Goal: Task Accomplishment & Management: Complete application form

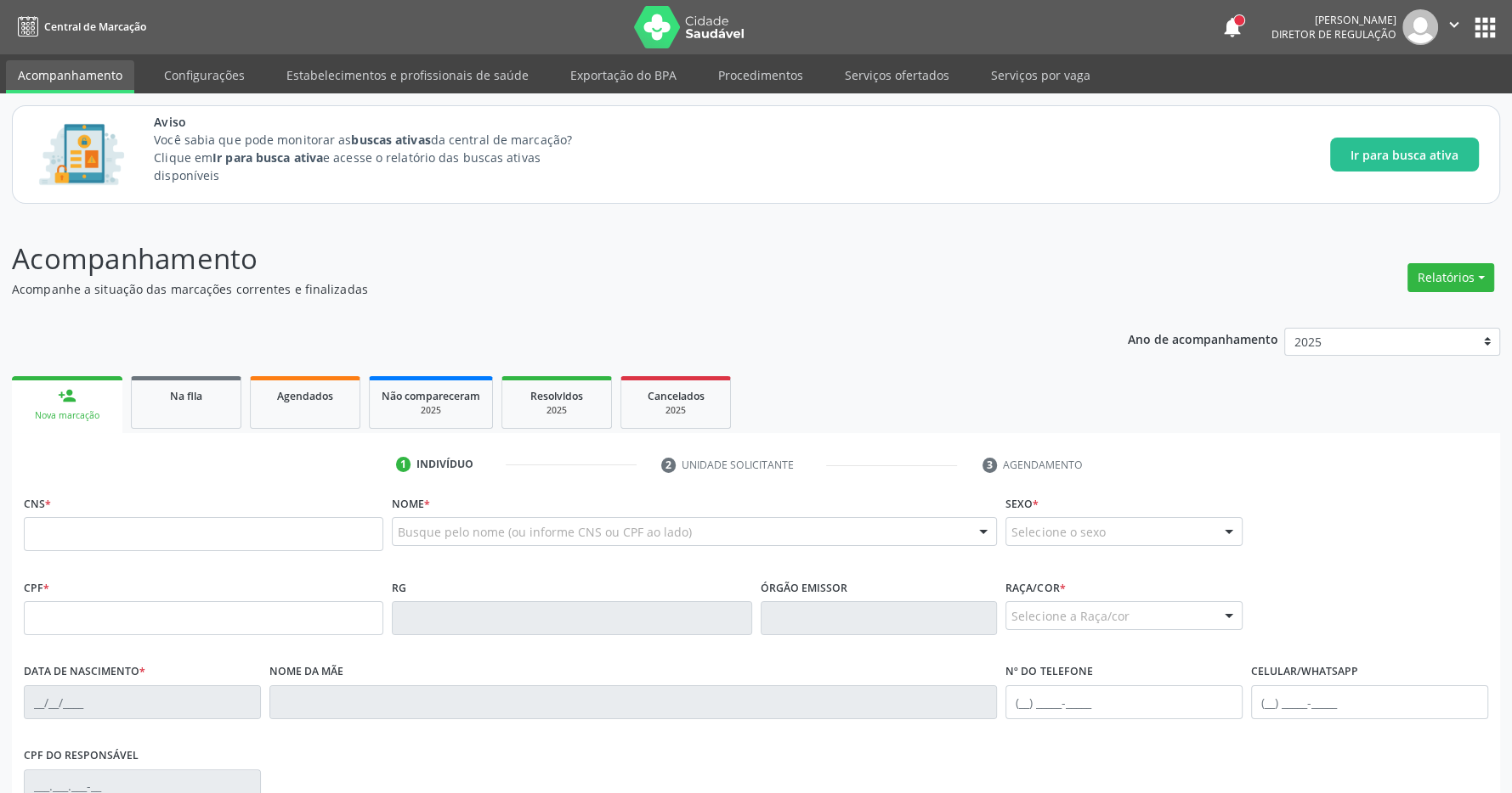
click at [115, 534] on input "text" at bounding box center [204, 534] width 359 height 34
type input "702 8091 5322 8360"
click at [598, 248] on p "Acompanhamento" at bounding box center [532, 259] width 1042 height 43
type input "042.123.064-92"
type input "[DATE]"
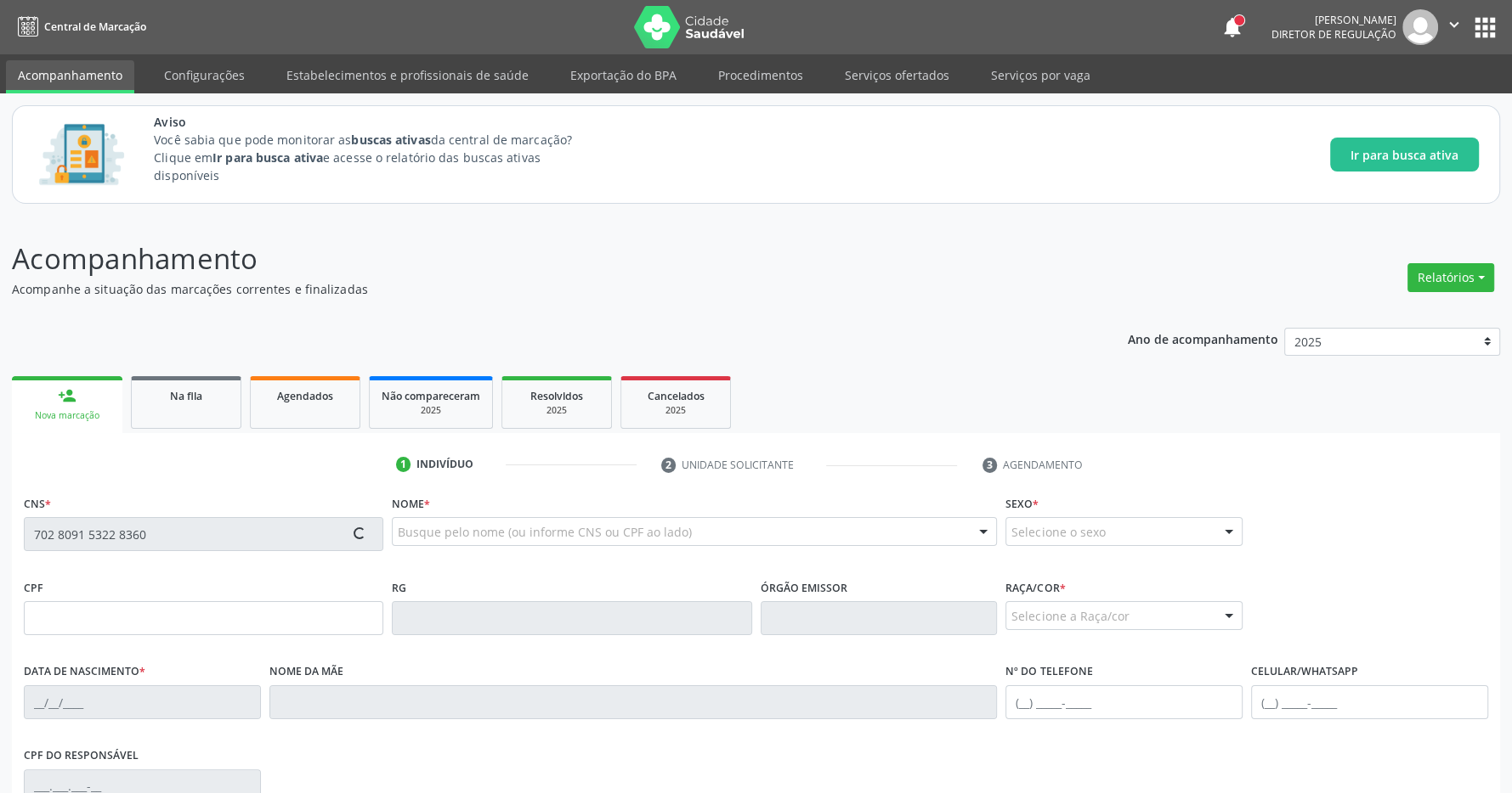
type input "[PERSON_NAME]"
type input "[PHONE_NUMBER]"
type input "426"
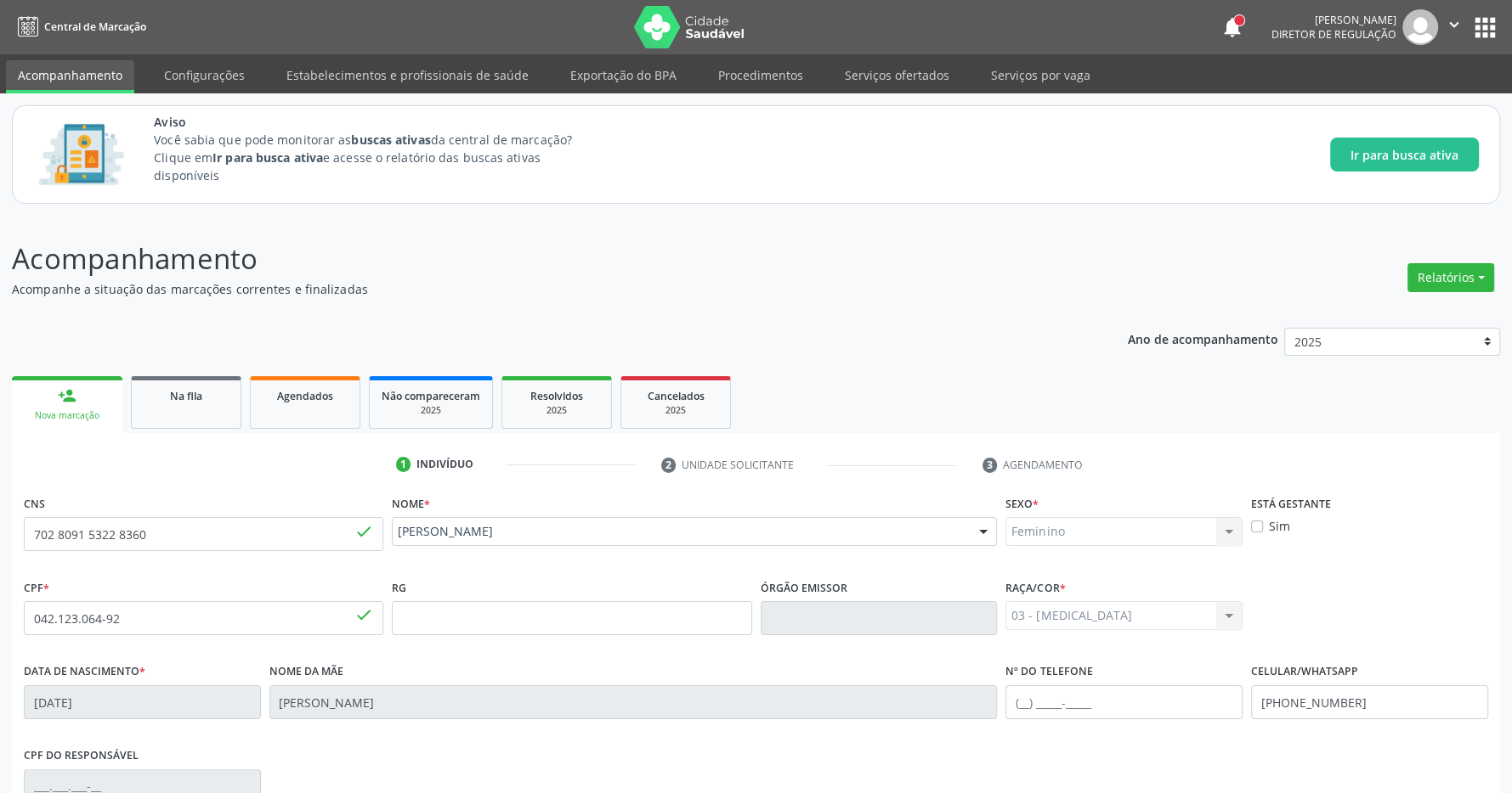
scroll to position [251, 0]
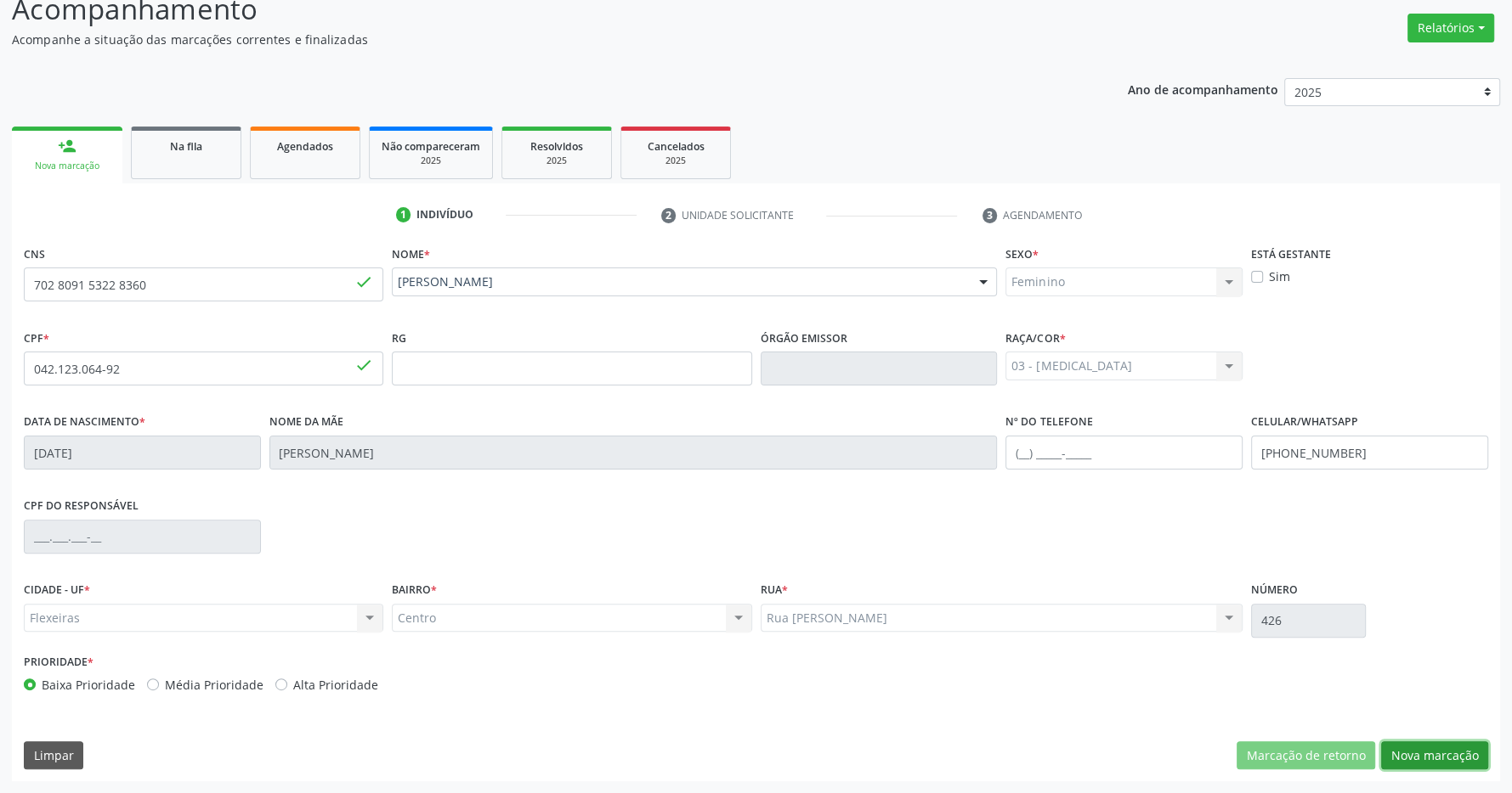
click at [1450, 742] on button "Nova marcação" at bounding box center [1434, 756] width 107 height 29
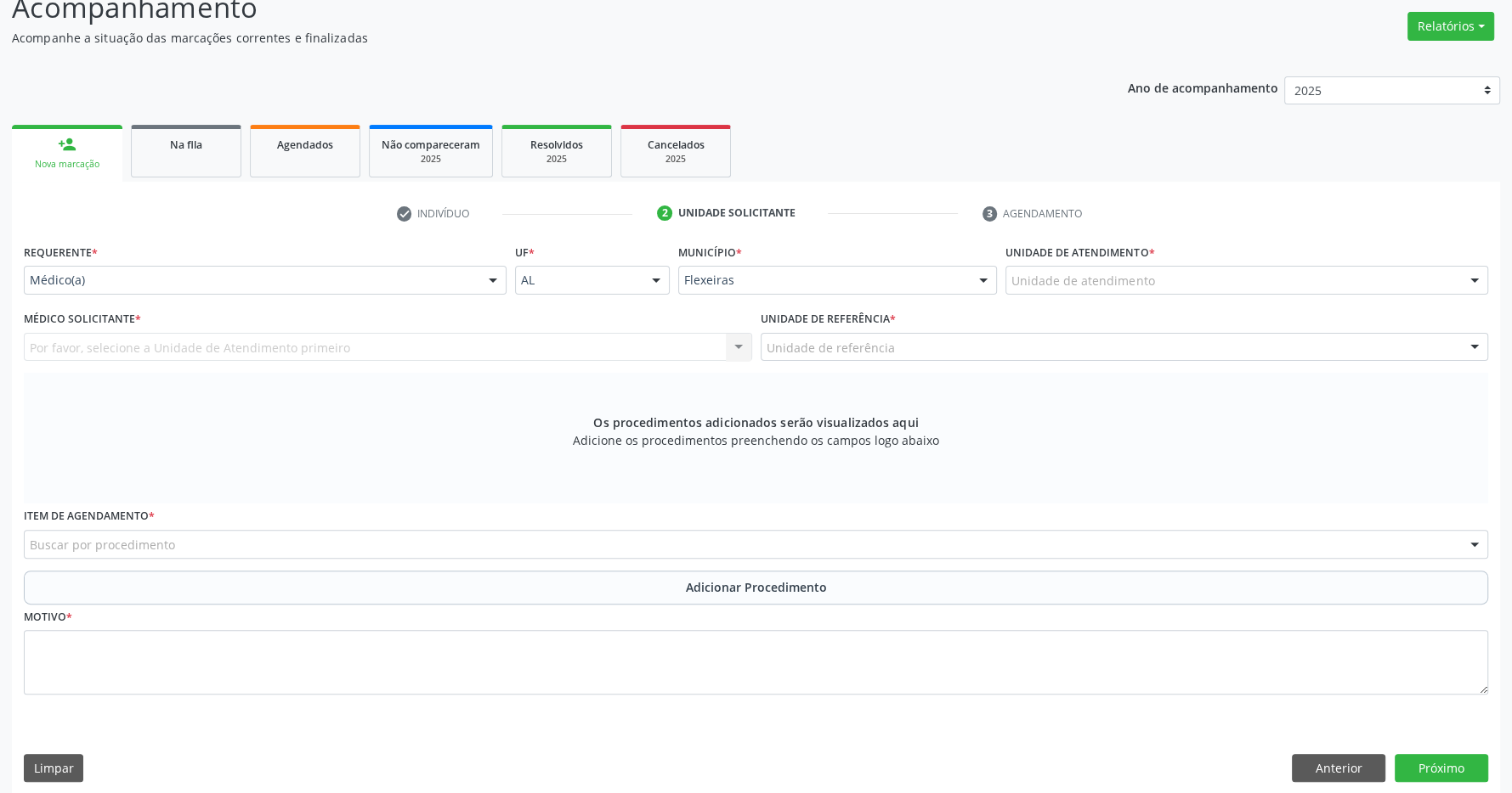
scroll to position [266, 0]
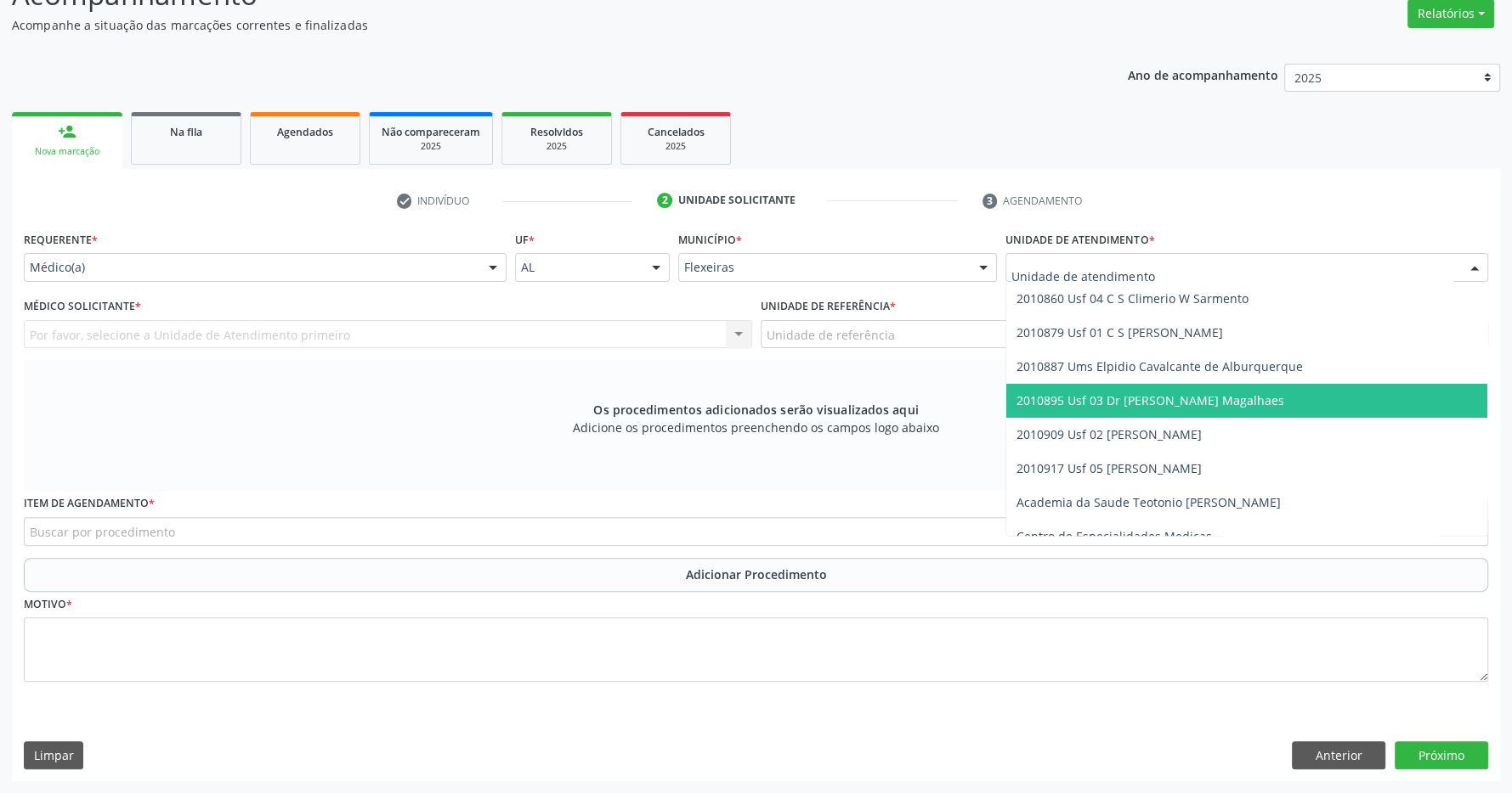
click at [1156, 396] on span "2010895 Usf 03 Dr [PERSON_NAME] Magalhaes" at bounding box center [1151, 400] width 268 height 17
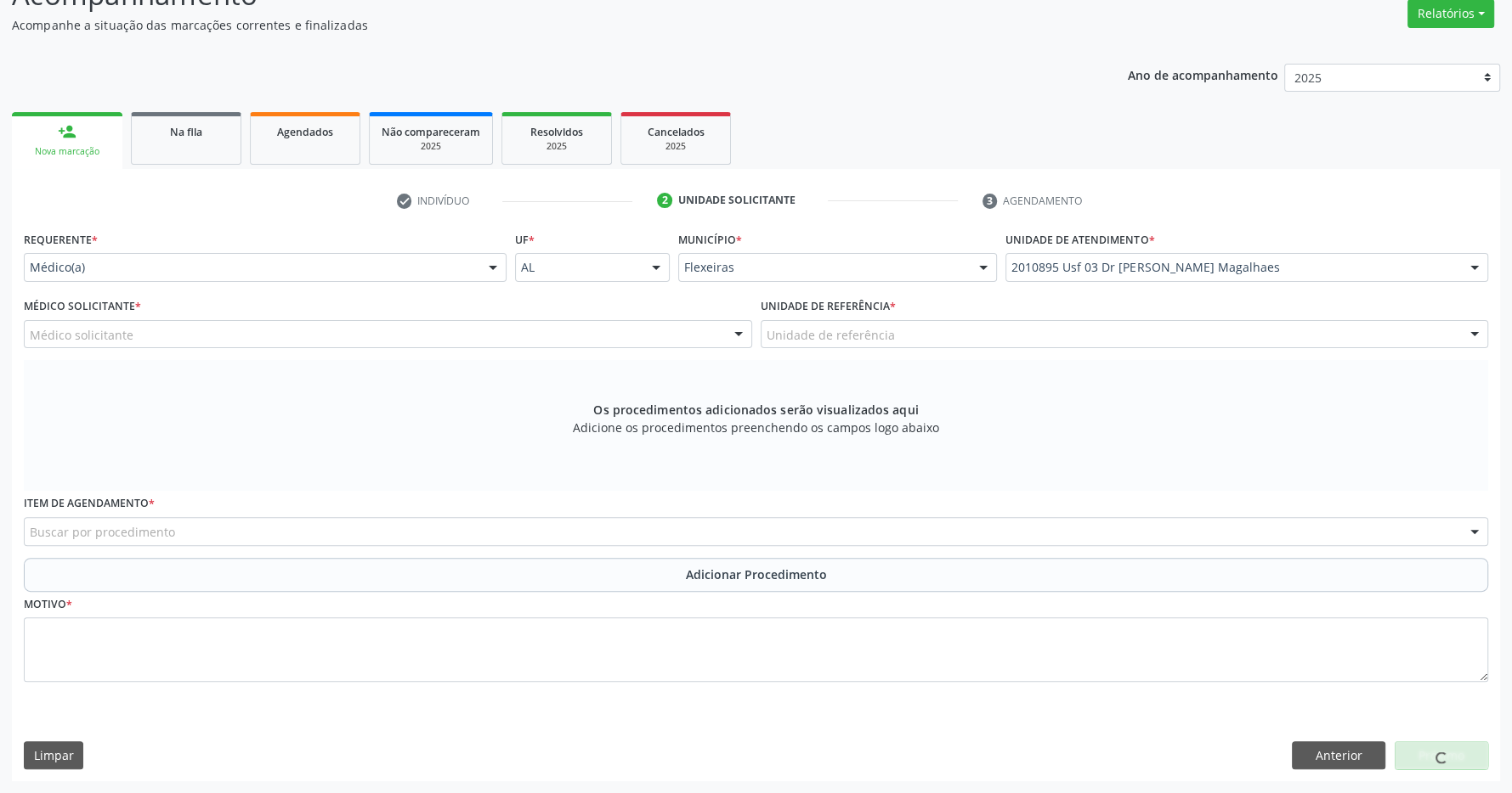
click at [632, 326] on div "Médico solicitante" at bounding box center [388, 335] width 728 height 29
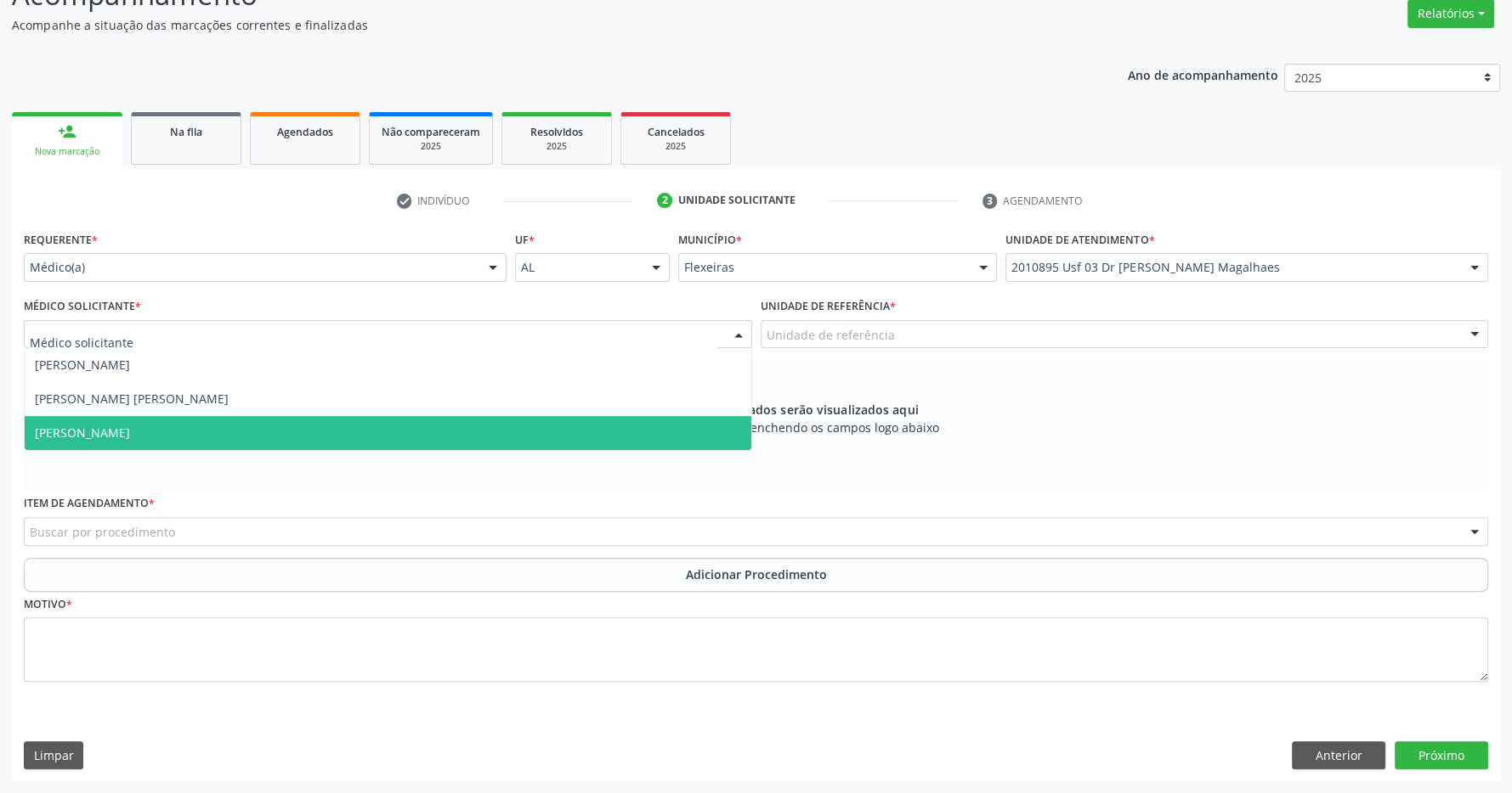
click at [583, 421] on span "Caroline Torres de Almeida" at bounding box center [387, 433] width 726 height 34
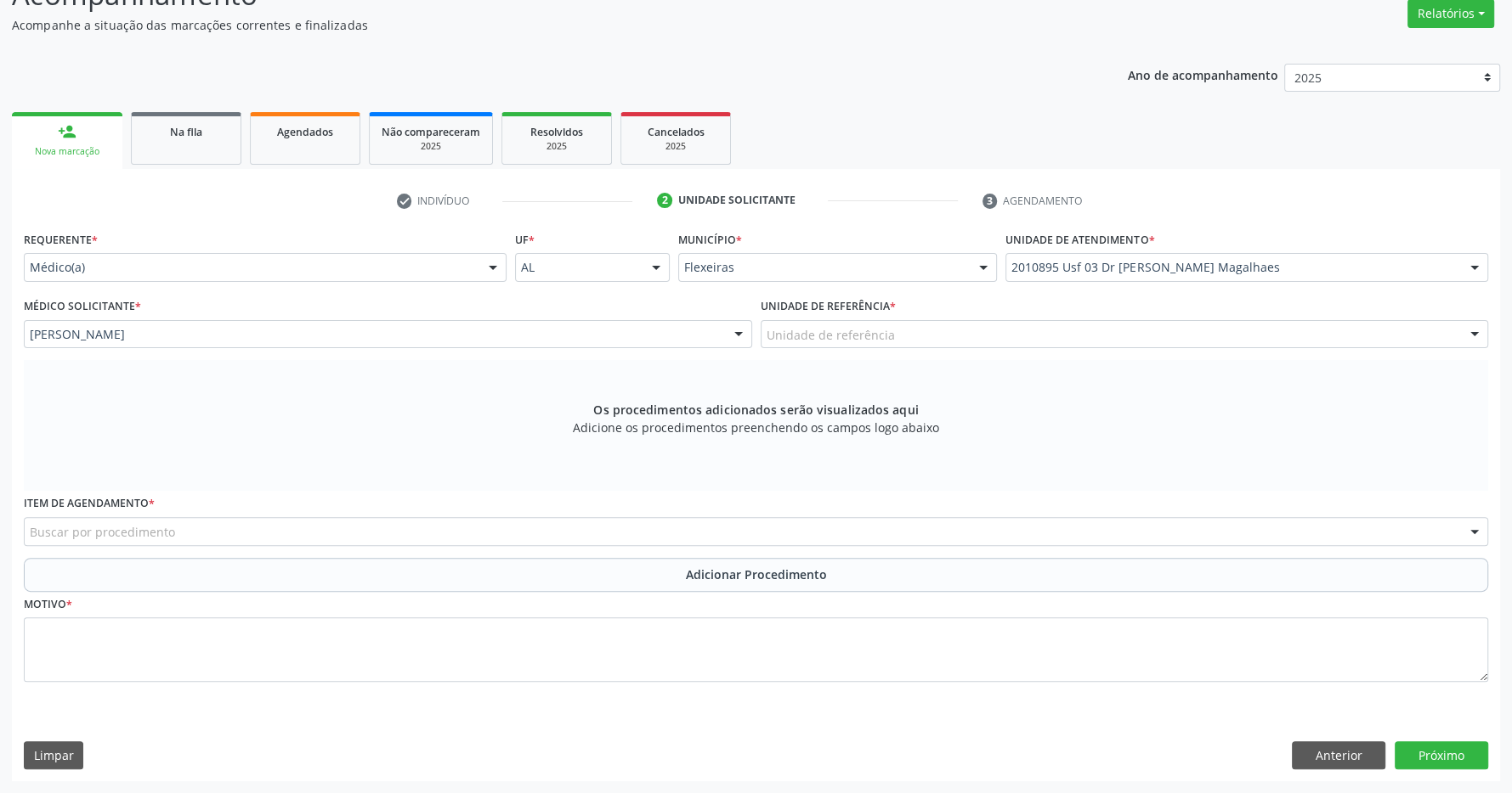
click at [917, 337] on div "Unidade de referência" at bounding box center [1125, 335] width 728 height 29
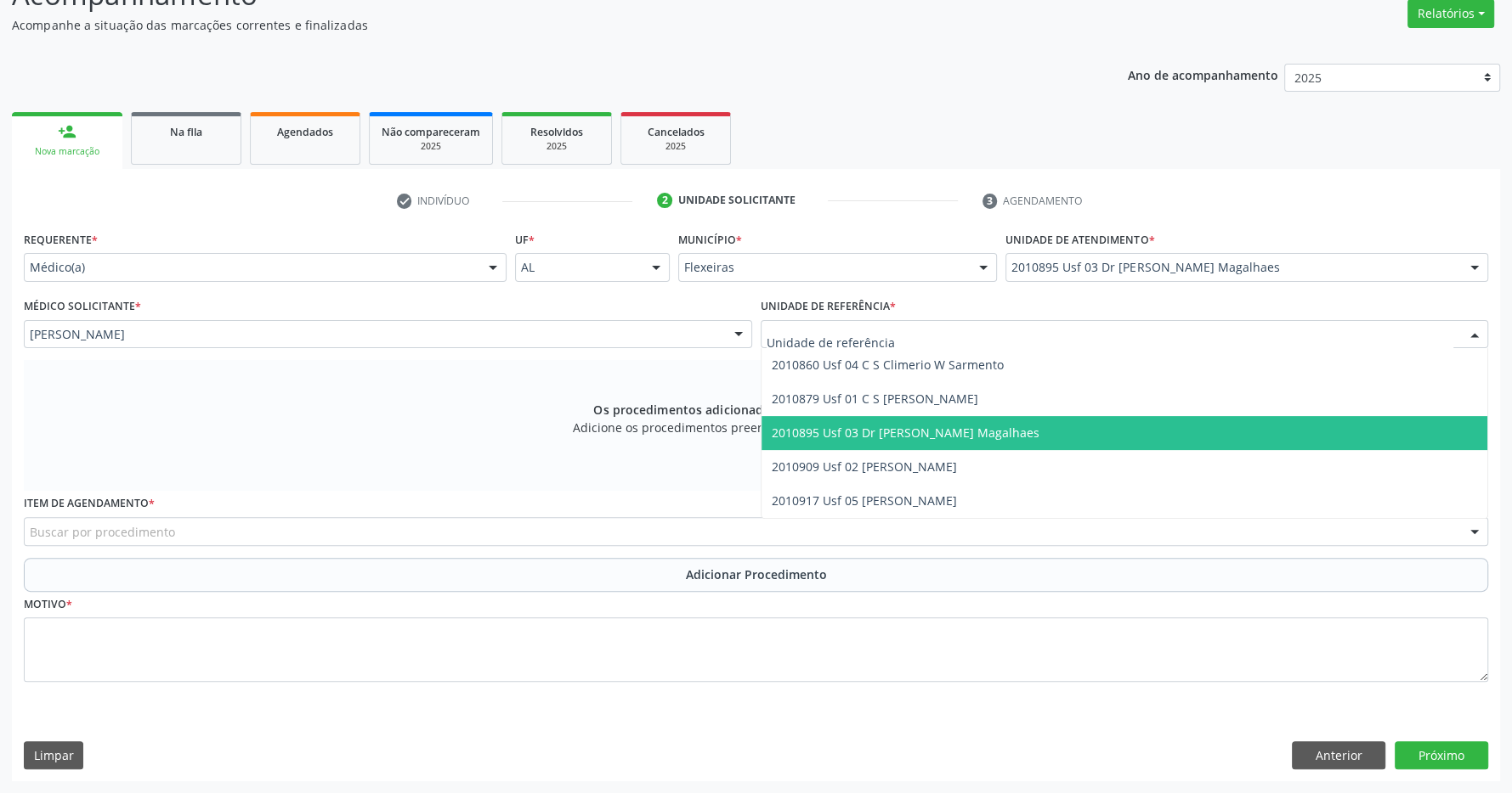
click at [923, 434] on span "2010895 Usf 03 Dr [PERSON_NAME] Magalhaes" at bounding box center [906, 433] width 268 height 17
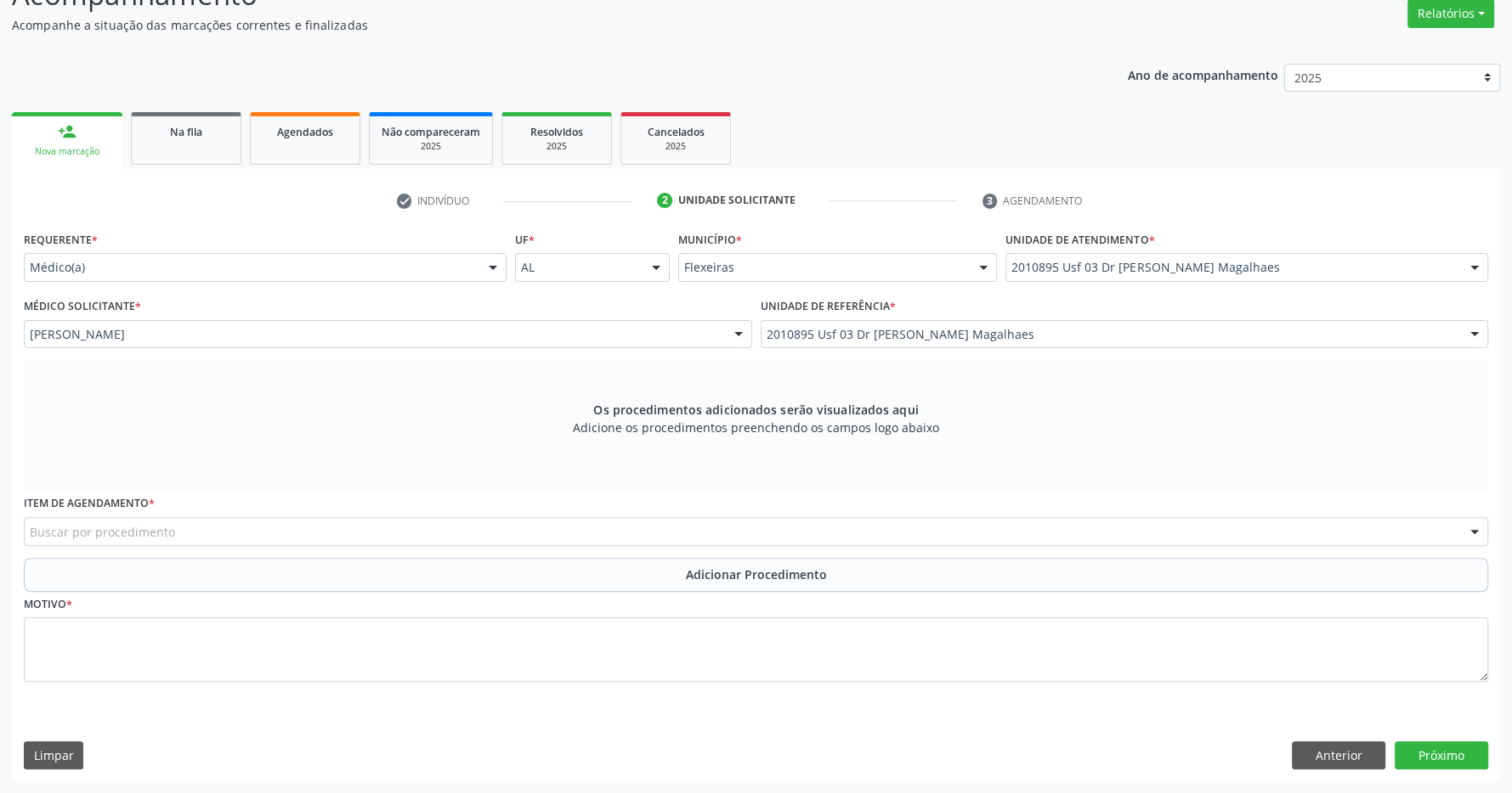
click at [268, 529] on div "Buscar por procedimento" at bounding box center [756, 532] width 1464 height 29
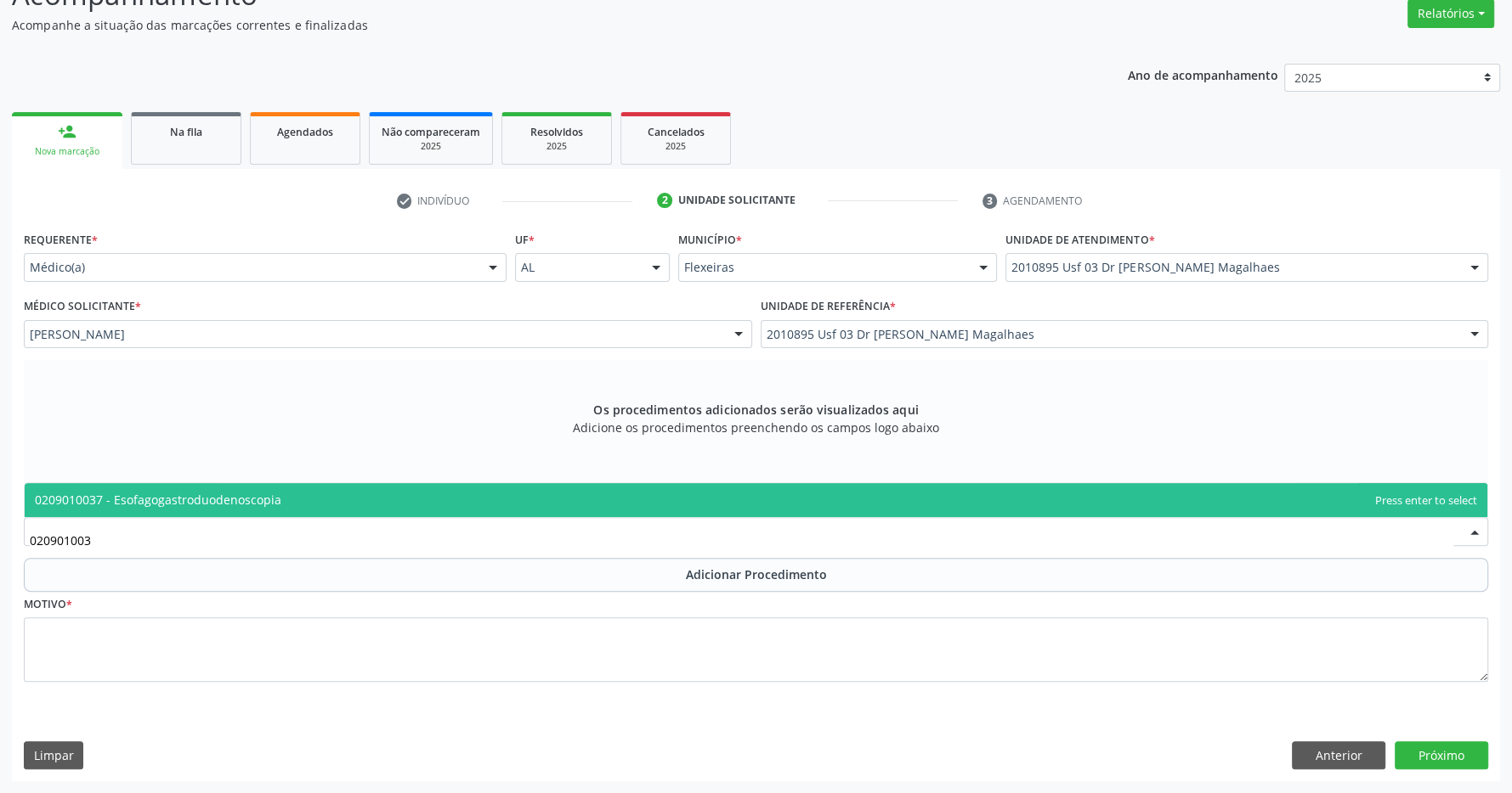
type input "0209010037"
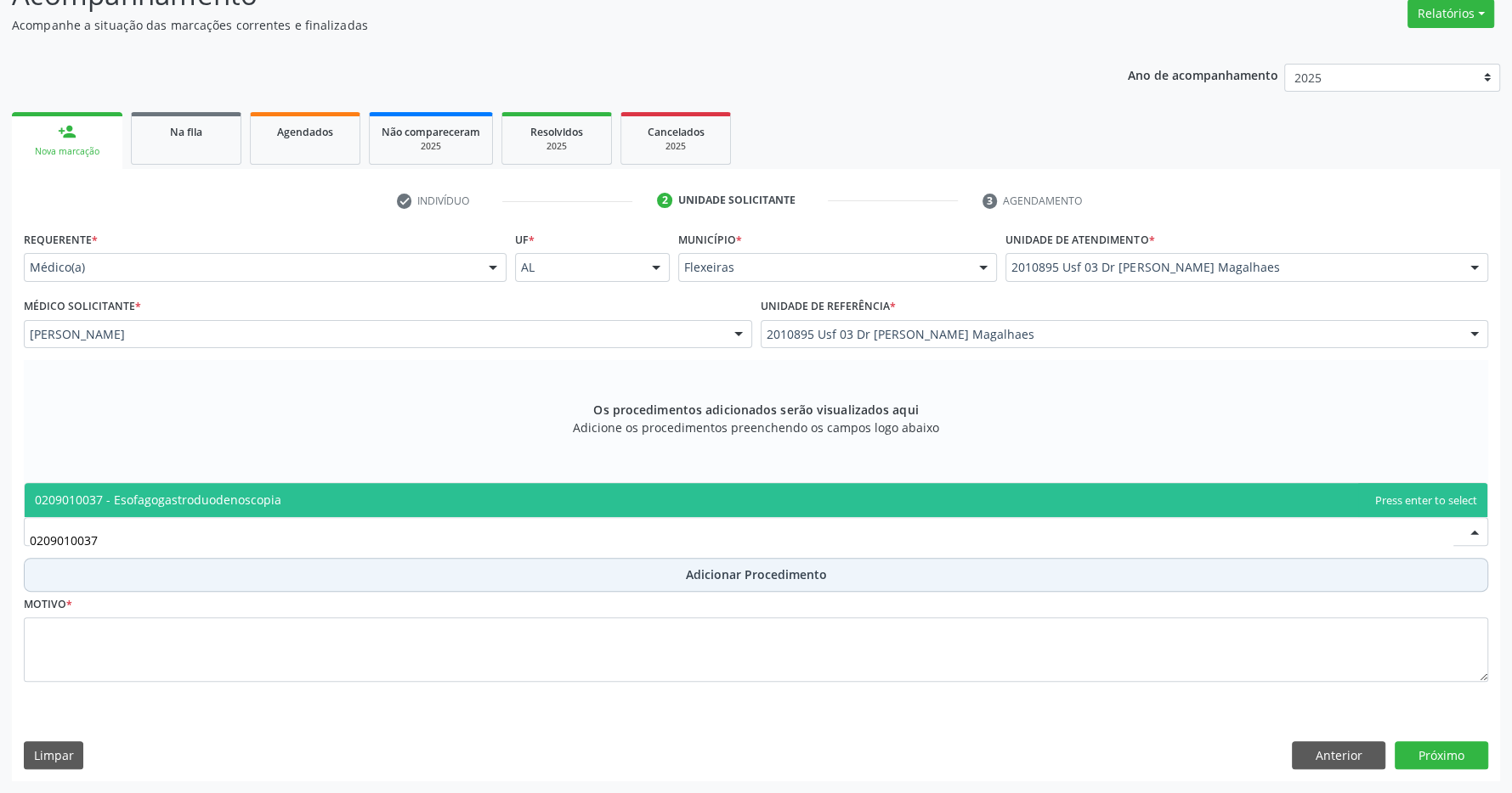
click at [271, 495] on span "0209010037 - Esofagogastroduodenoscopia" at bounding box center [158, 500] width 247 height 17
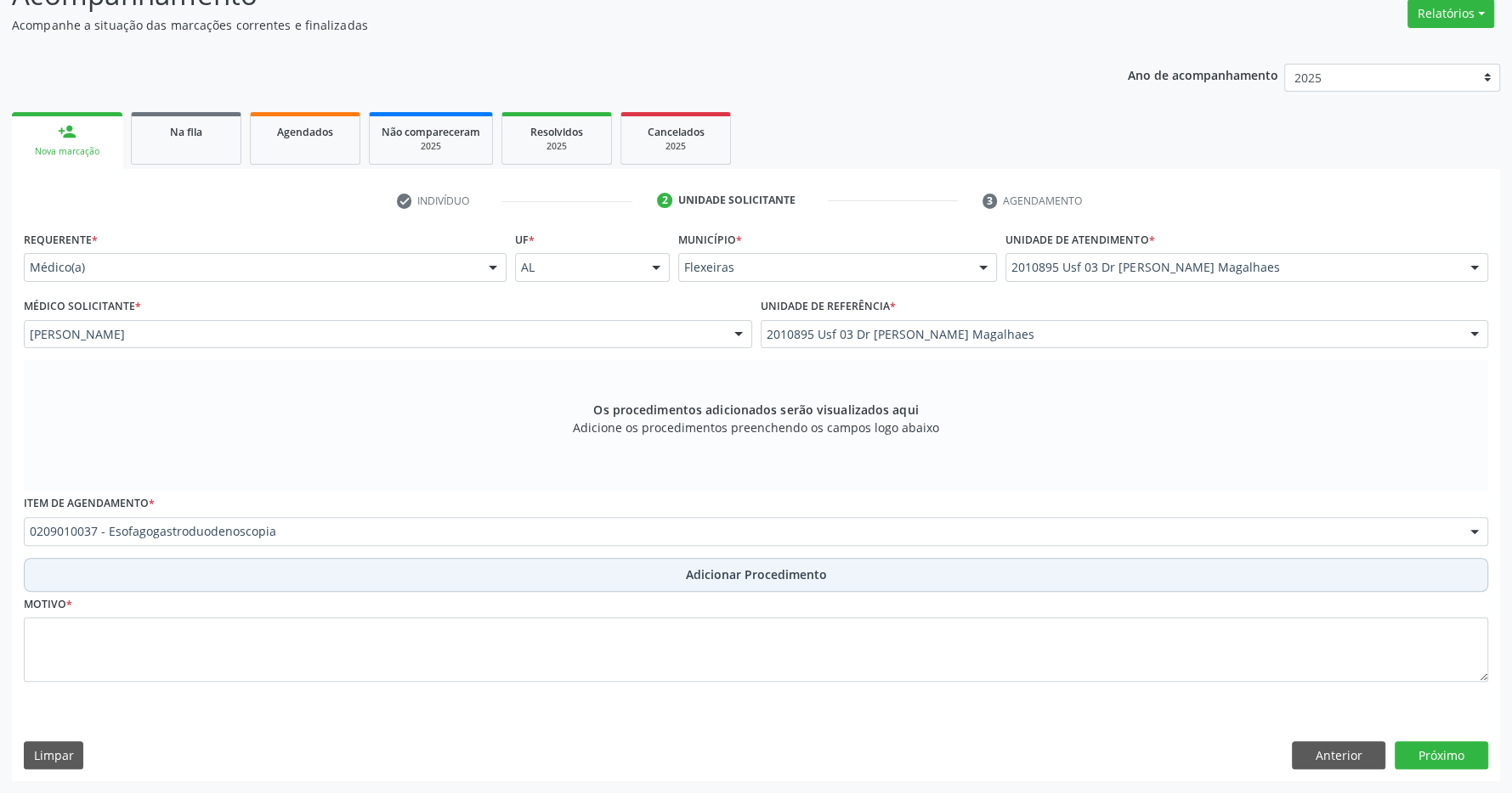
click at [749, 566] on span "Adicionar Procedimento" at bounding box center [756, 575] width 141 height 17
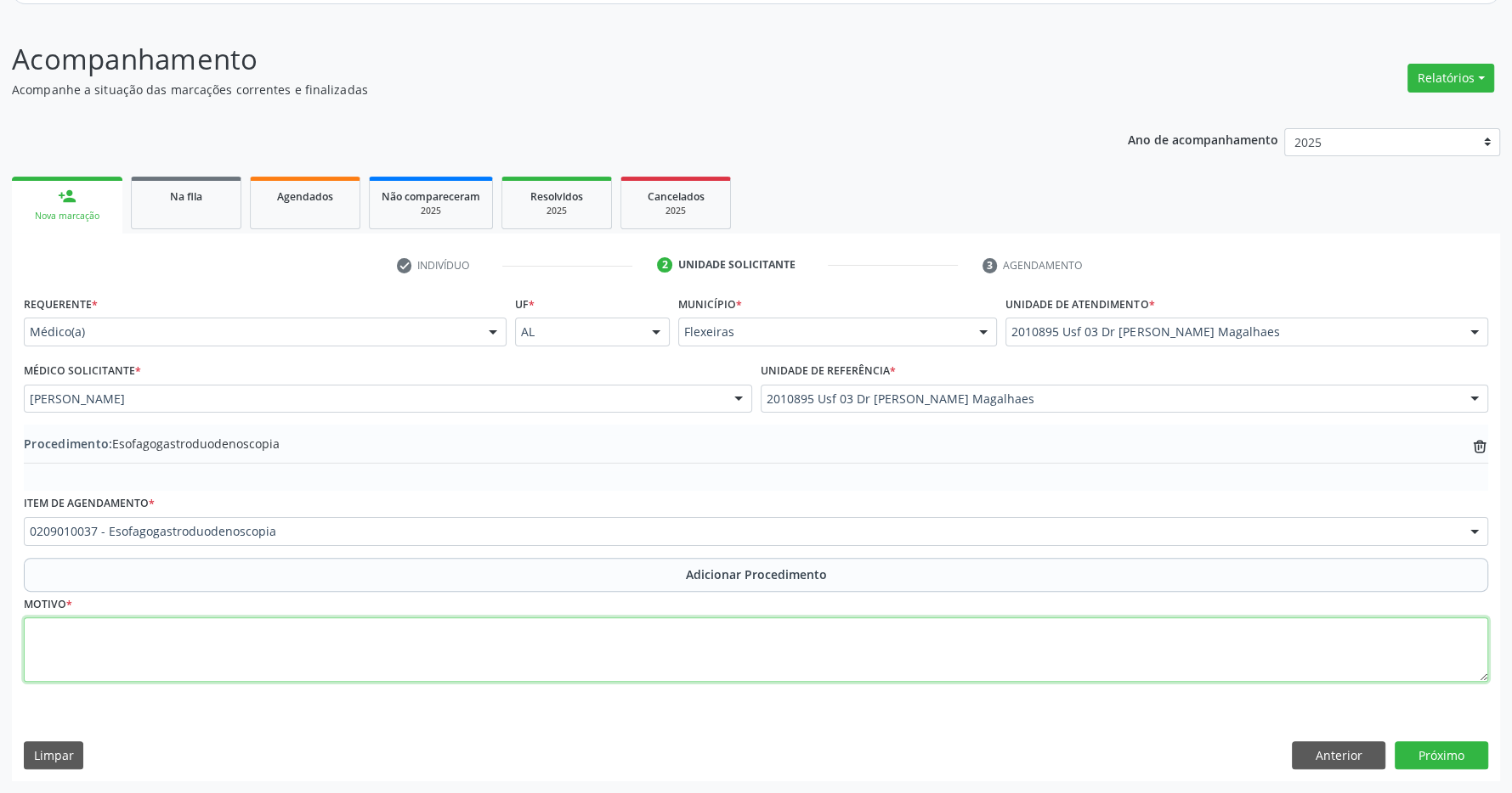
click at [711, 663] on textarea at bounding box center [756, 649] width 1464 height 65
click at [624, 644] on textarea at bounding box center [756, 649] width 1464 height 65
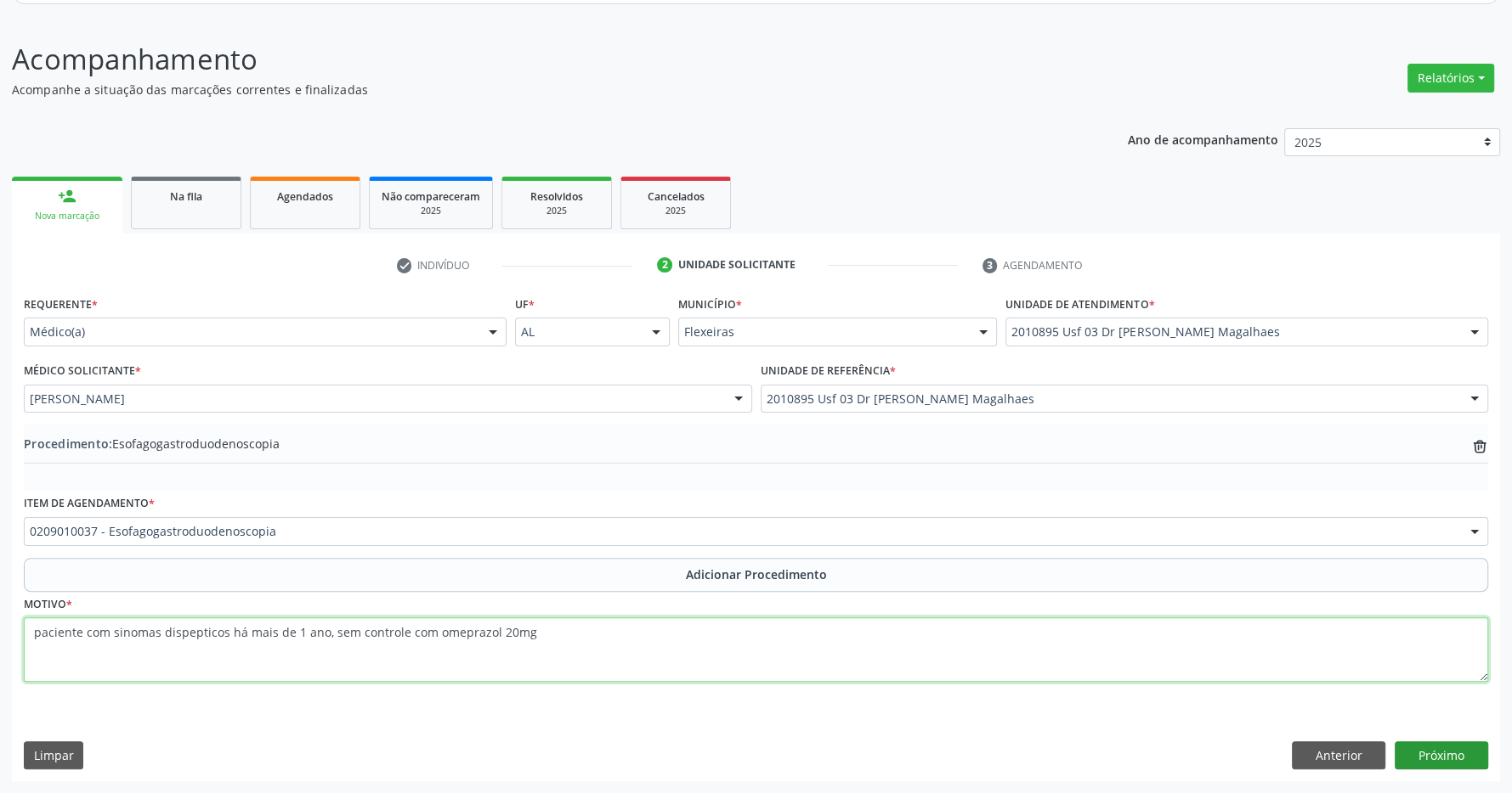
type textarea "paciente com sinomas dispepticos há mais de 1 ano, sem controle com omeprazol 2…"
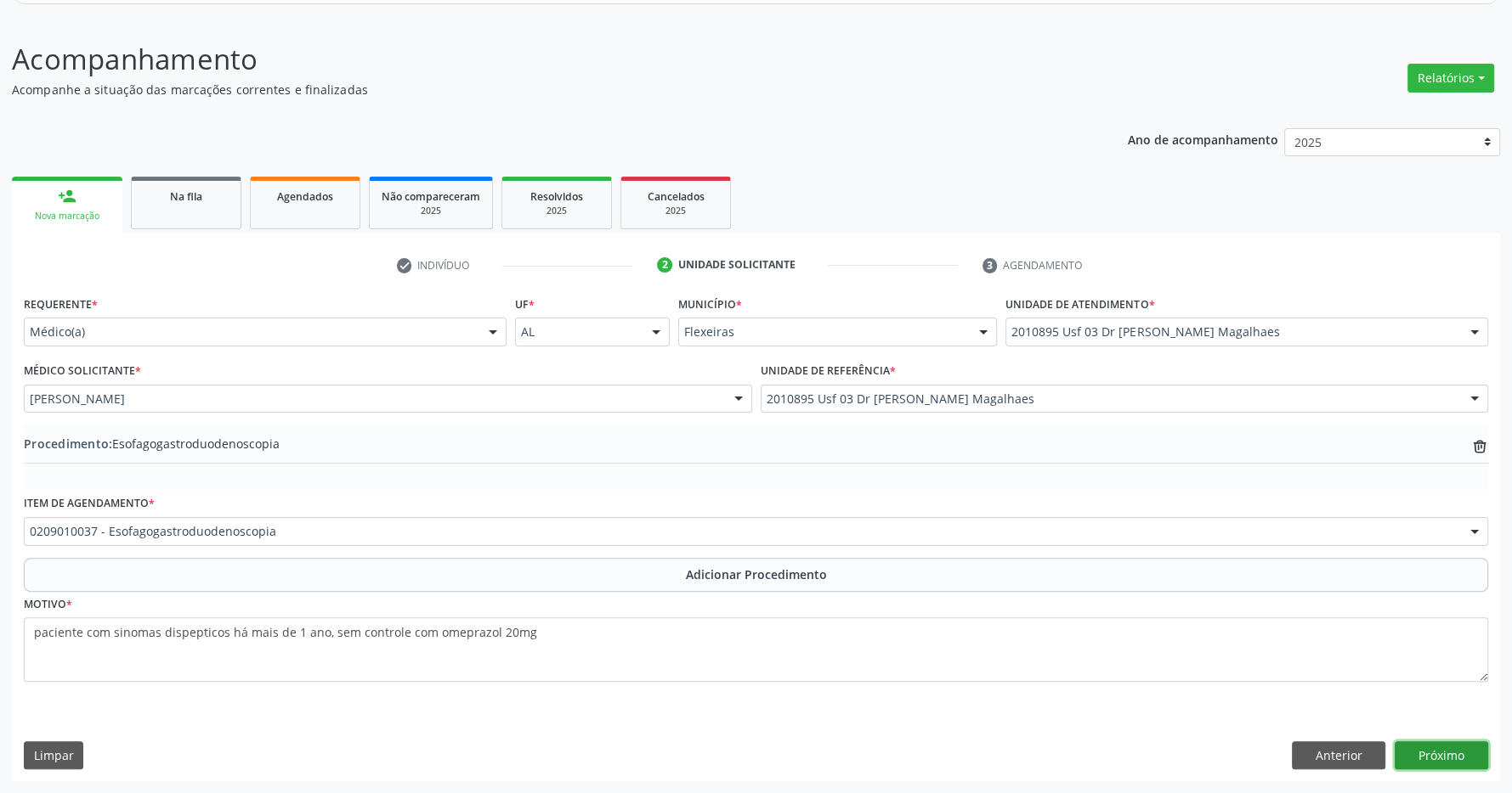
click at [1431, 750] on button "Próximo" at bounding box center [1441, 756] width 93 height 29
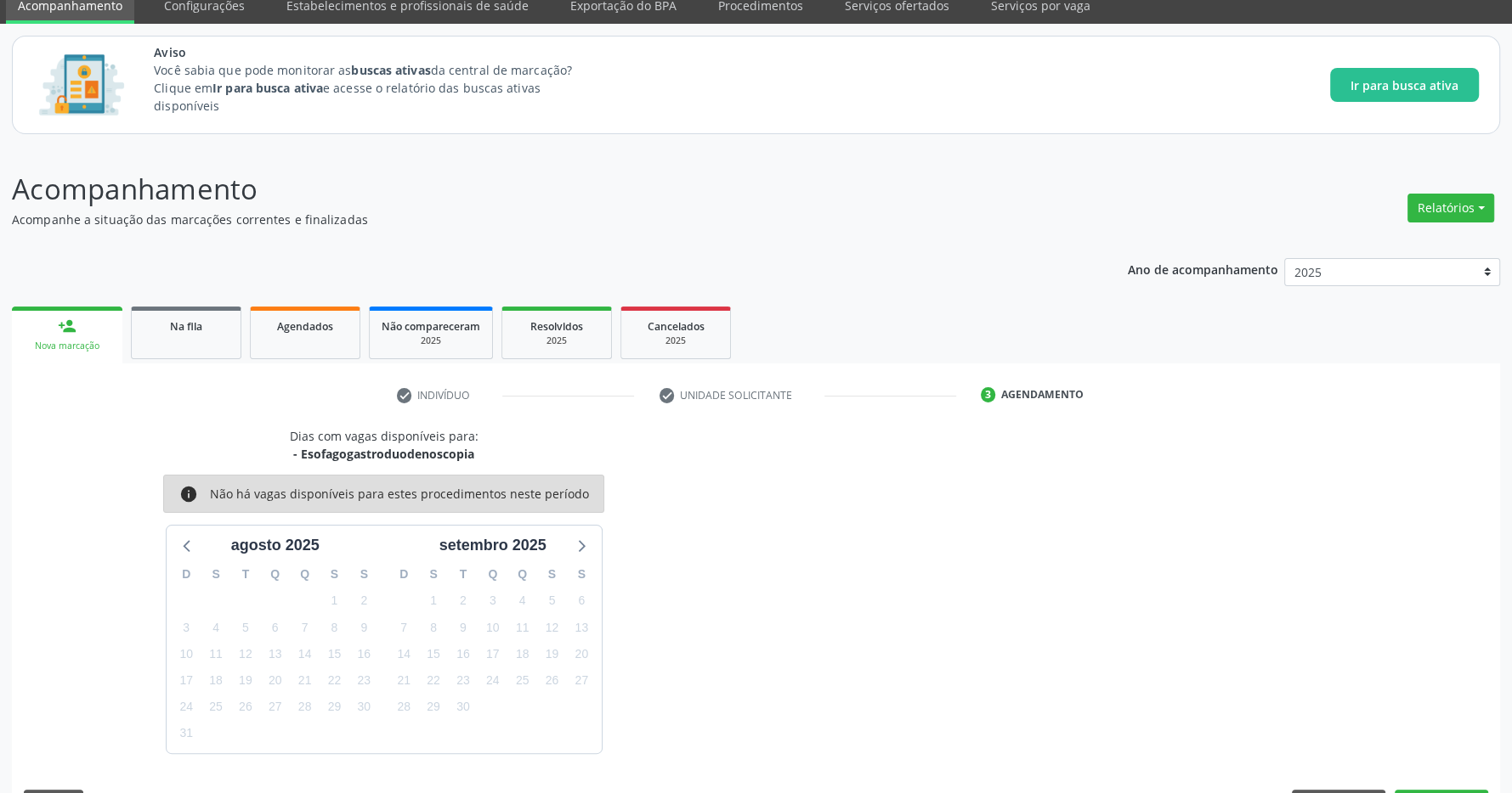
scroll to position [119, 0]
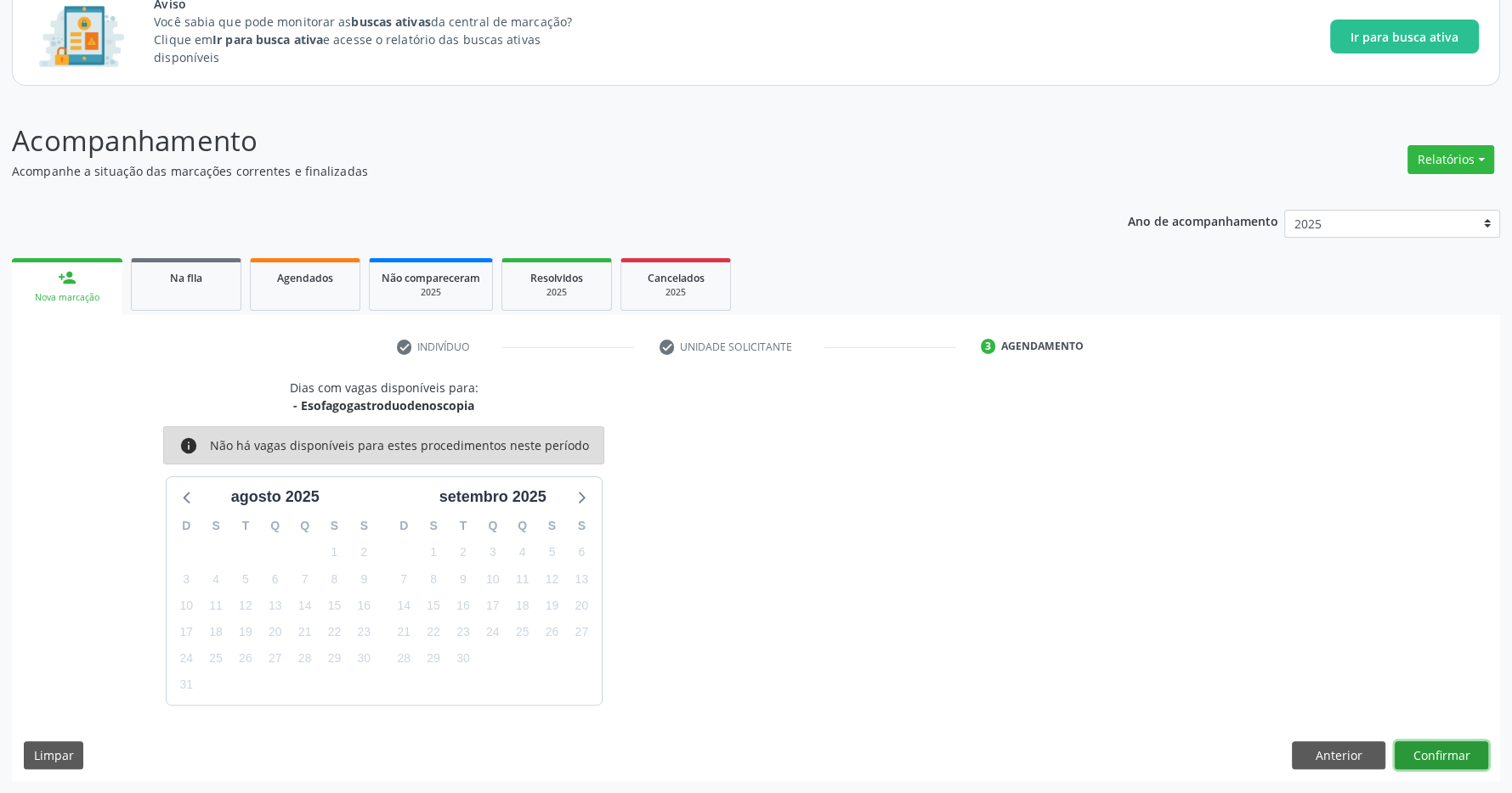
click at [1475, 756] on button "Confirmar" at bounding box center [1441, 756] width 93 height 29
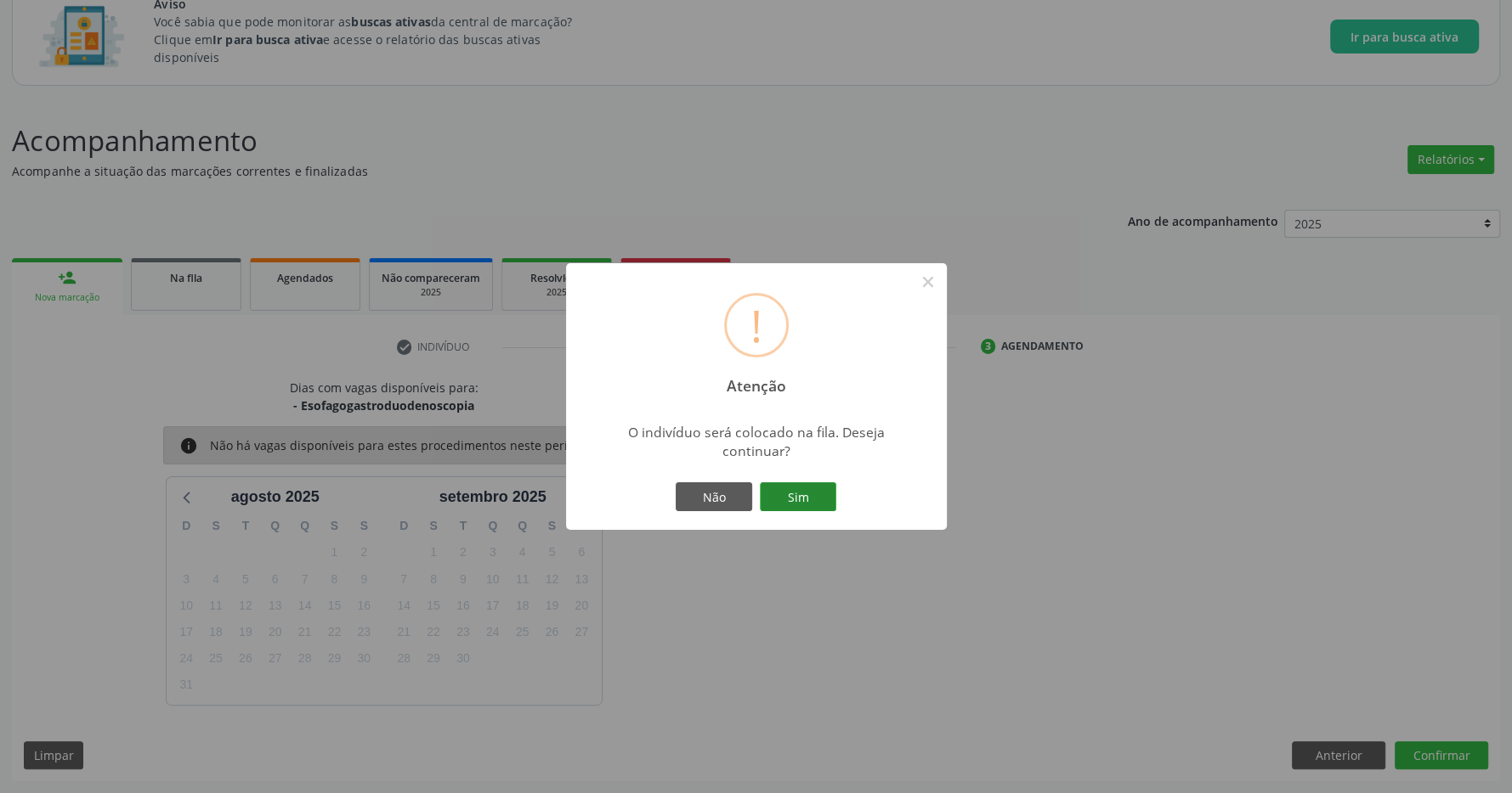
click at [792, 500] on button "Sim" at bounding box center [797, 497] width 77 height 29
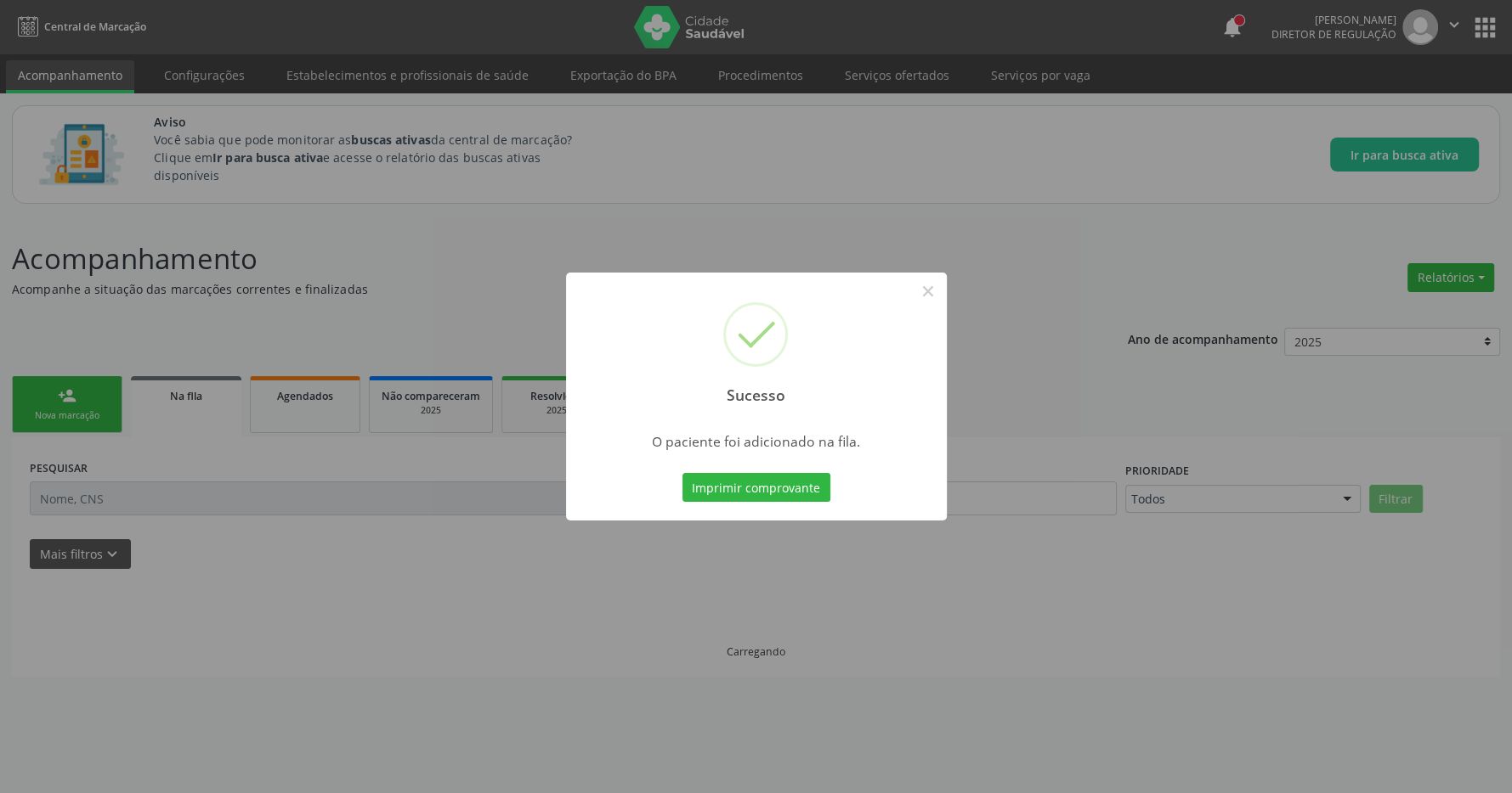
scroll to position [0, 0]
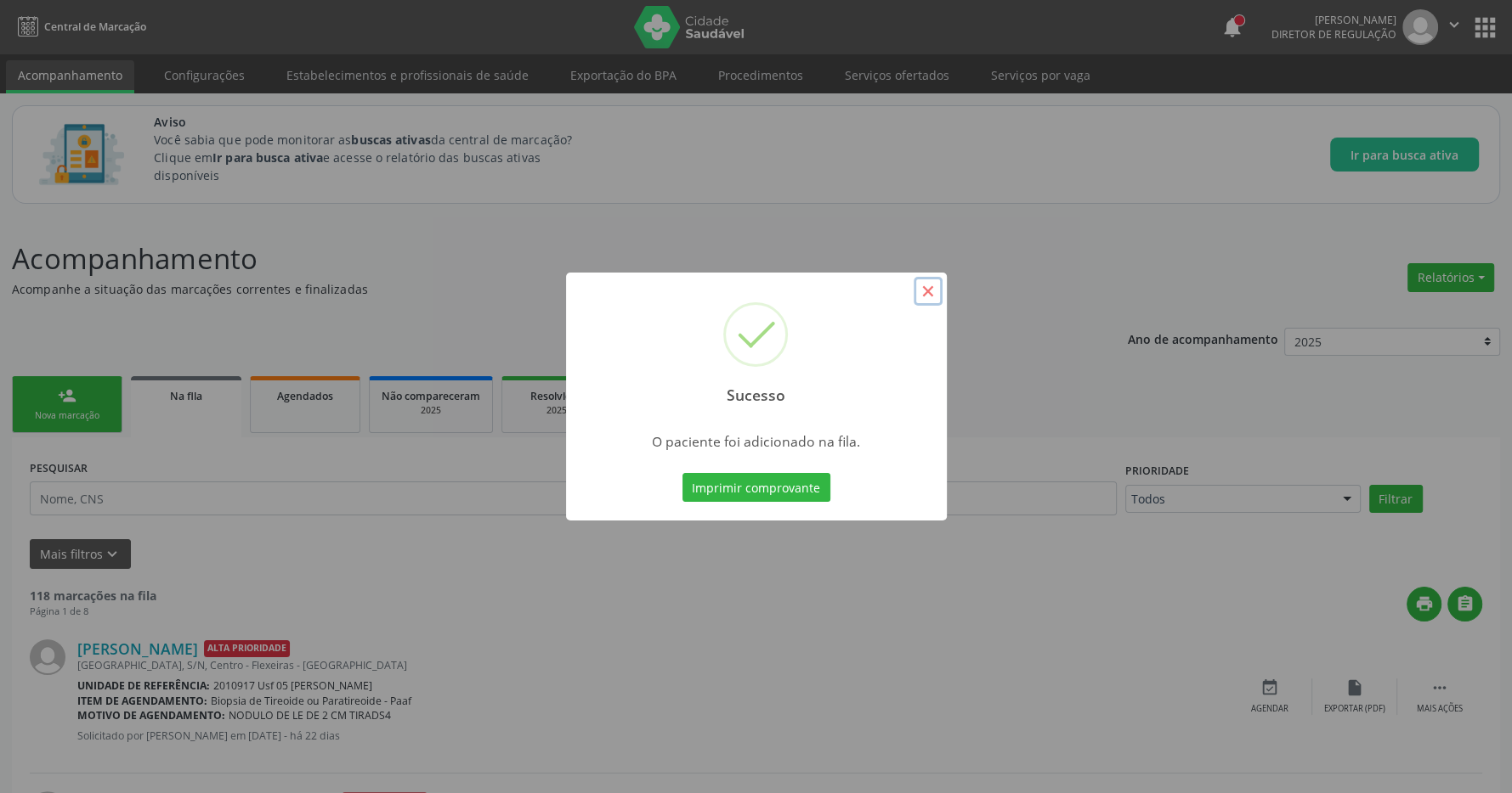
click at [924, 294] on button "×" at bounding box center [928, 291] width 29 height 29
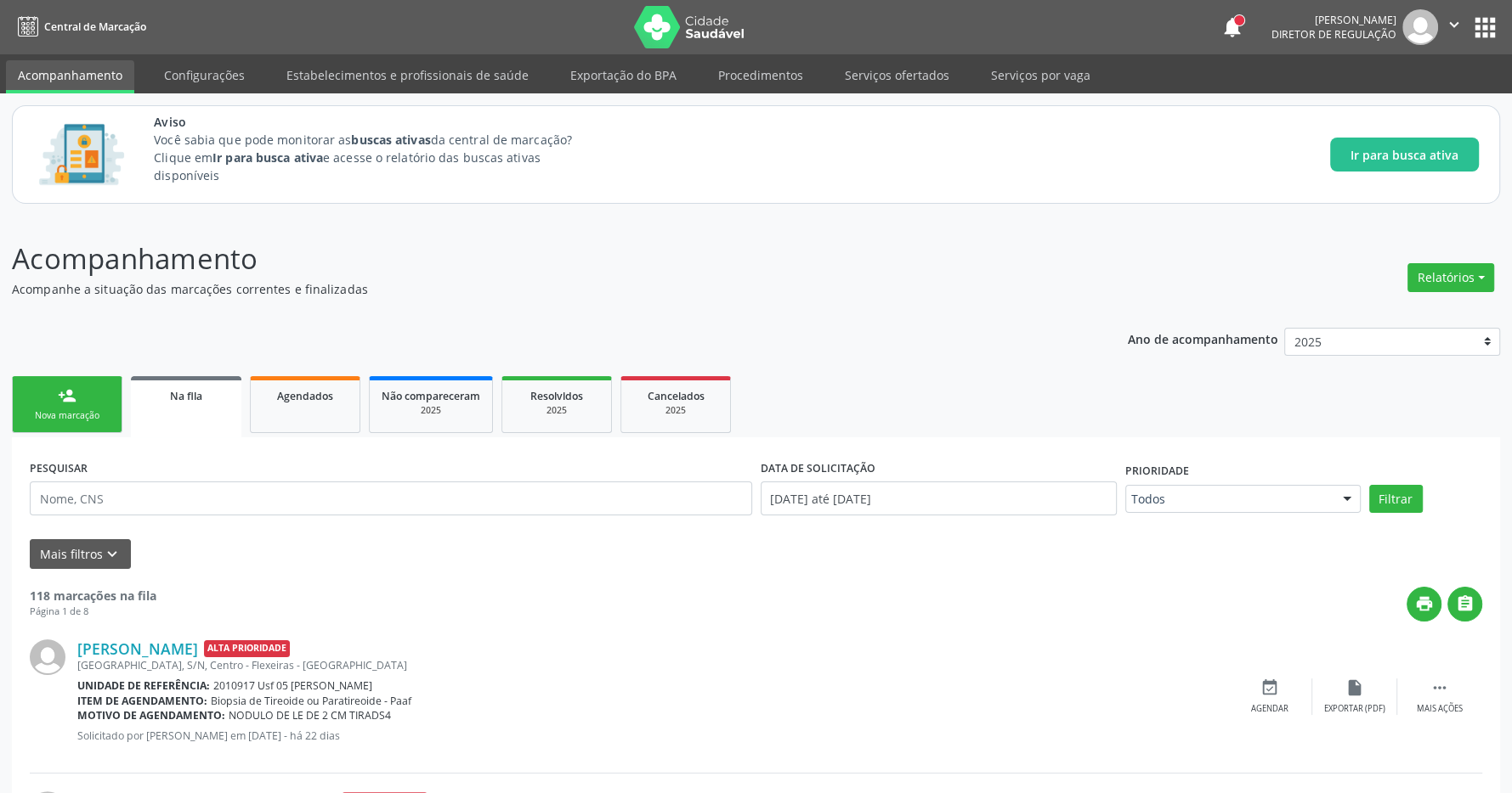
click at [1477, 26] on button "apps" at bounding box center [1485, 27] width 30 height 30
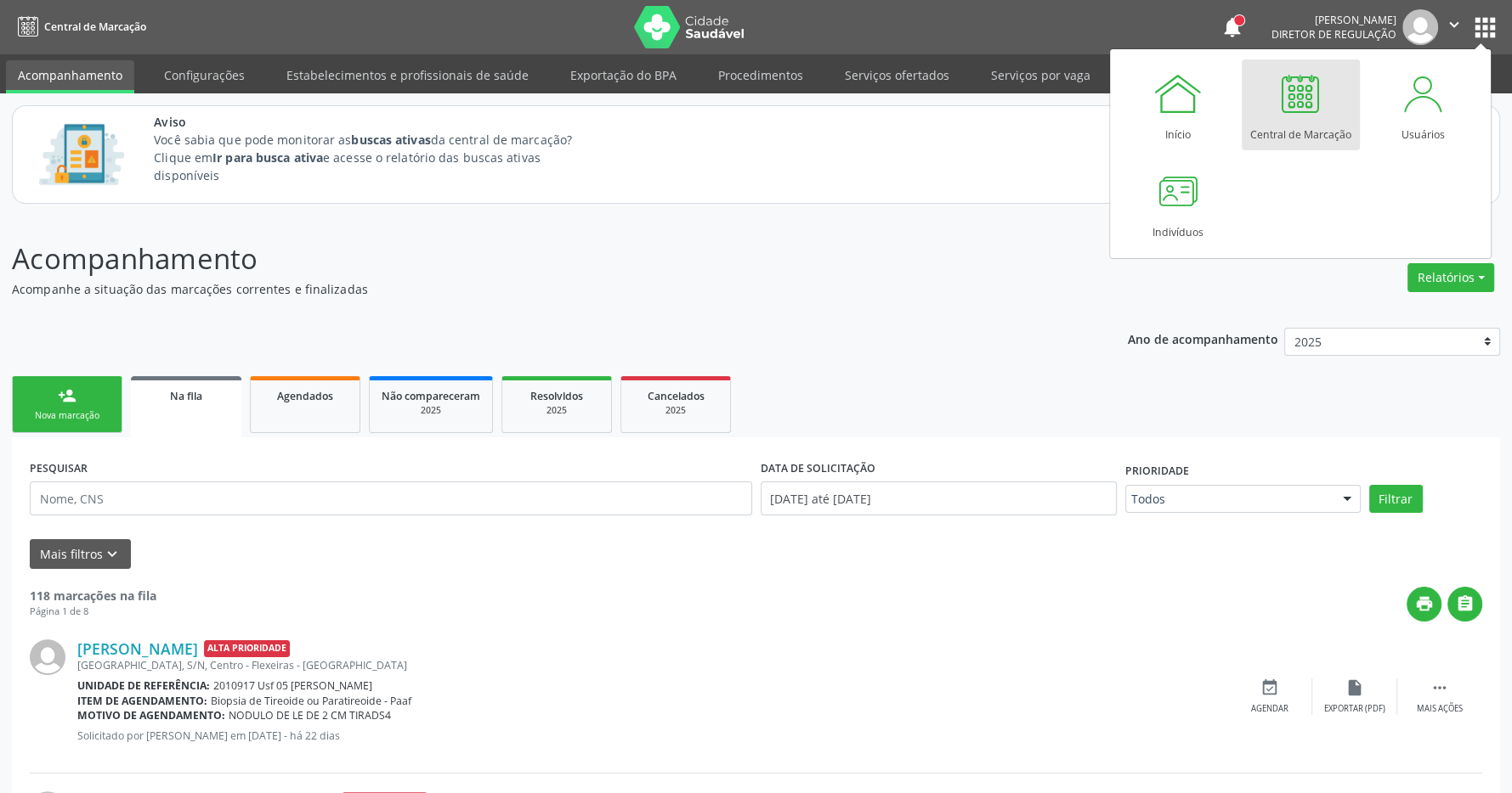
click at [1295, 99] on div at bounding box center [1300, 93] width 51 height 51
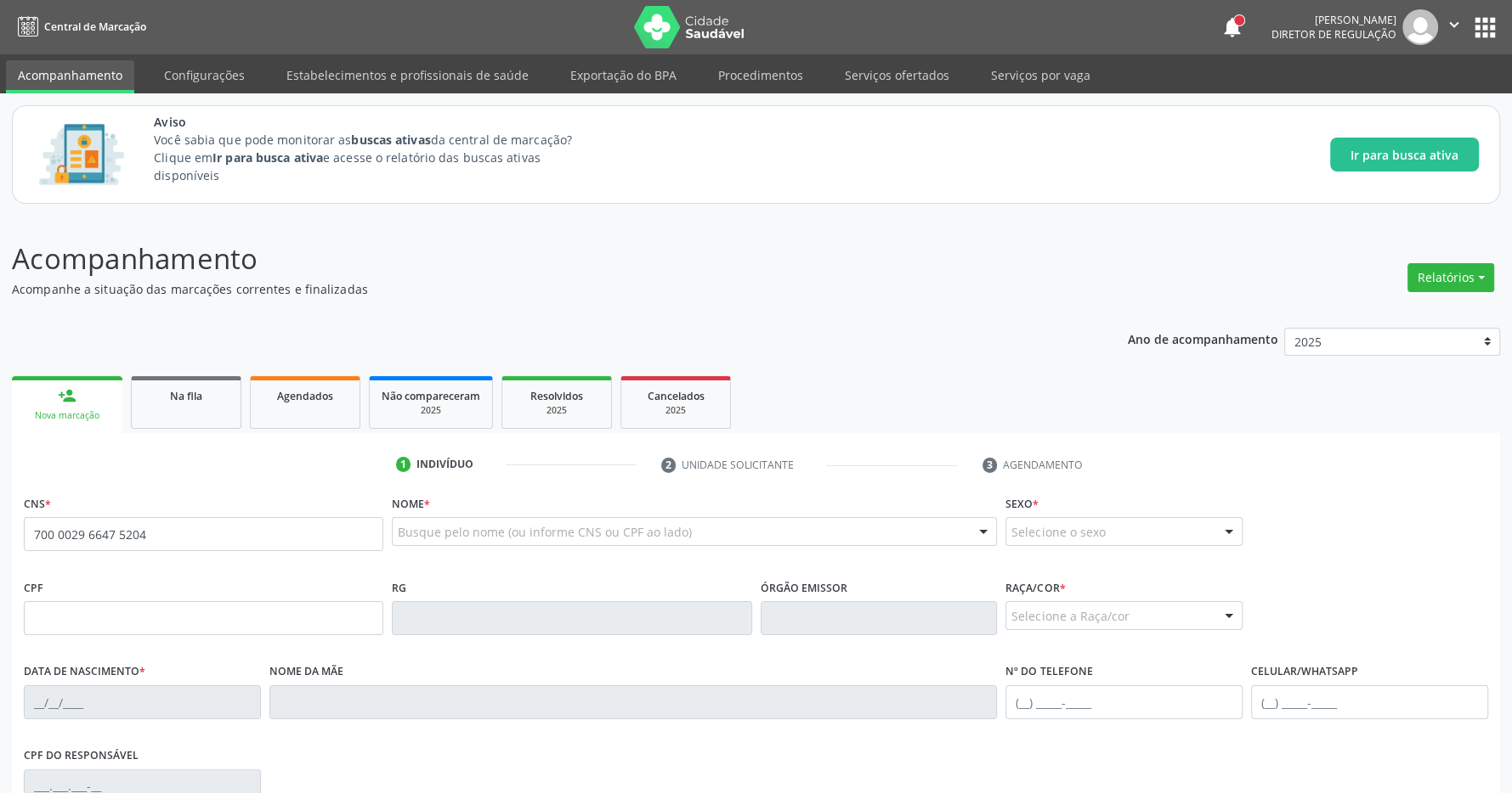
type input "700 0029 6647 5204"
click at [853, 221] on div "Acompanhamento Acompanhe a situação das marcações correntes e finalizadas Relat…" at bounding box center [756, 629] width 1512 height 827
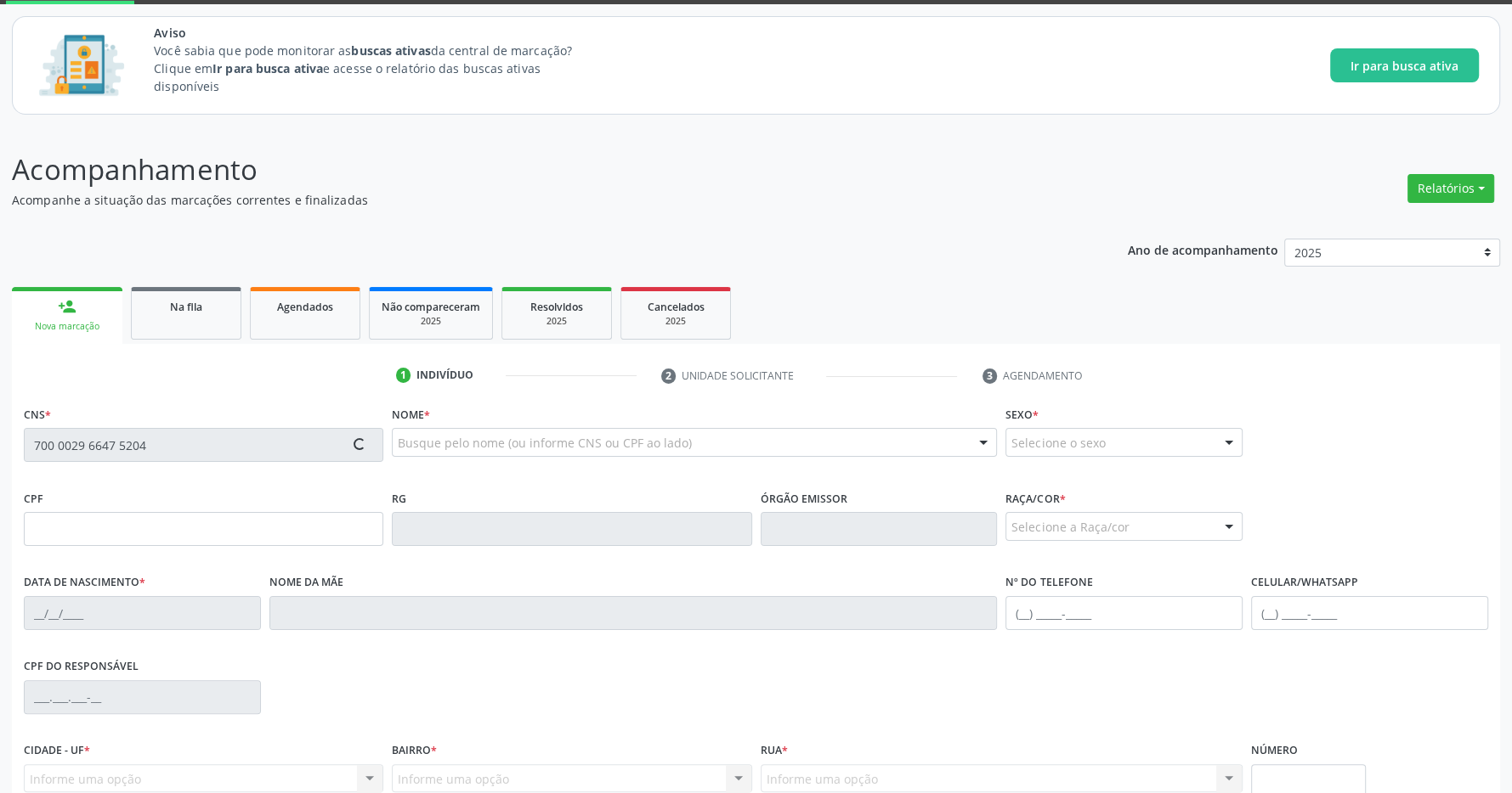
type input "151.811.894-15"
type input "31/10/1957"
type input "Ana Maria de Barros"
type input "(82) 98861-3587"
type input "S/N"
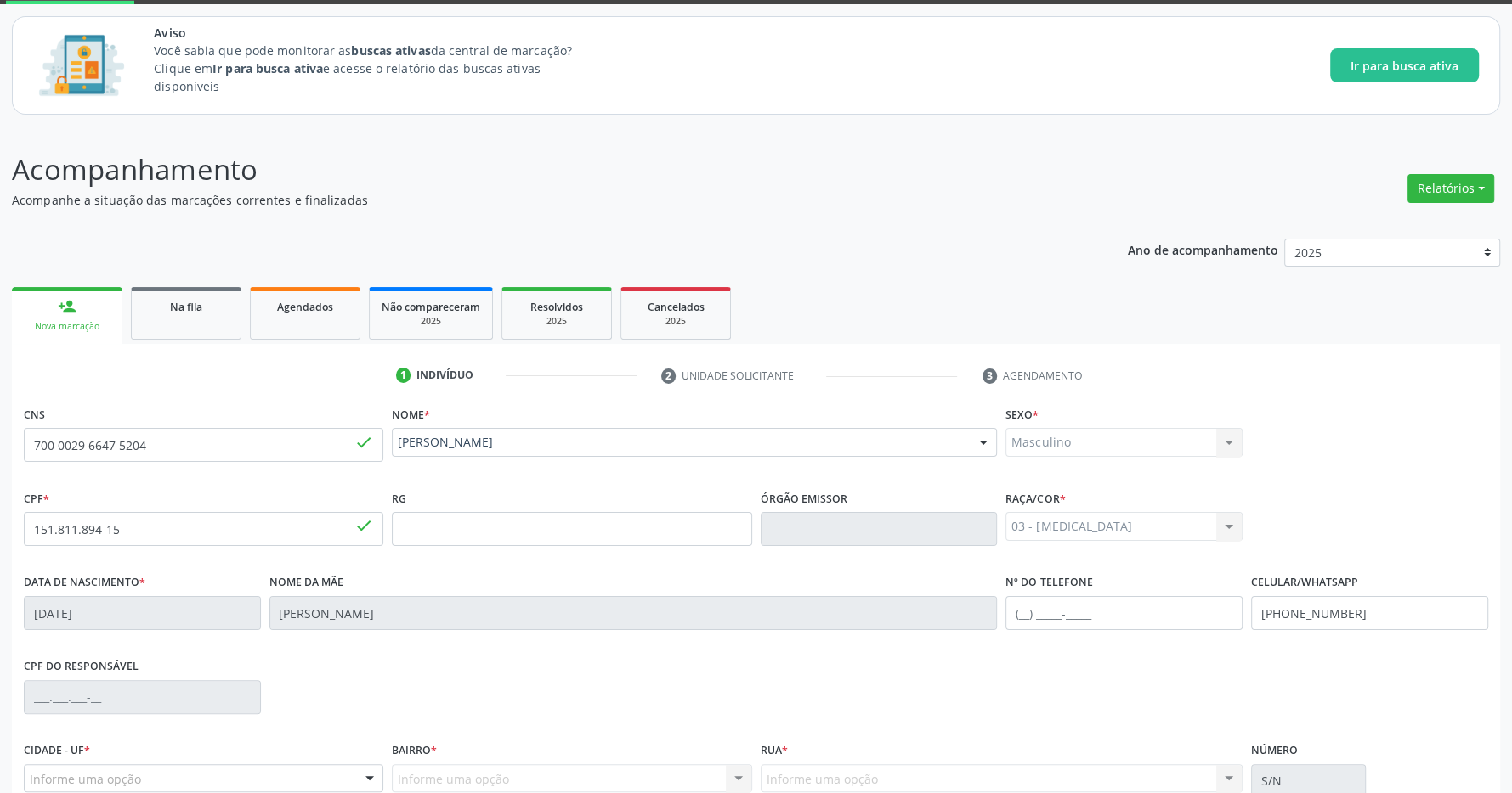
scroll to position [251, 0]
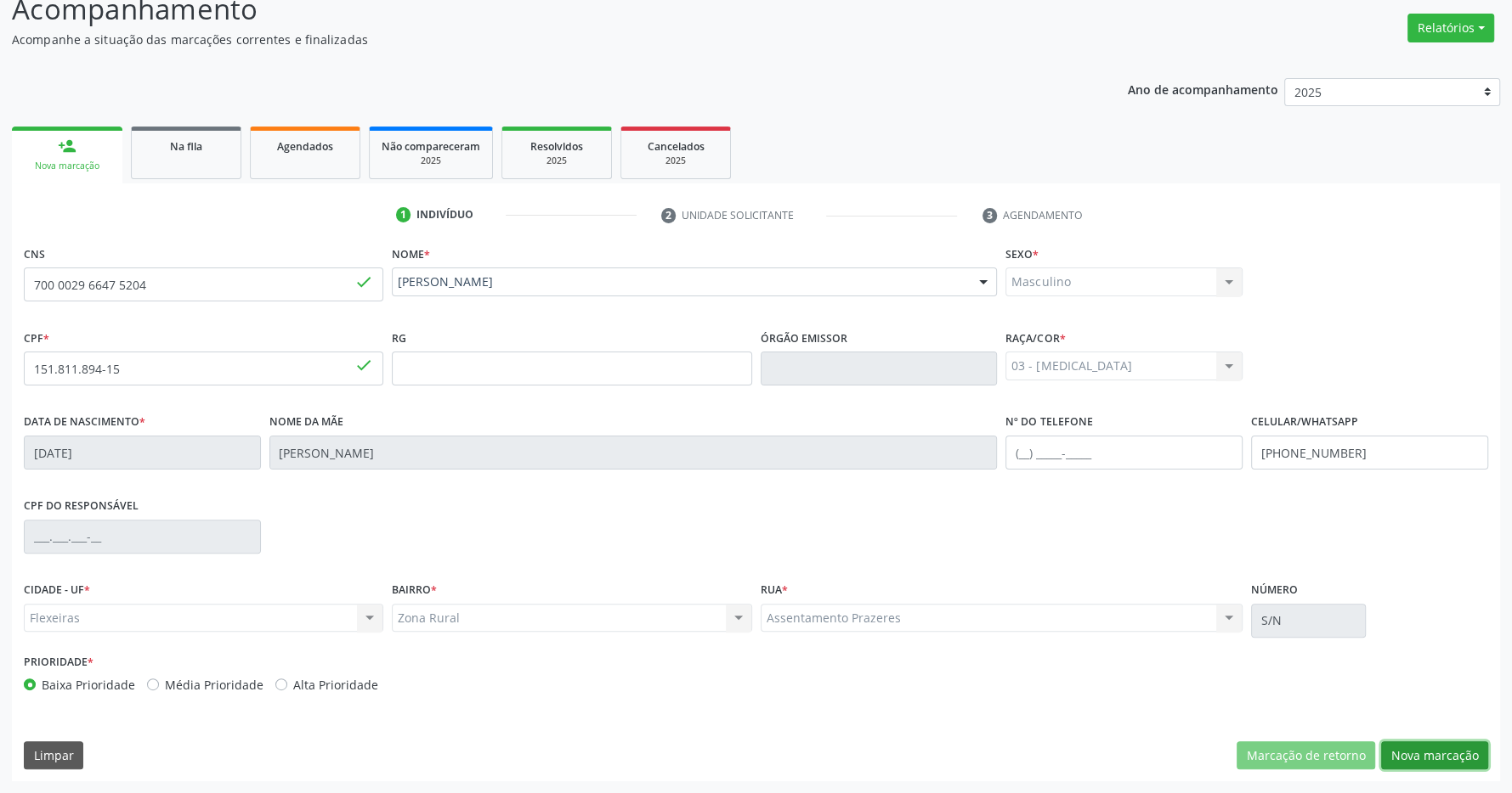
click at [1431, 752] on button "Nova marcação" at bounding box center [1434, 756] width 107 height 29
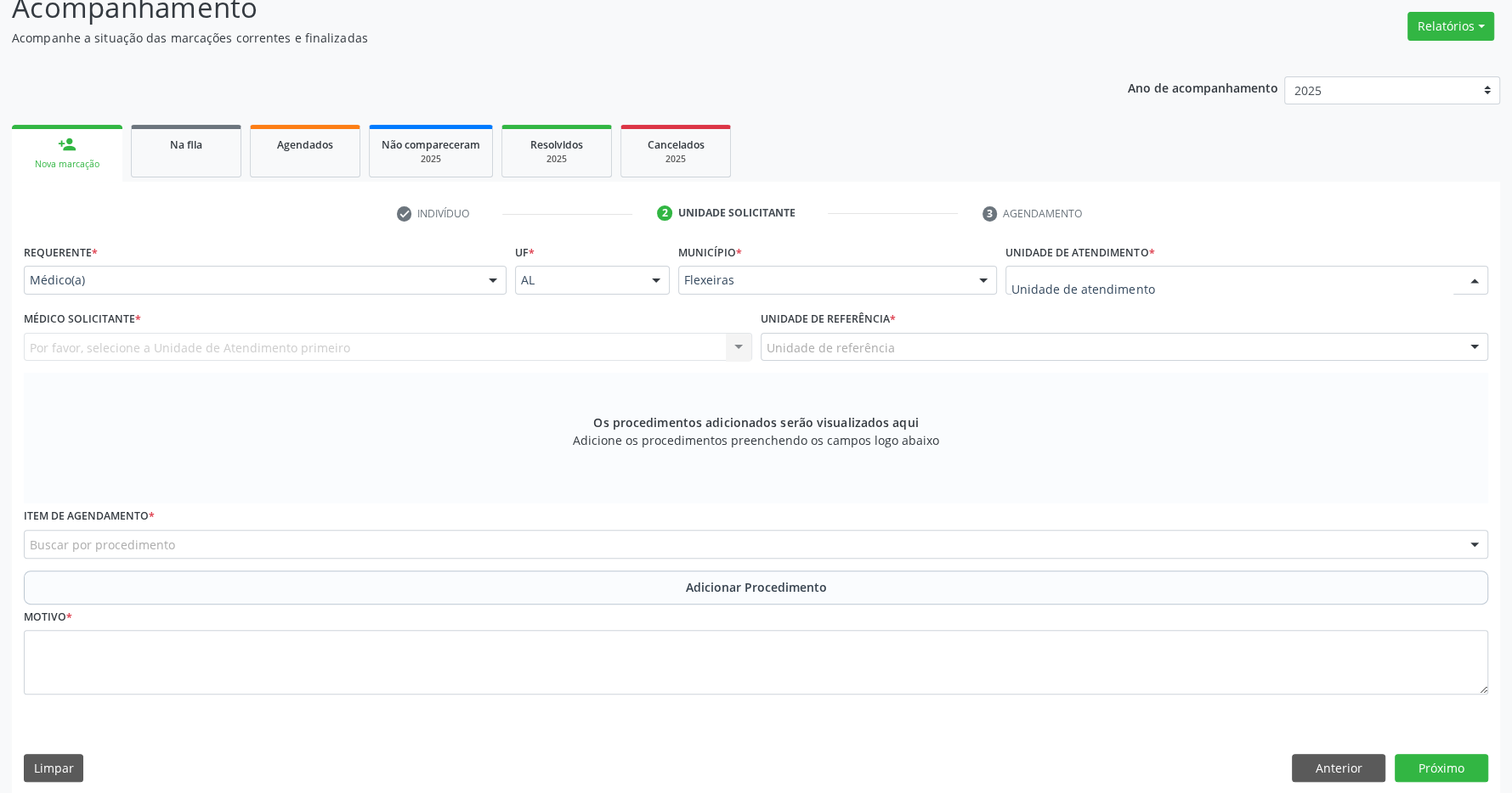
drag, startPoint x: 1154, startPoint y: 275, endPoint x: 1144, endPoint y: 296, distance: 23.3
click at [1153, 275] on div at bounding box center [1246, 281] width 483 height 29
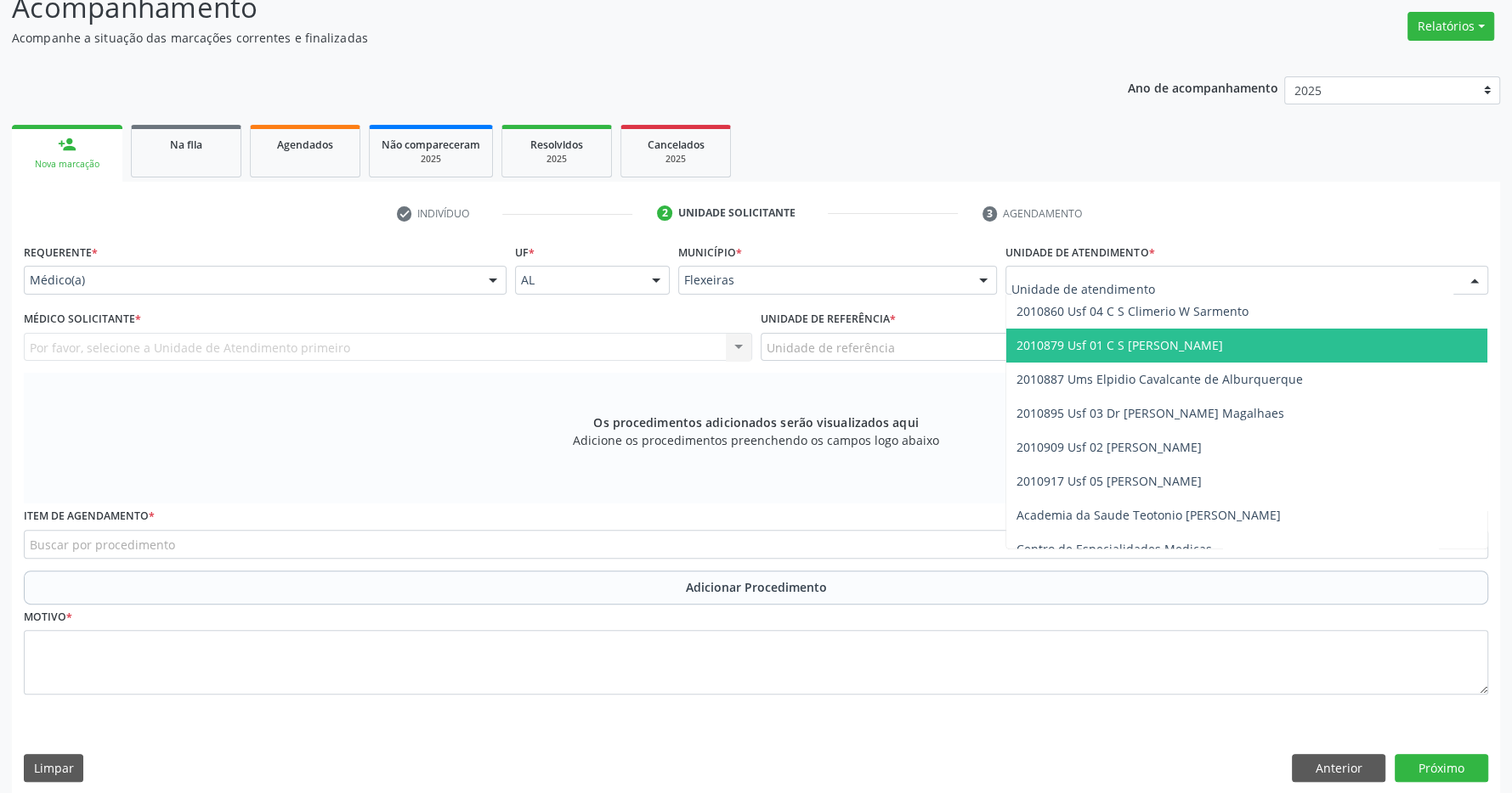
click at [1207, 344] on span "2010879 Usf 01 C S [PERSON_NAME]" at bounding box center [1246, 346] width 481 height 34
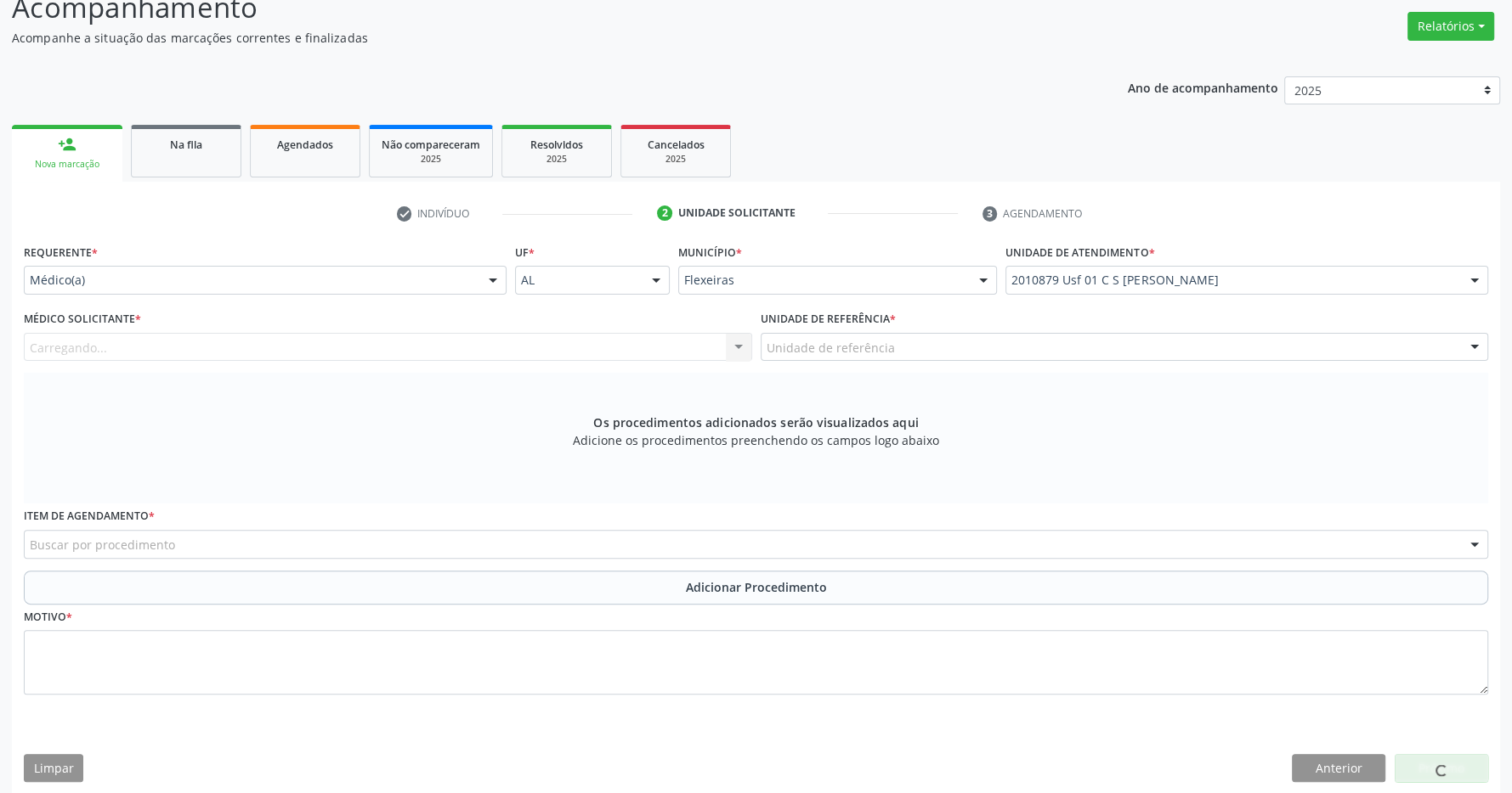
click at [1113, 347] on div "Unidade de referência" at bounding box center [1125, 347] width 728 height 29
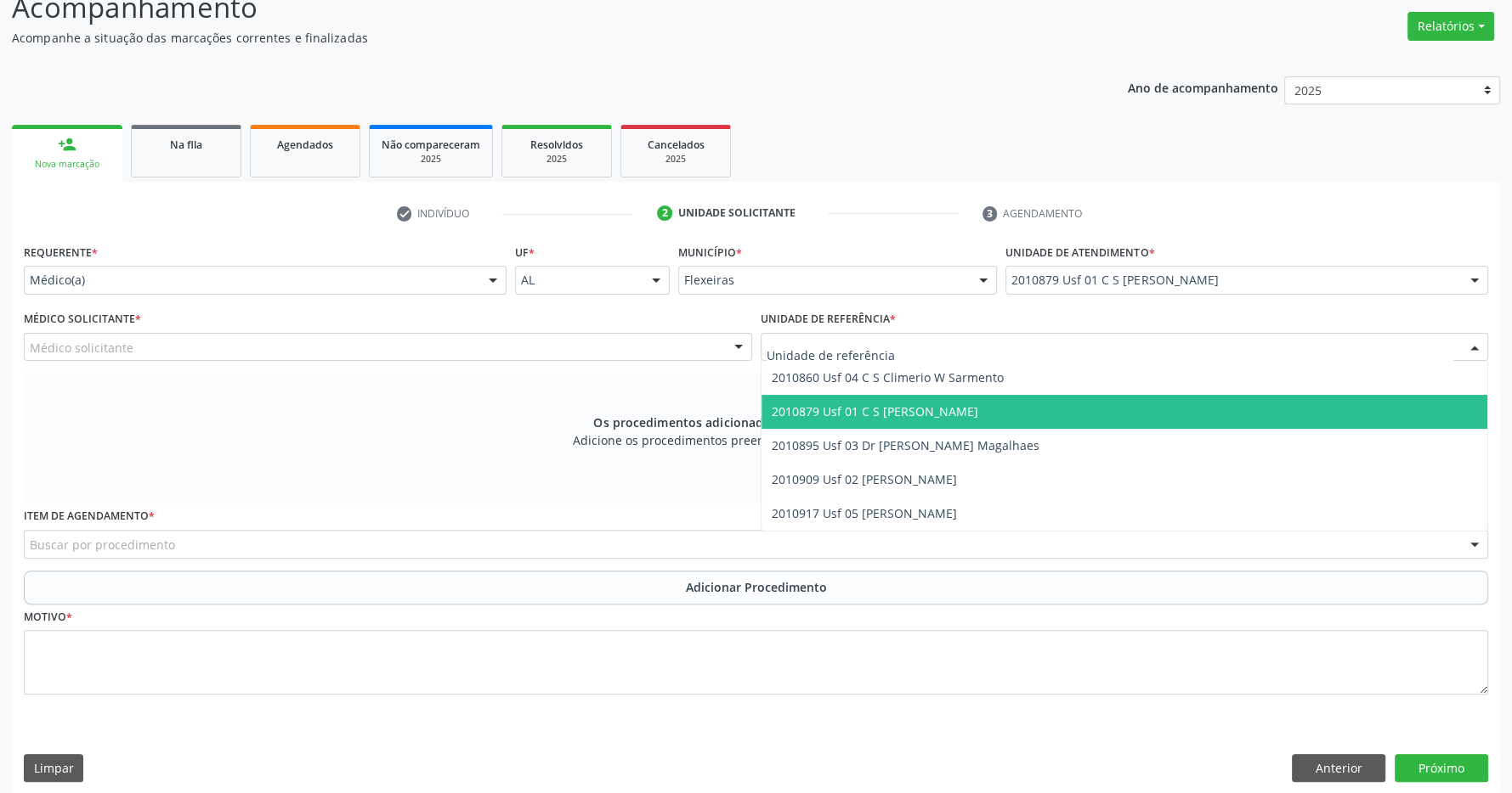
click at [1095, 421] on span "2010879 Usf 01 C S [PERSON_NAME]" at bounding box center [1125, 412] width 726 height 34
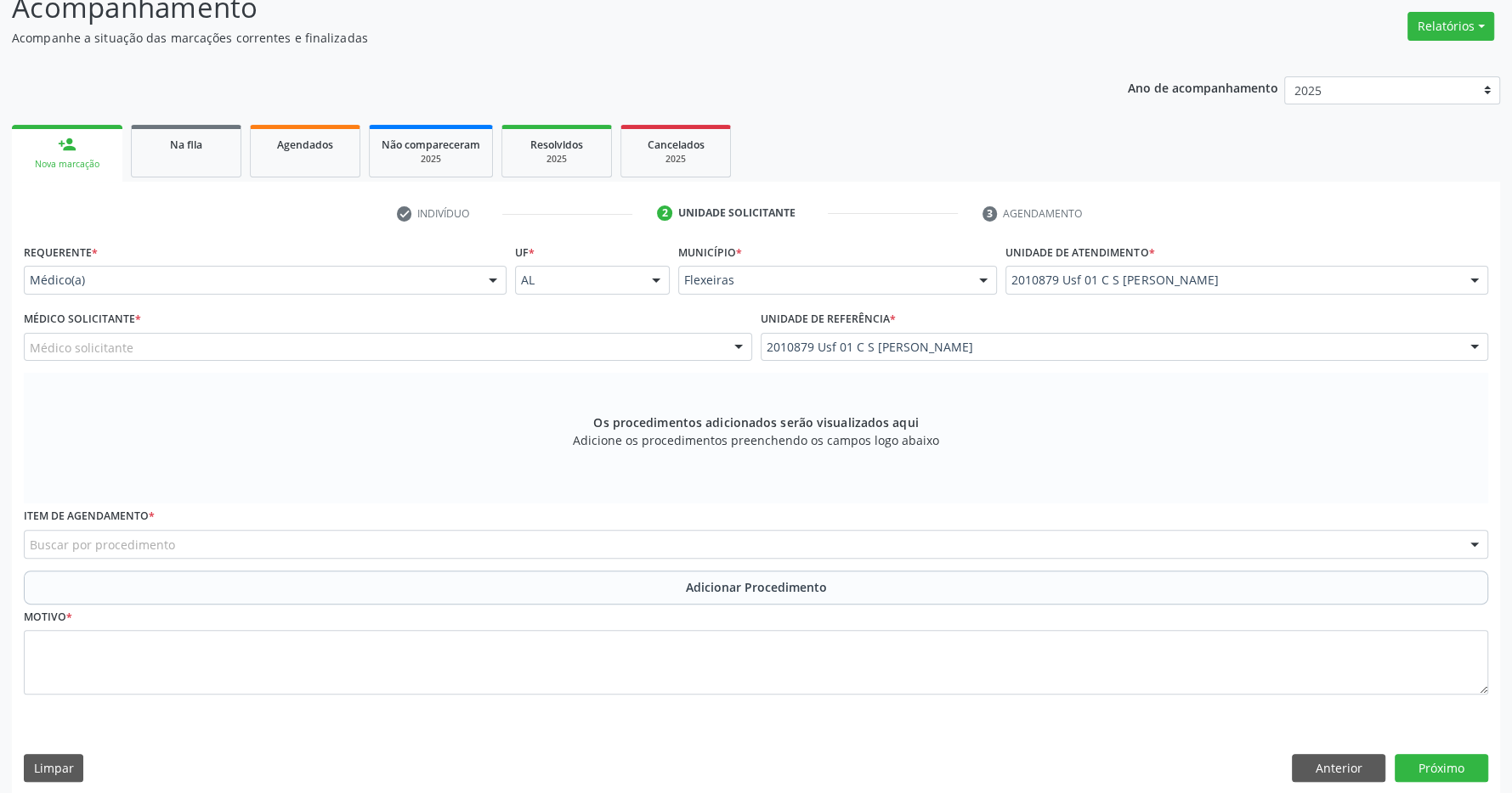
click at [542, 345] on div "Médico solicitante" at bounding box center [388, 347] width 728 height 29
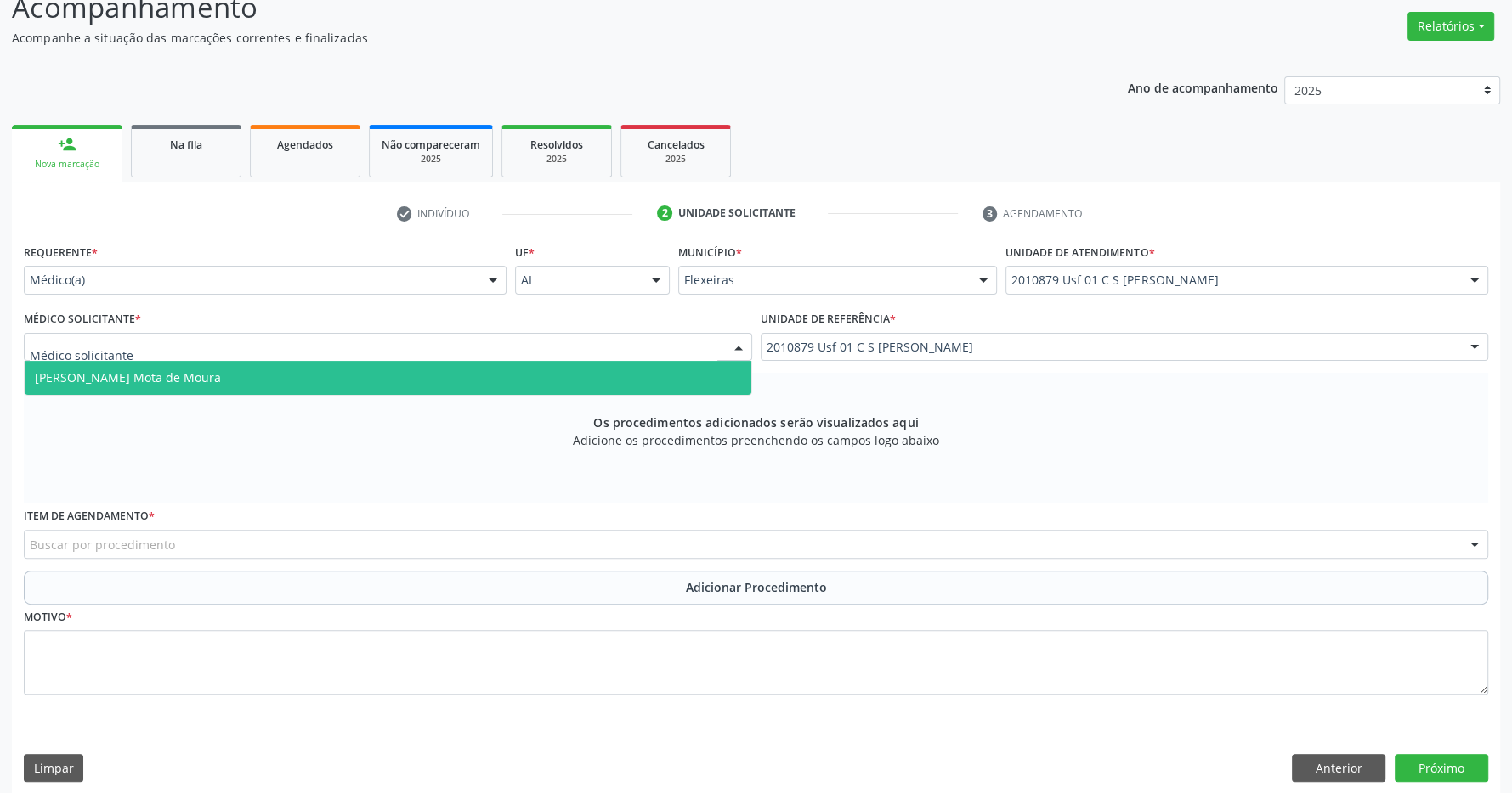
click at [497, 371] on span "[PERSON_NAME] Mota de Moura" at bounding box center [387, 378] width 726 height 34
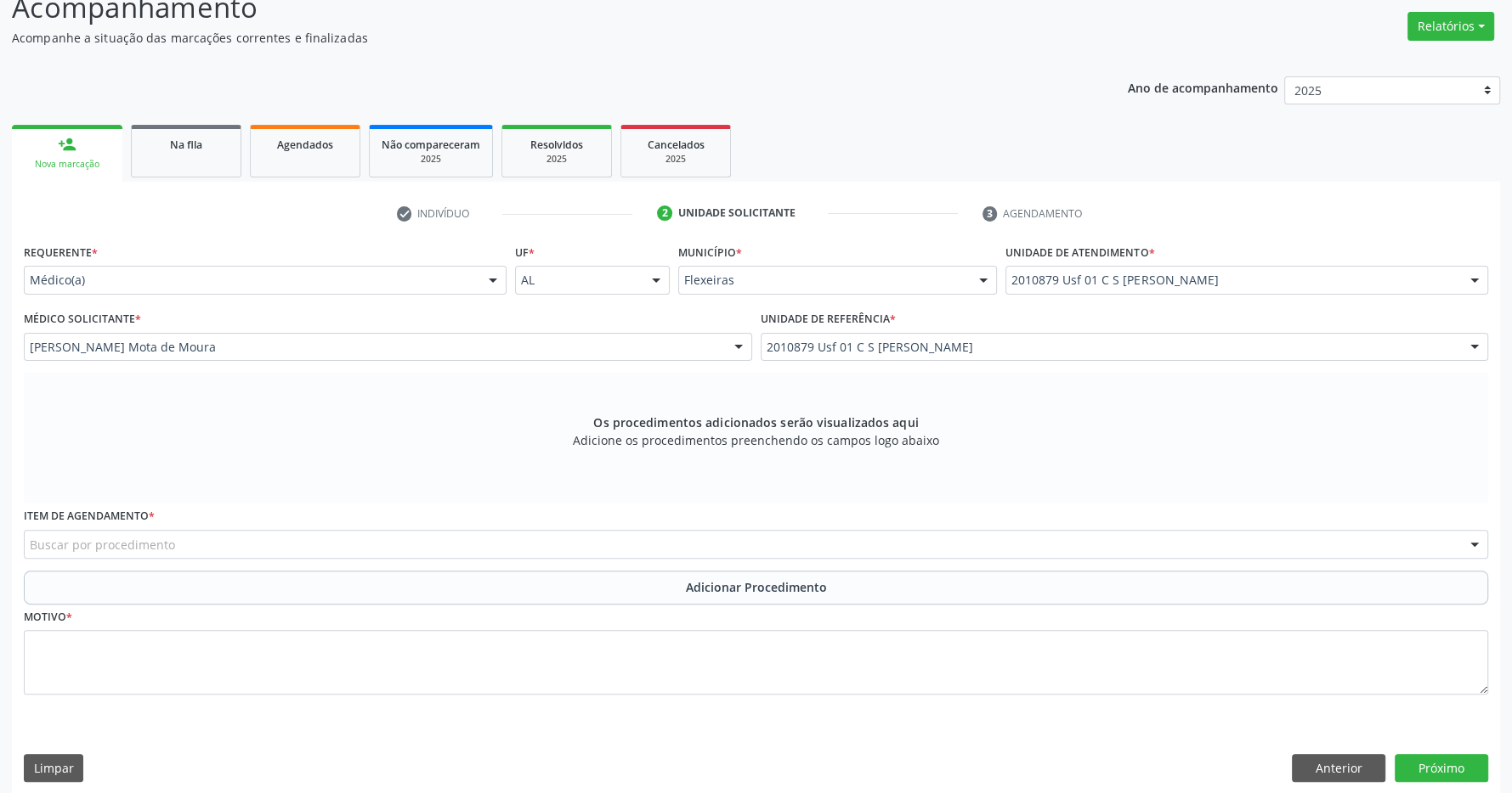
click at [629, 550] on div "Buscar por procedimento" at bounding box center [756, 545] width 1464 height 29
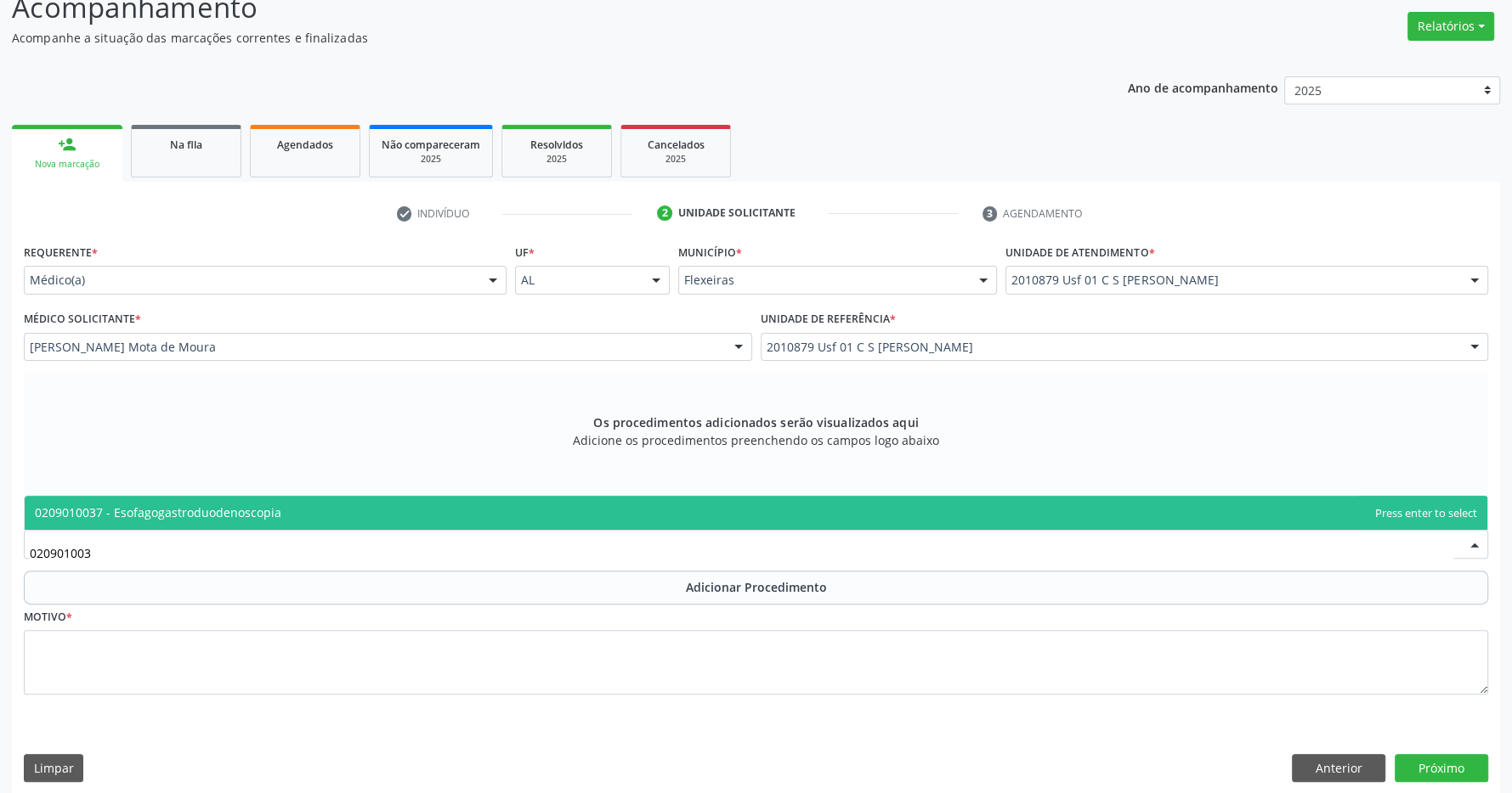
type input "0209010037"
click at [581, 509] on span "0209010037 - Esofagogastroduodenoscopia" at bounding box center [756, 512] width 1462 height 34
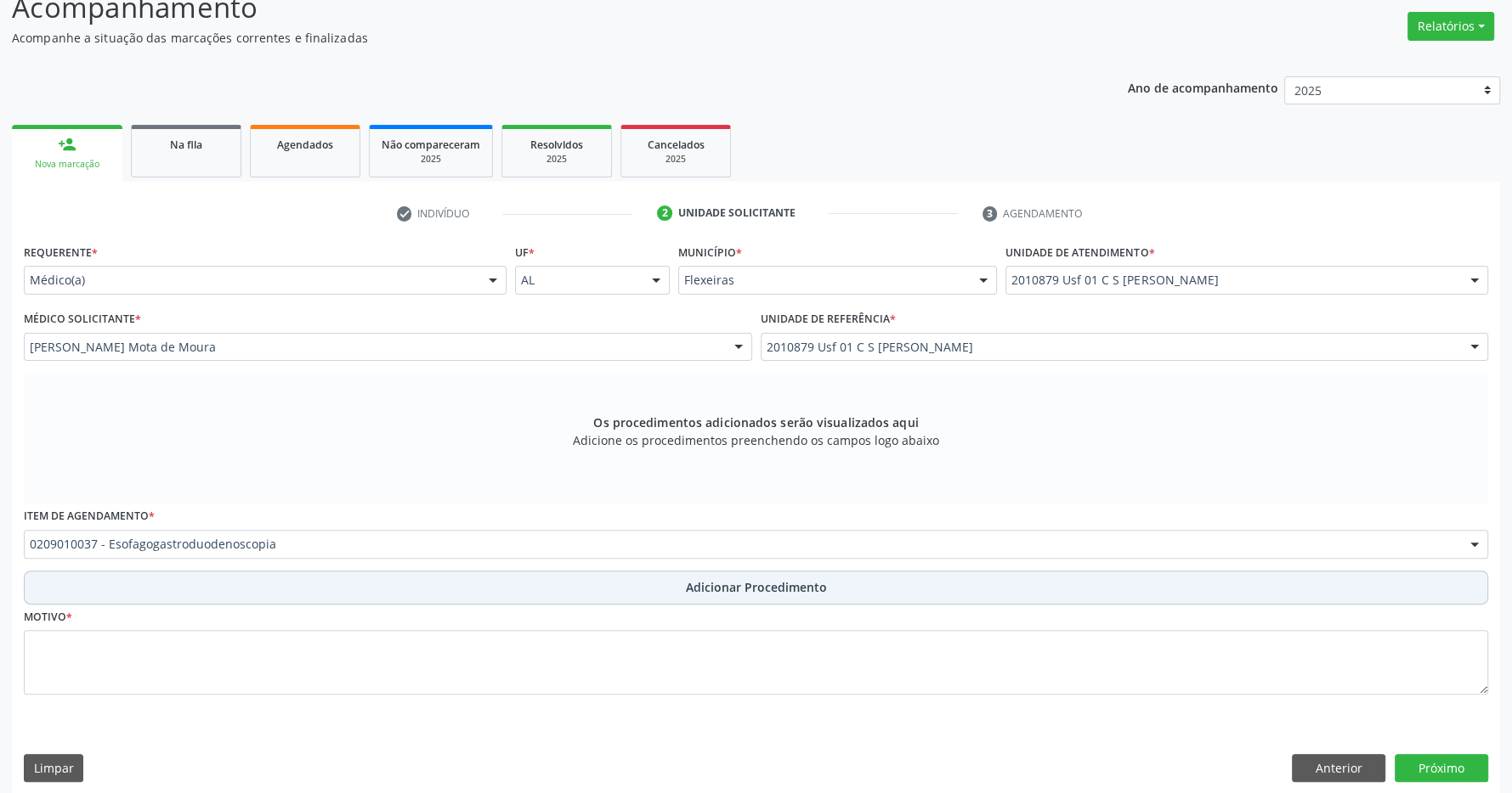
click at [671, 580] on button "Adicionar Procedimento" at bounding box center [756, 587] width 1464 height 34
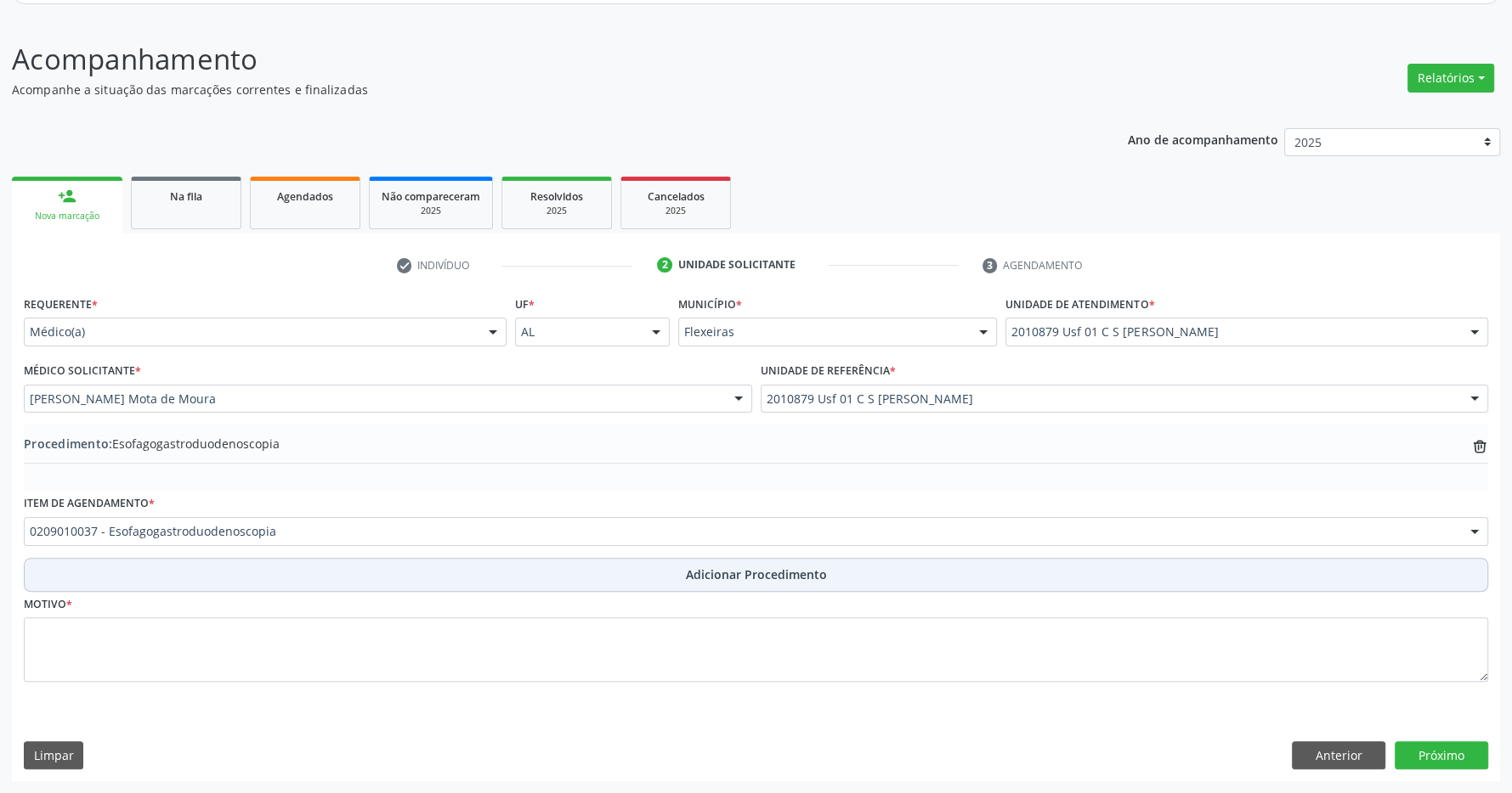
scroll to position [201, 0]
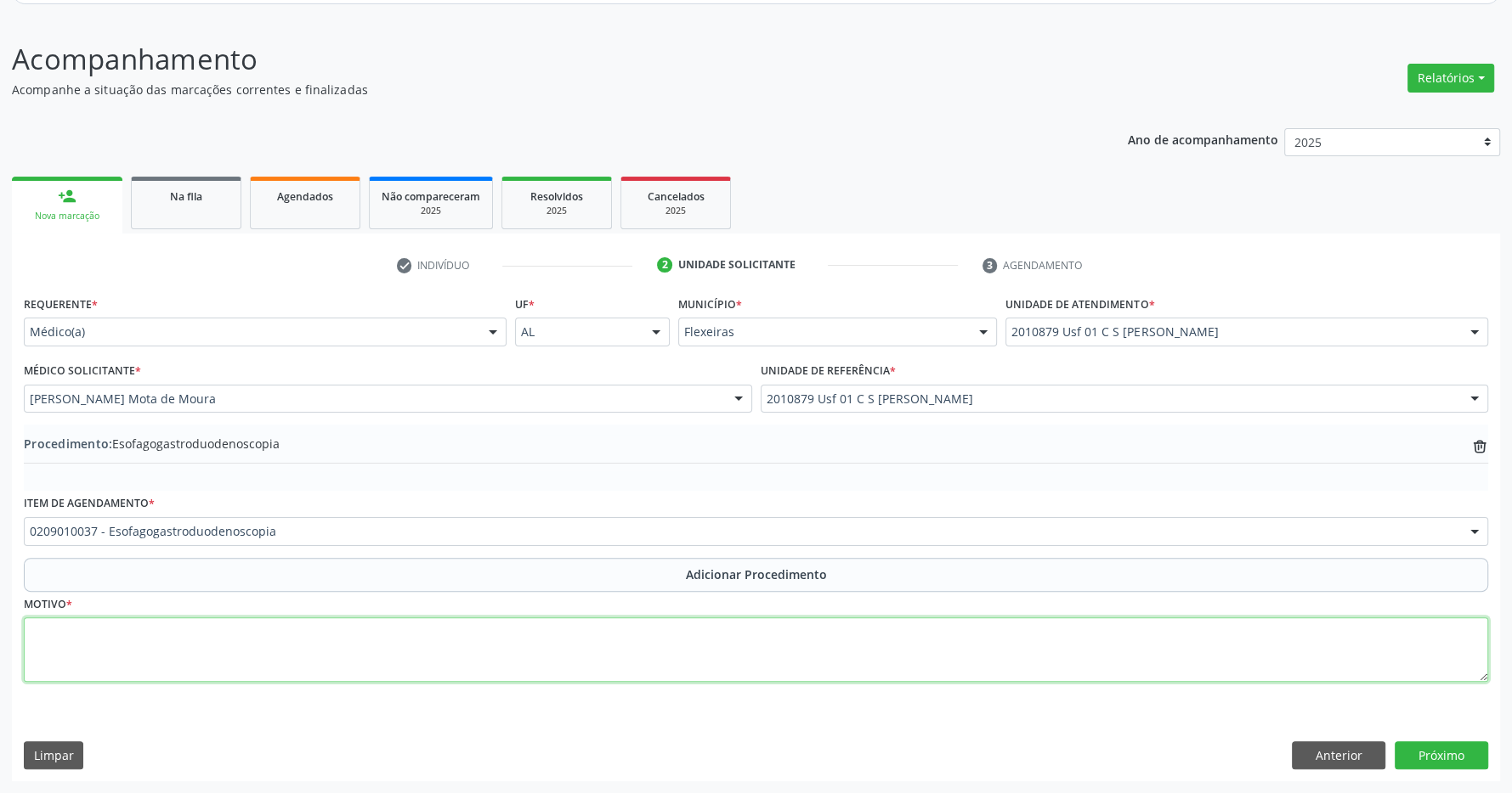
click at [649, 655] on textarea at bounding box center [756, 649] width 1464 height 65
type textarea "pirose + DRGE"
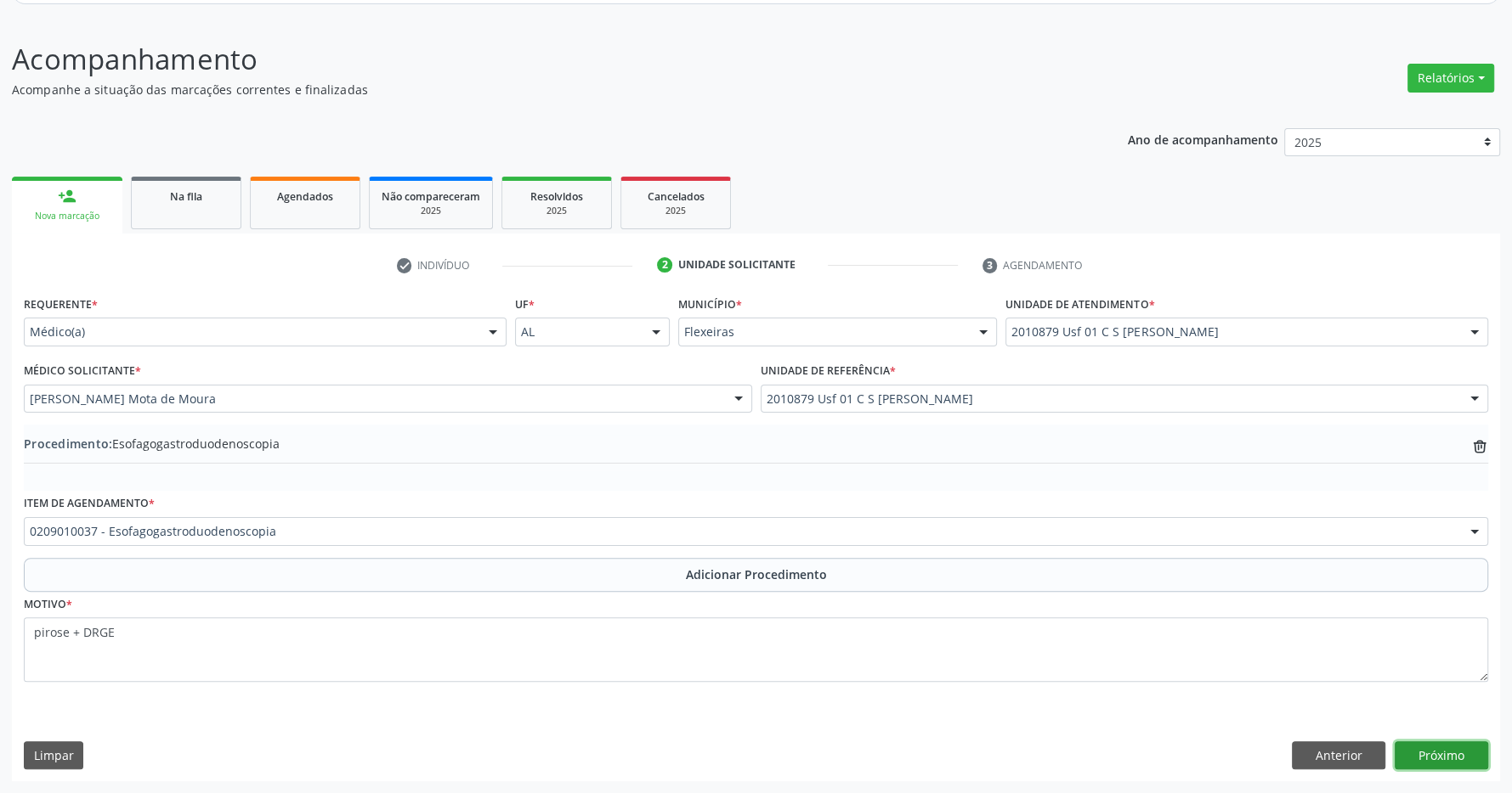
click at [1448, 744] on button "Próximo" at bounding box center [1441, 756] width 93 height 29
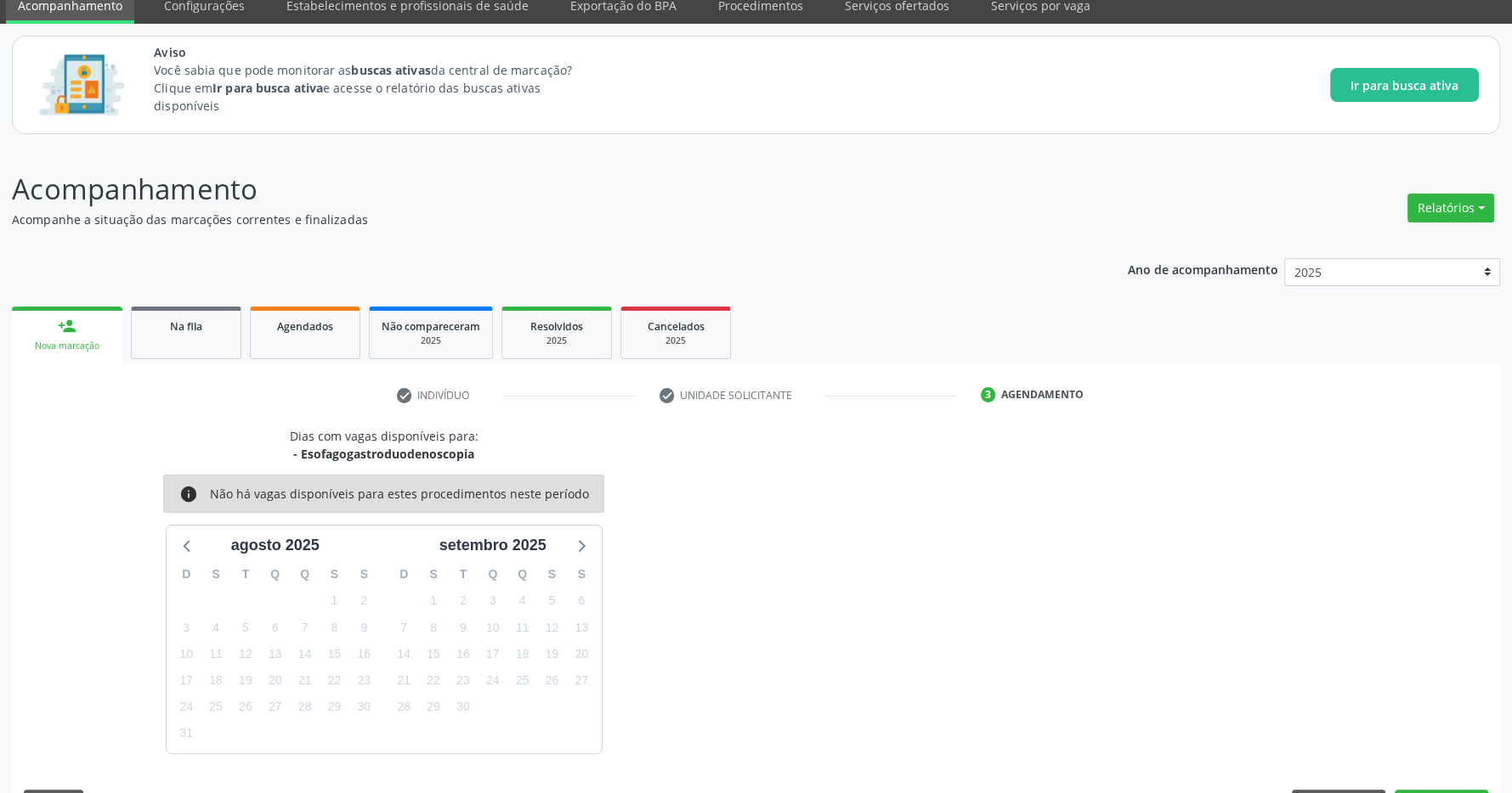
scroll to position [119, 0]
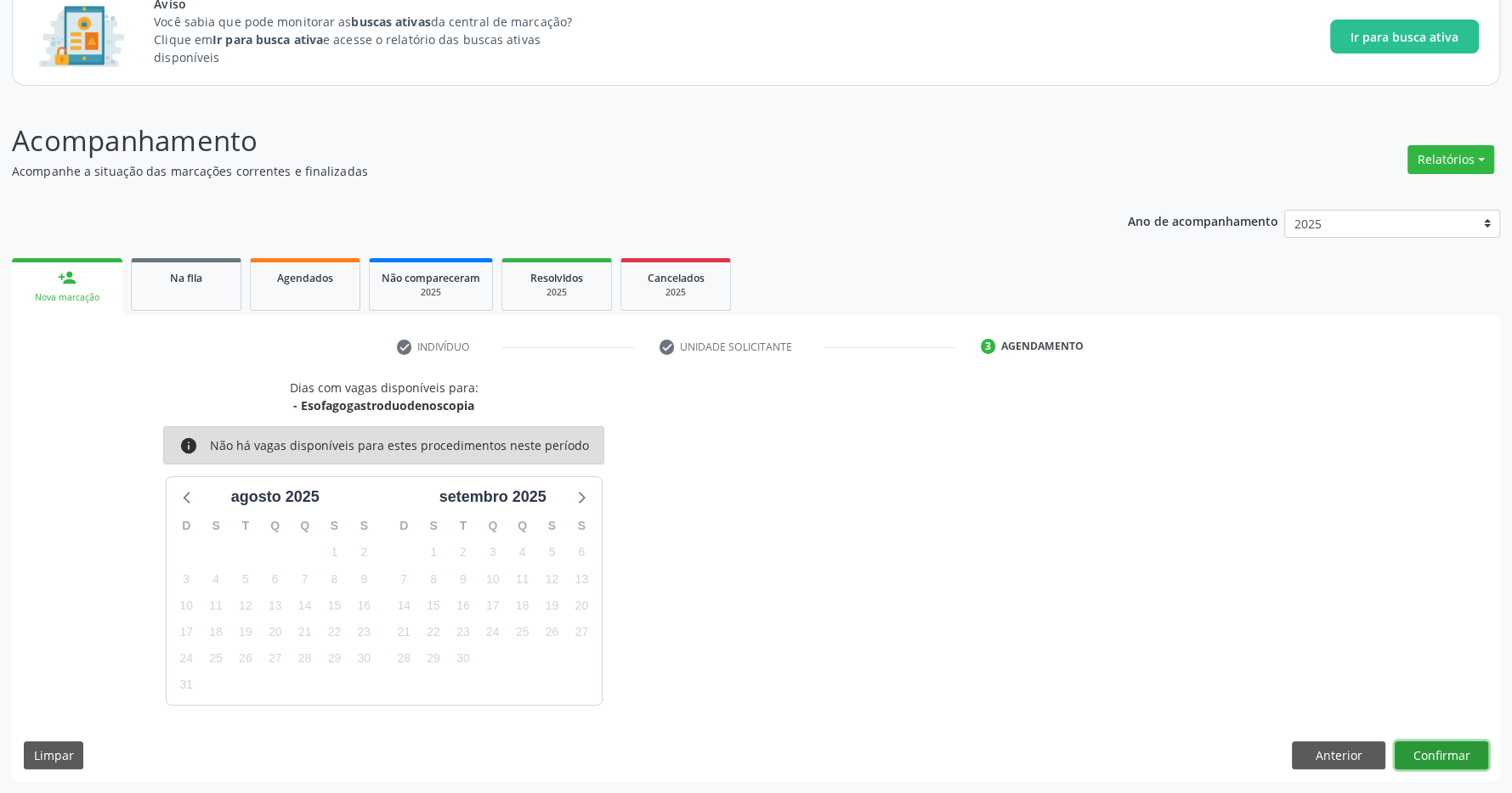
click at [1440, 755] on button "Confirmar" at bounding box center [1441, 756] width 93 height 29
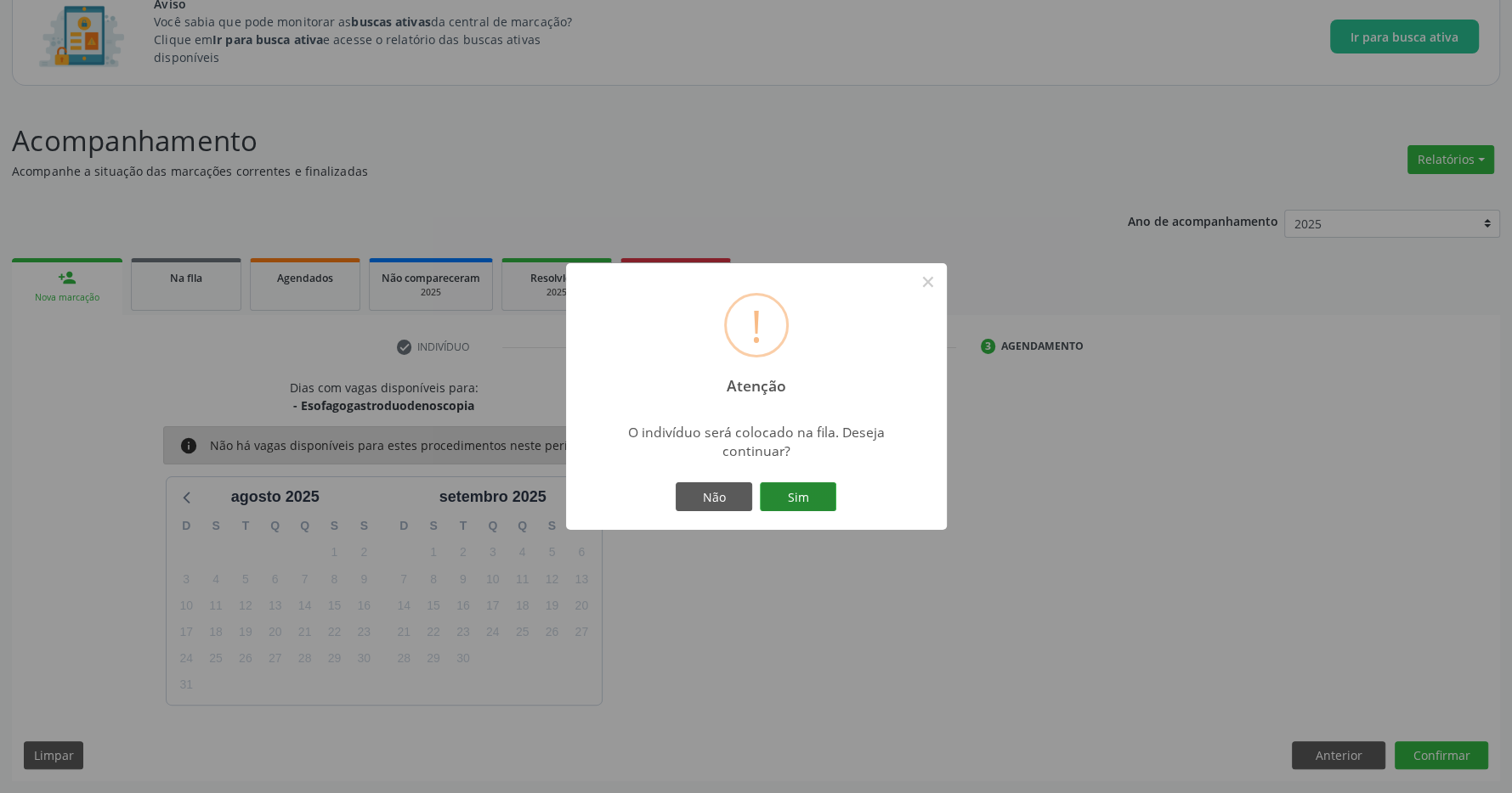
click at [779, 493] on button "Sim" at bounding box center [797, 497] width 77 height 29
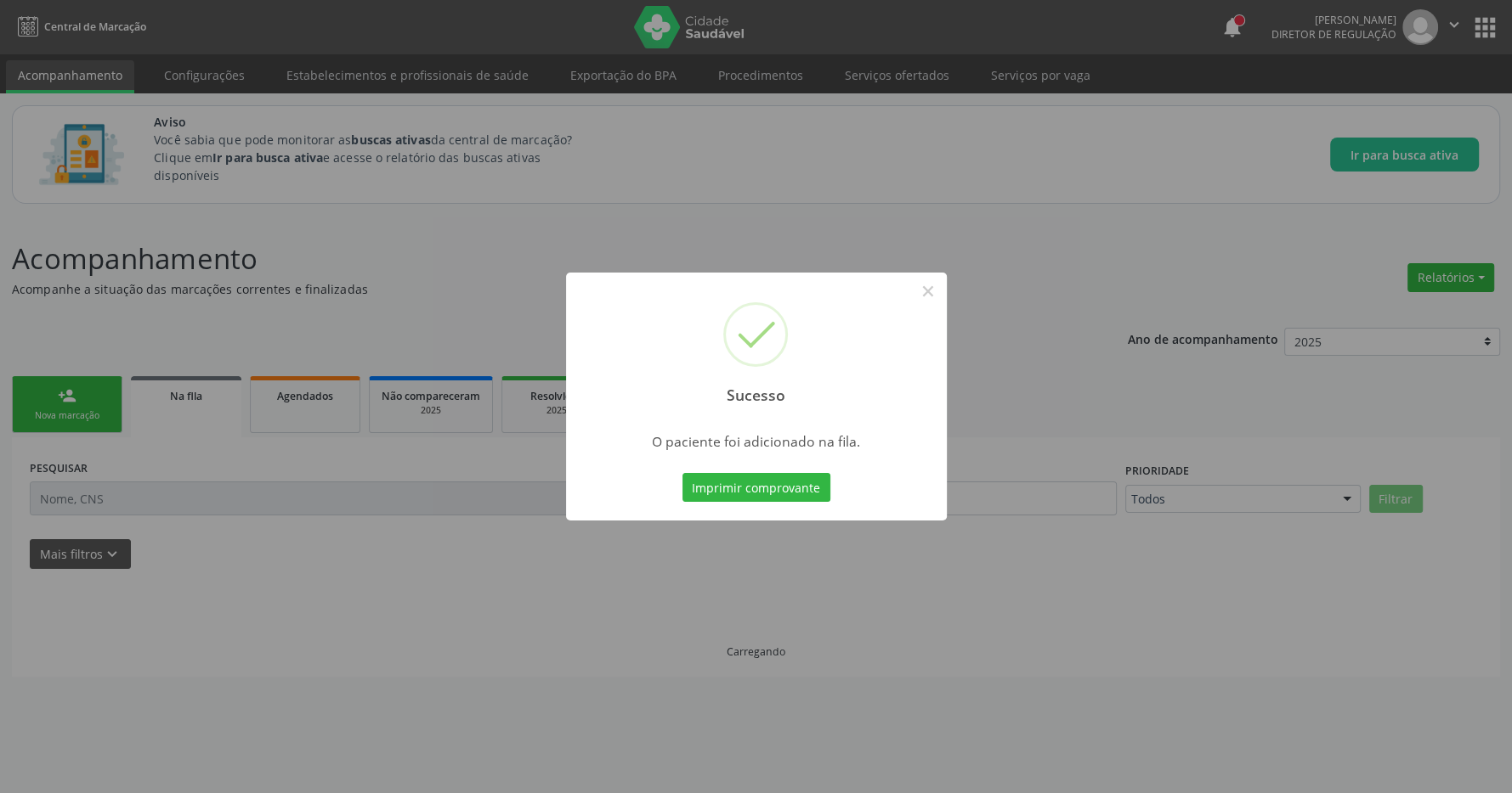
scroll to position [0, 0]
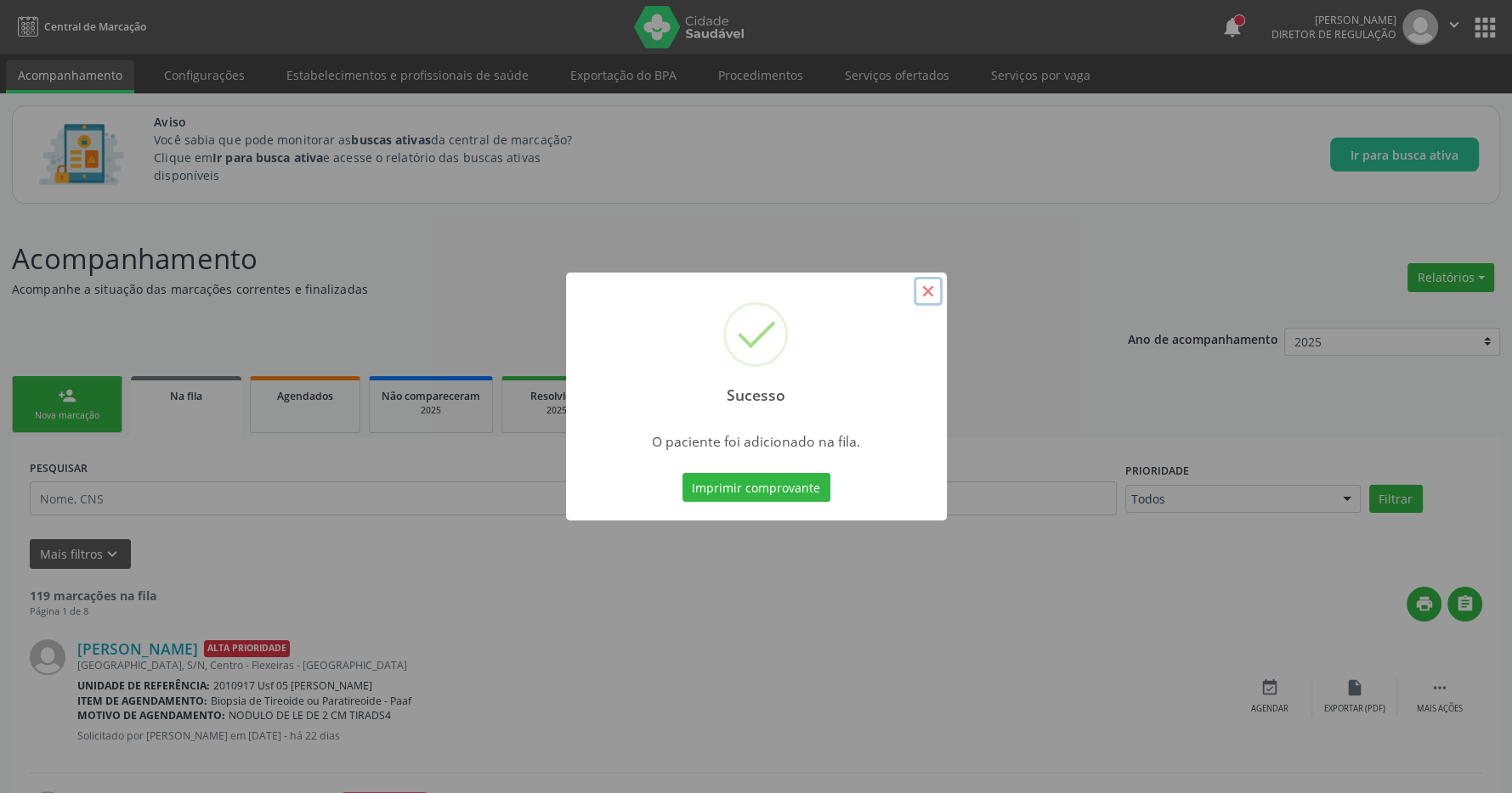
click at [929, 288] on button "×" at bounding box center [928, 291] width 29 height 29
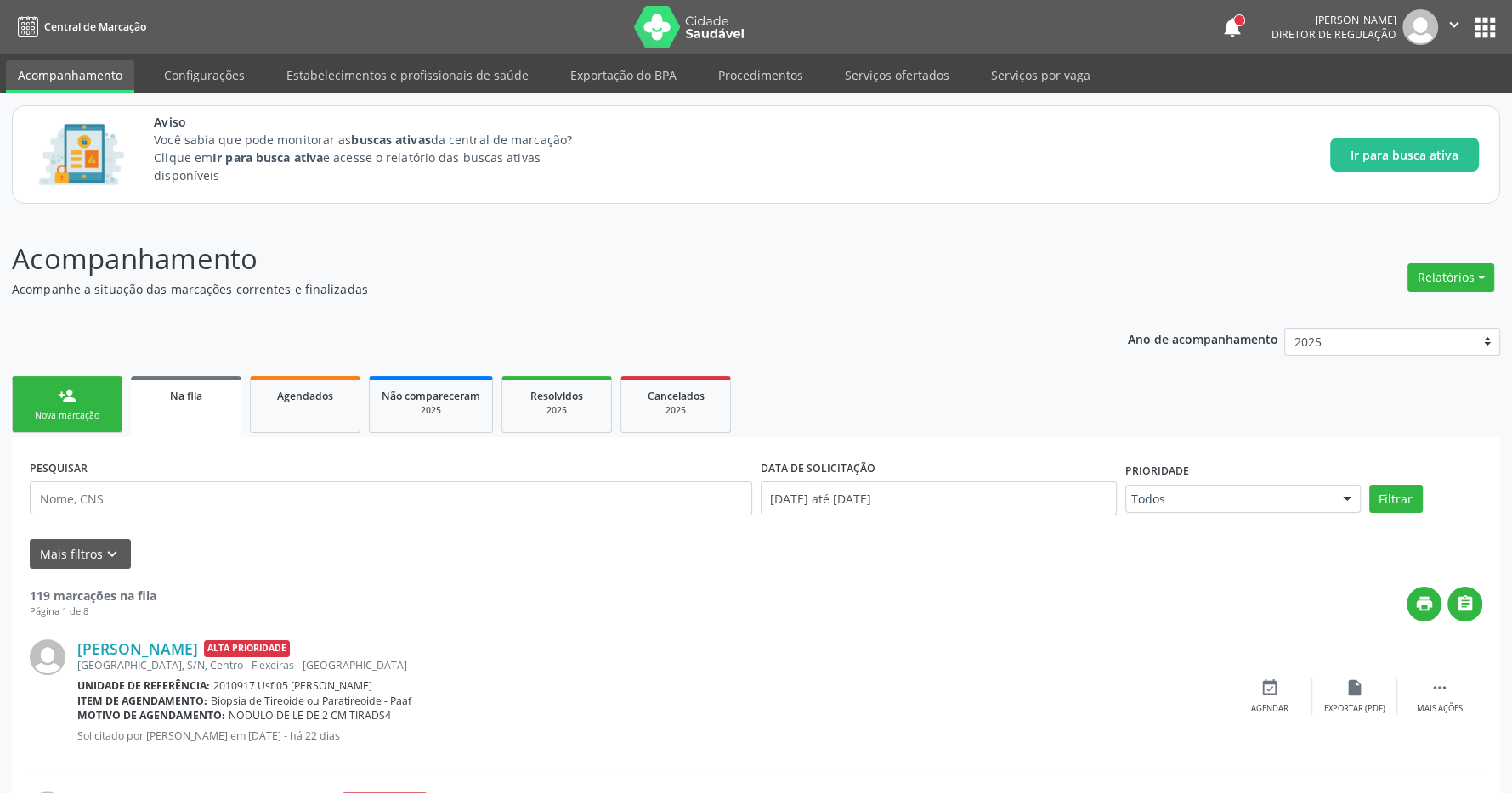
click at [1481, 20] on button "apps" at bounding box center [1485, 27] width 30 height 30
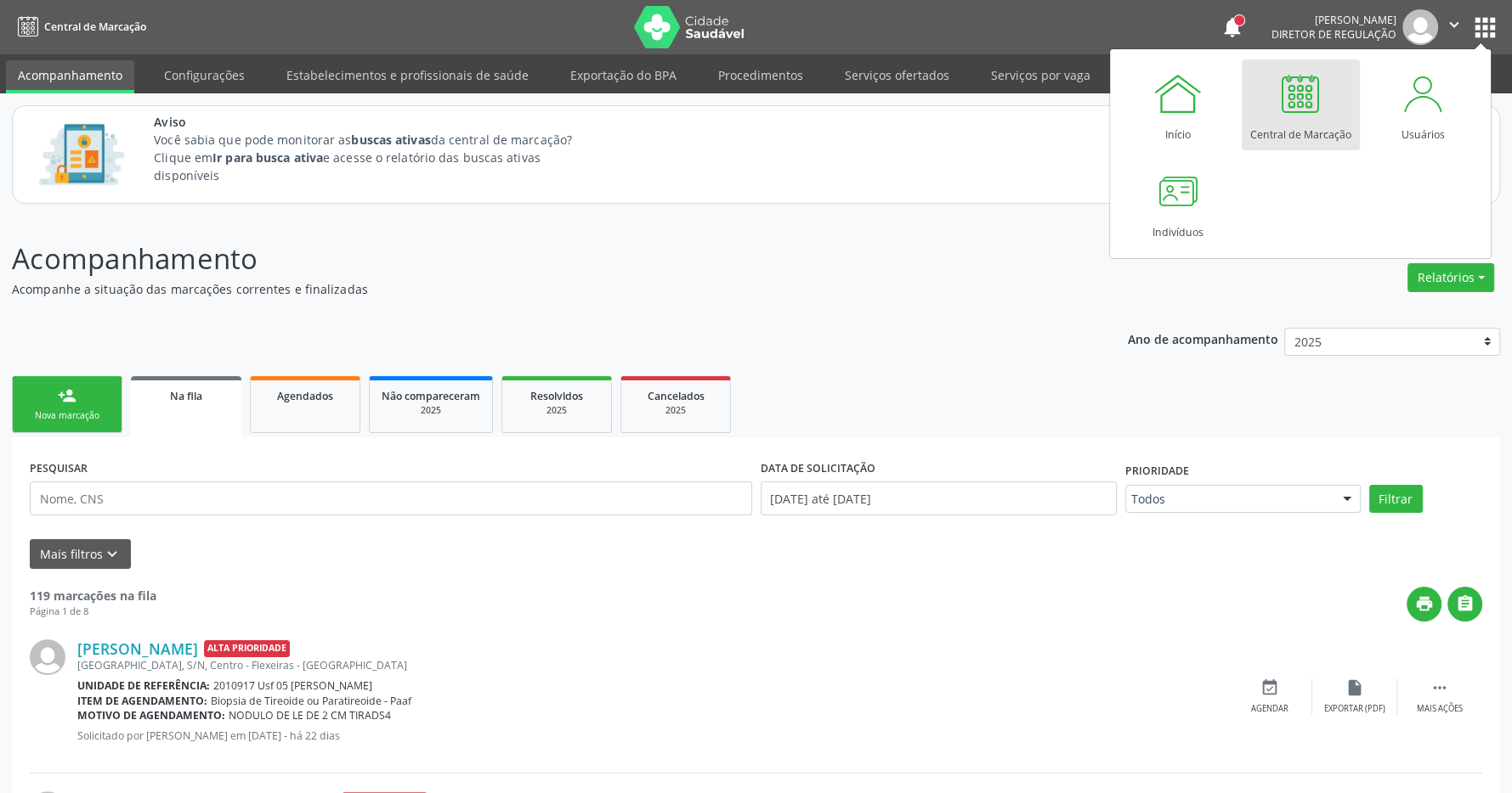
click at [1309, 115] on div at bounding box center [1300, 93] width 51 height 51
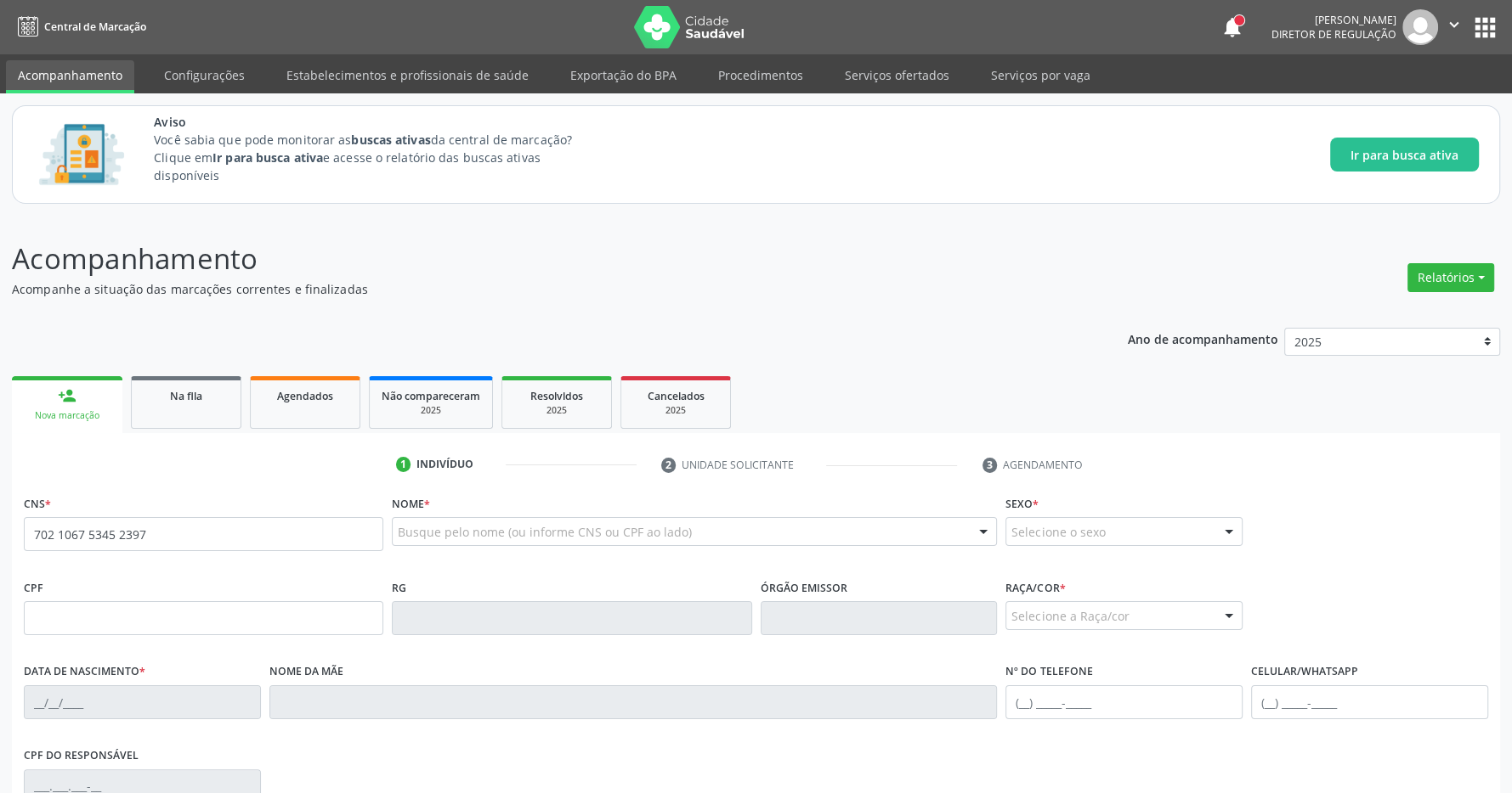
type input "702 1067 5345 2397"
click at [880, 285] on p "Acompanhe a situação das marcações correntes e finalizadas" at bounding box center [532, 289] width 1042 height 17
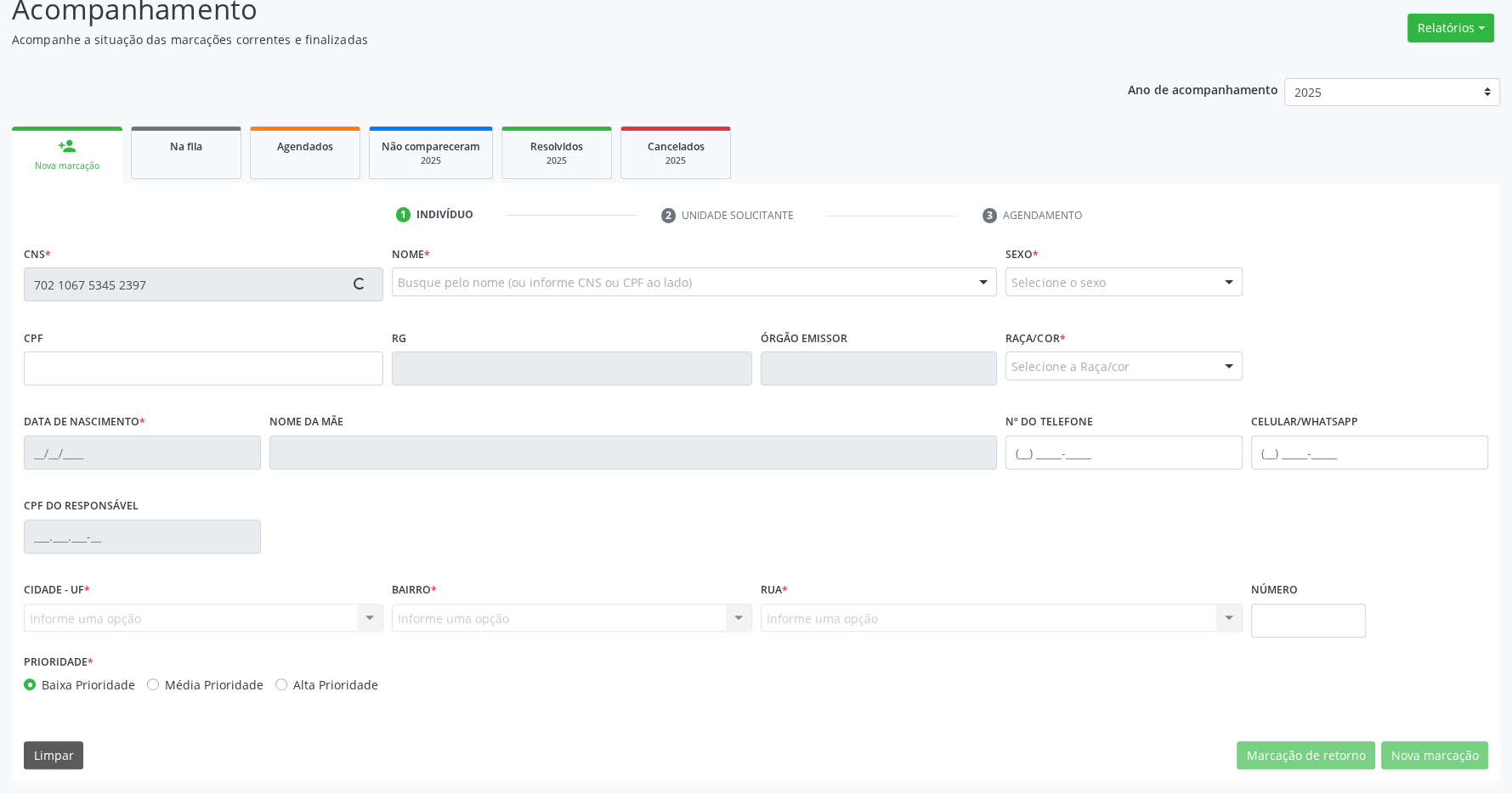
type input "063.984.034-52"
type input "15/01/1963"
type input "Maria Galdino da Silva"
type input "(99) 99999-9999"
type input "1430"
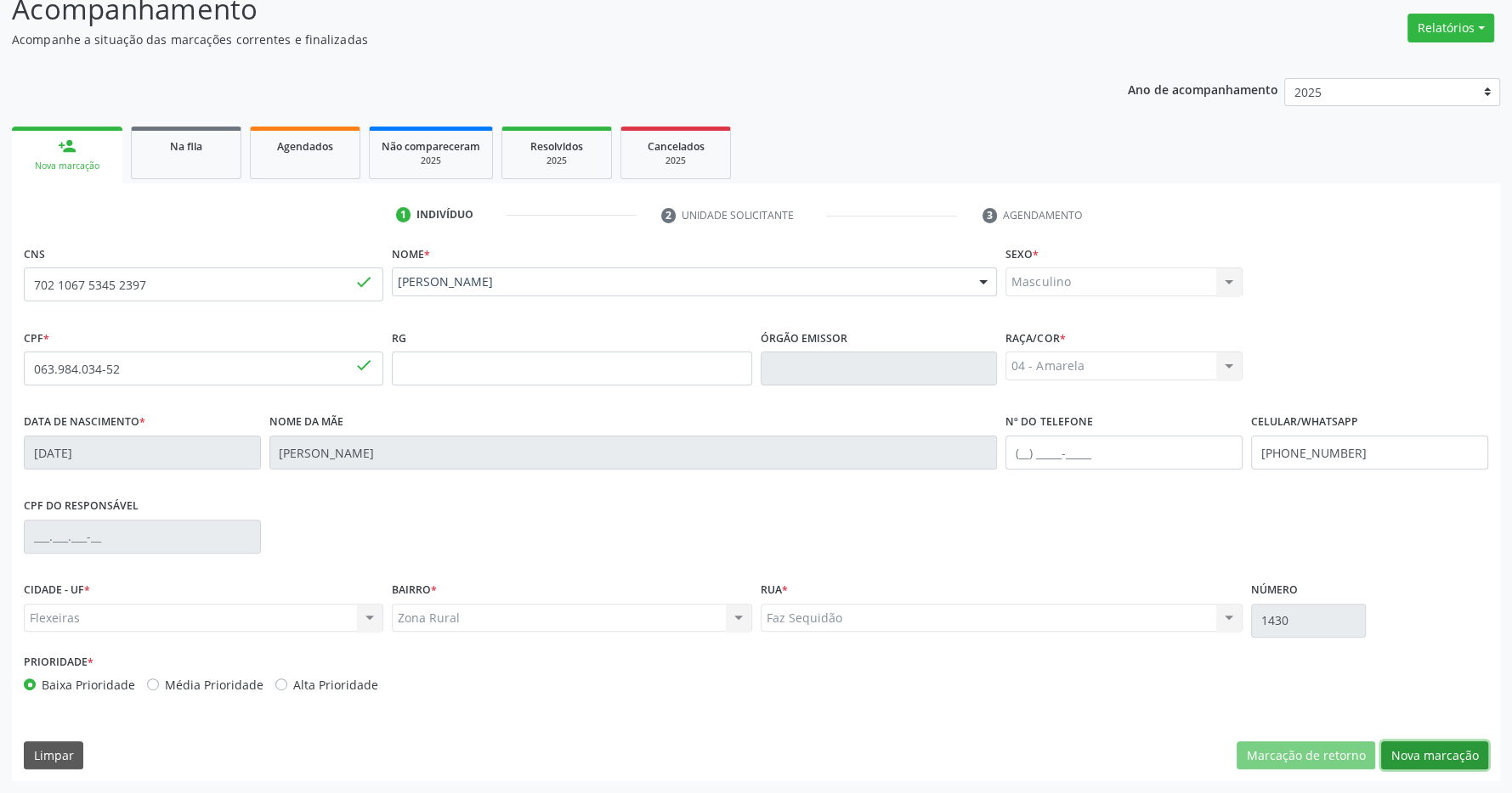
click at [1456, 756] on button "Nova marcação" at bounding box center [1434, 756] width 107 height 29
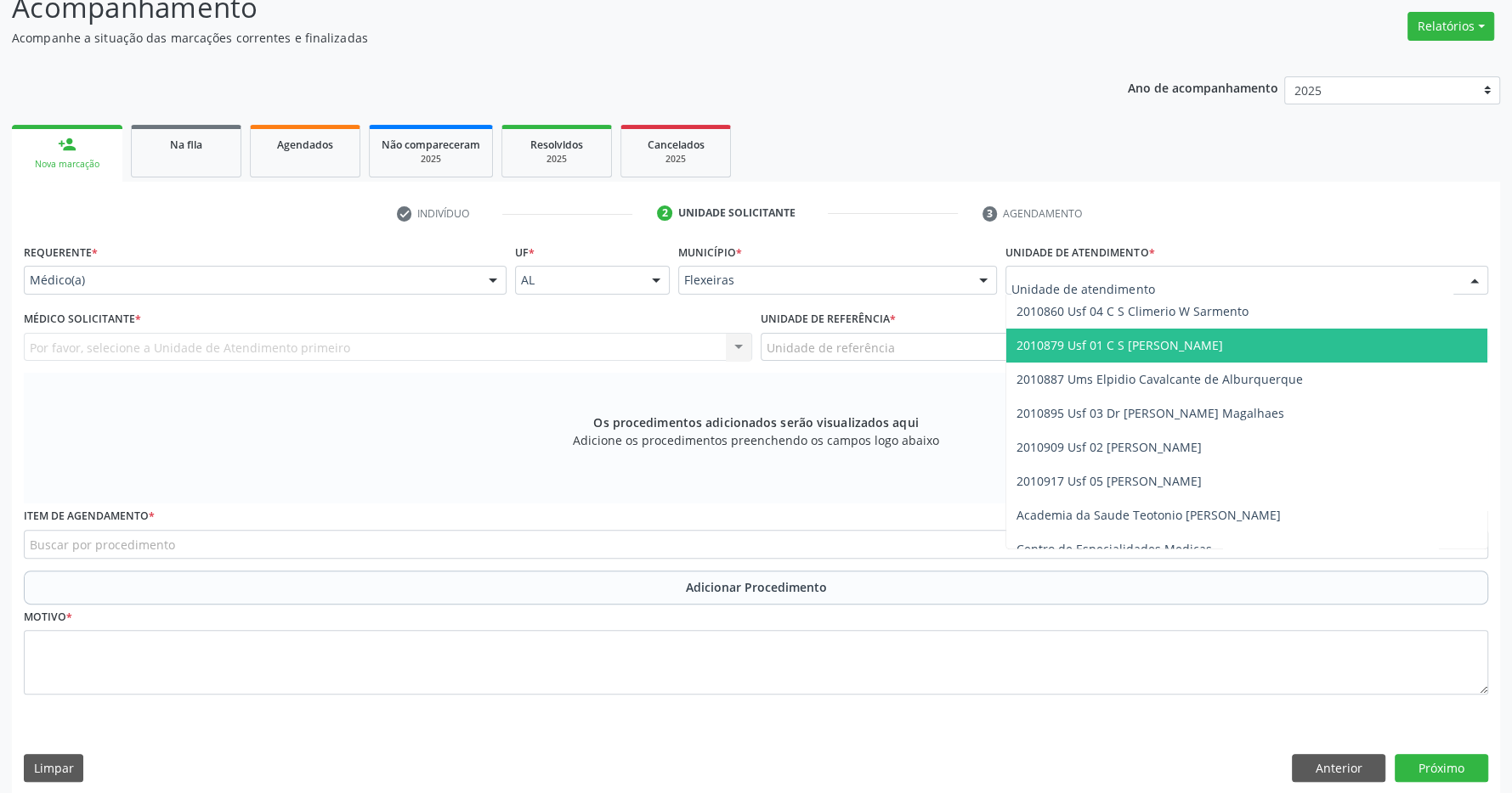
click at [1152, 345] on span "2010879 Usf 01 C S [PERSON_NAME]" at bounding box center [1120, 345] width 207 height 17
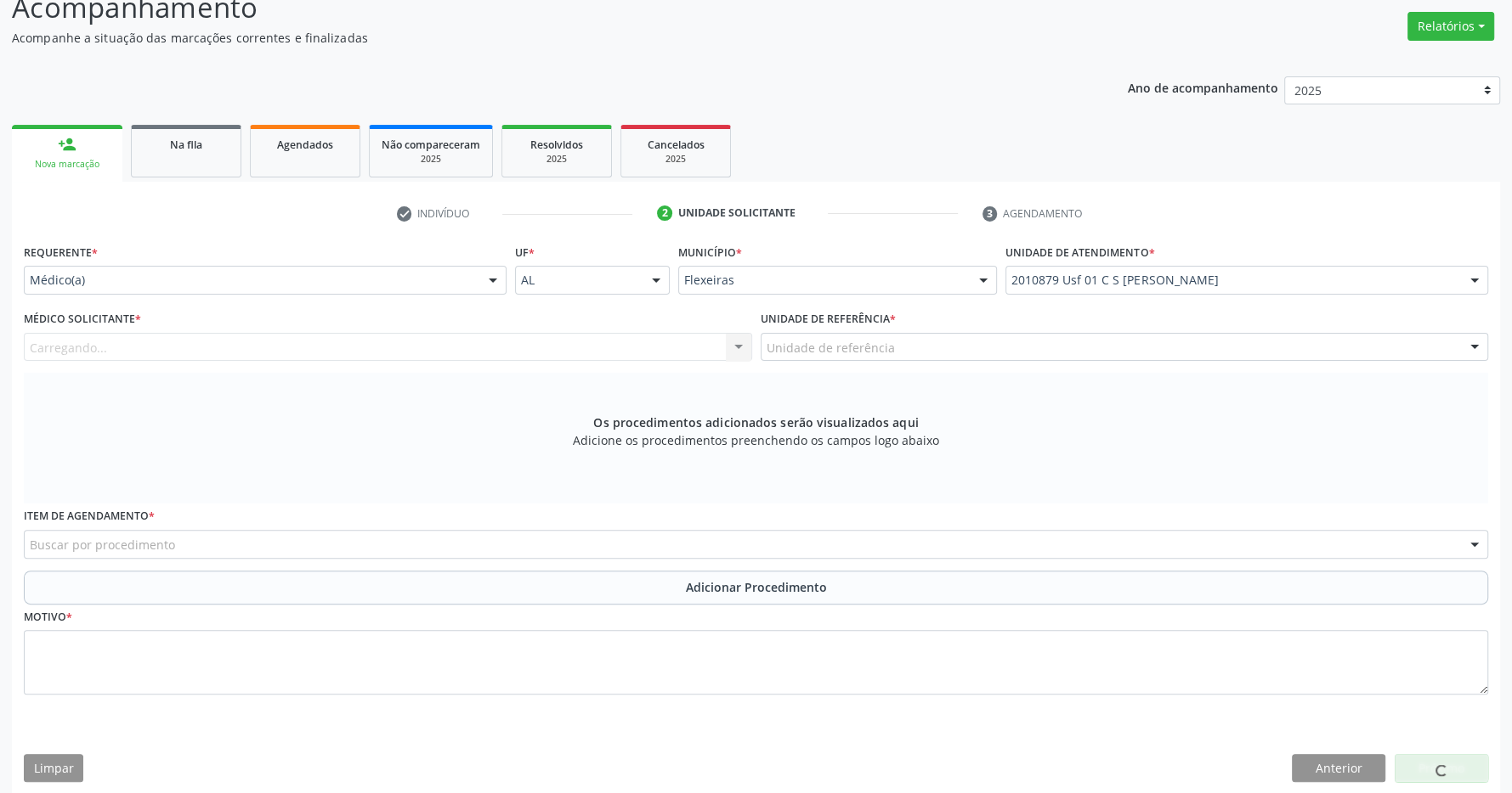
click at [1060, 344] on div "Unidade de referência" at bounding box center [1125, 347] width 728 height 29
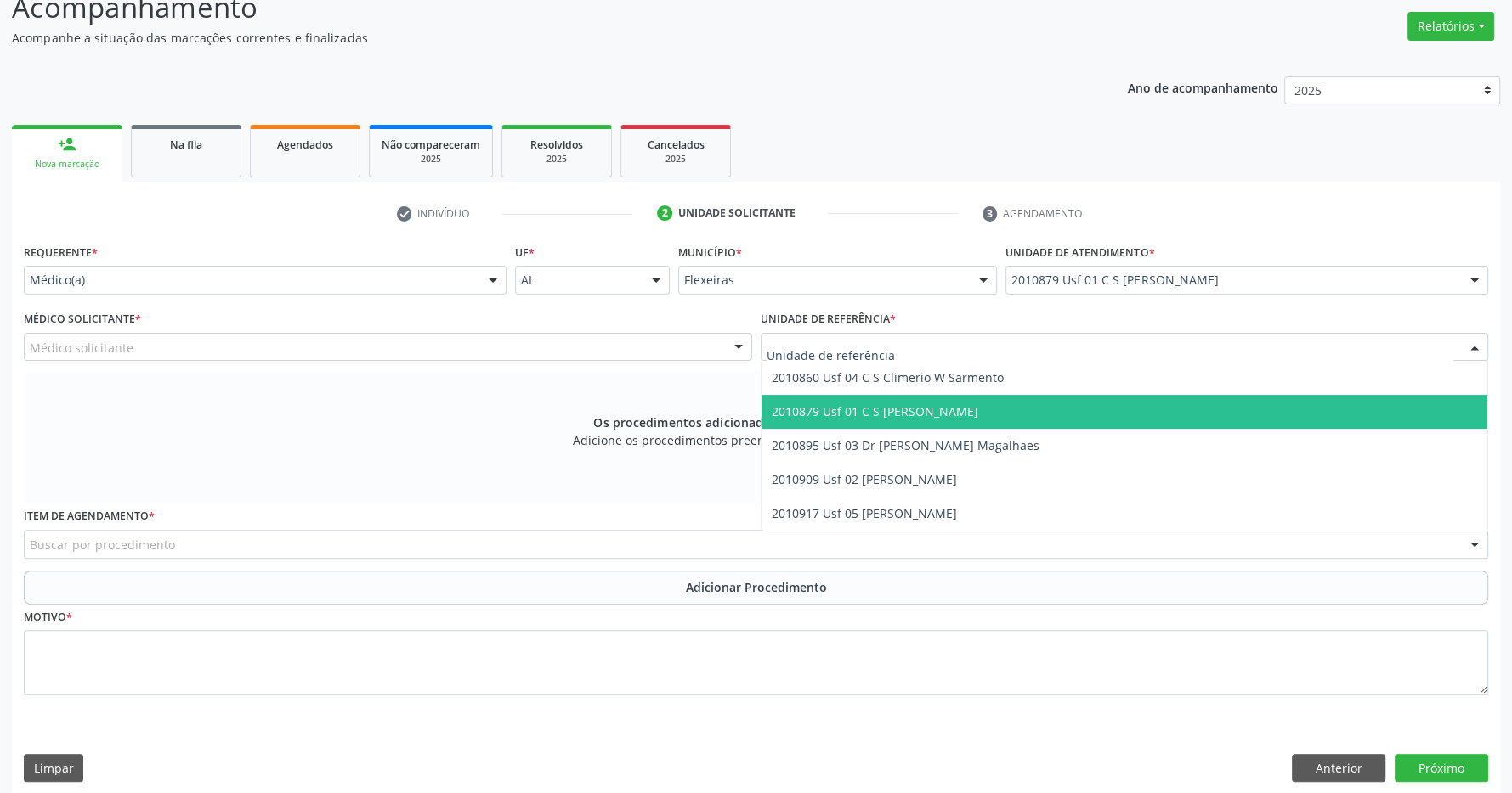
click at [1044, 406] on span "2010879 Usf 01 C S [PERSON_NAME]" at bounding box center [1125, 412] width 726 height 34
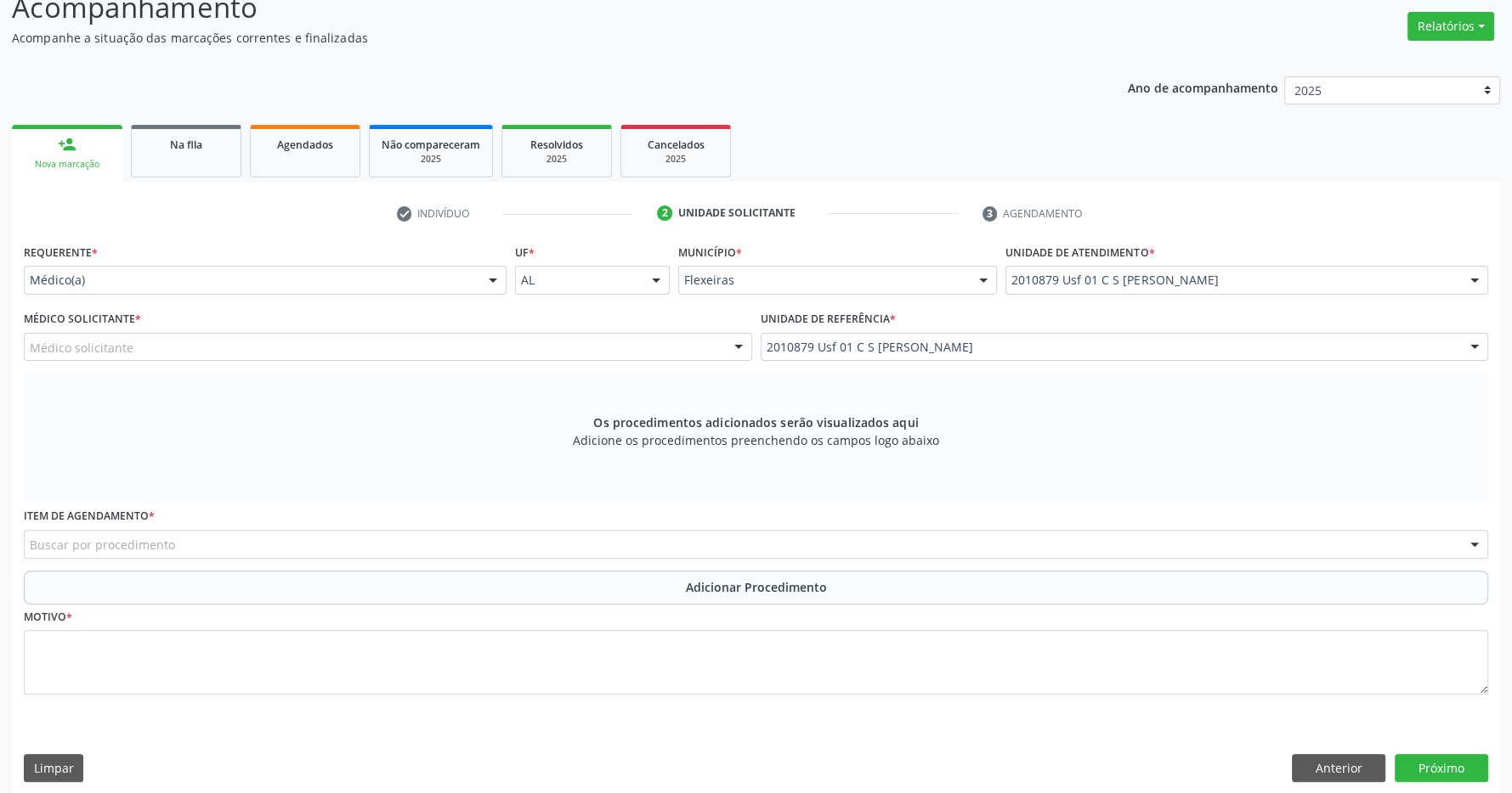
drag, startPoint x: 681, startPoint y: 340, endPoint x: 662, endPoint y: 348, distance: 20.6
click at [680, 340] on div "Médico solicitante" at bounding box center [388, 347] width 728 height 29
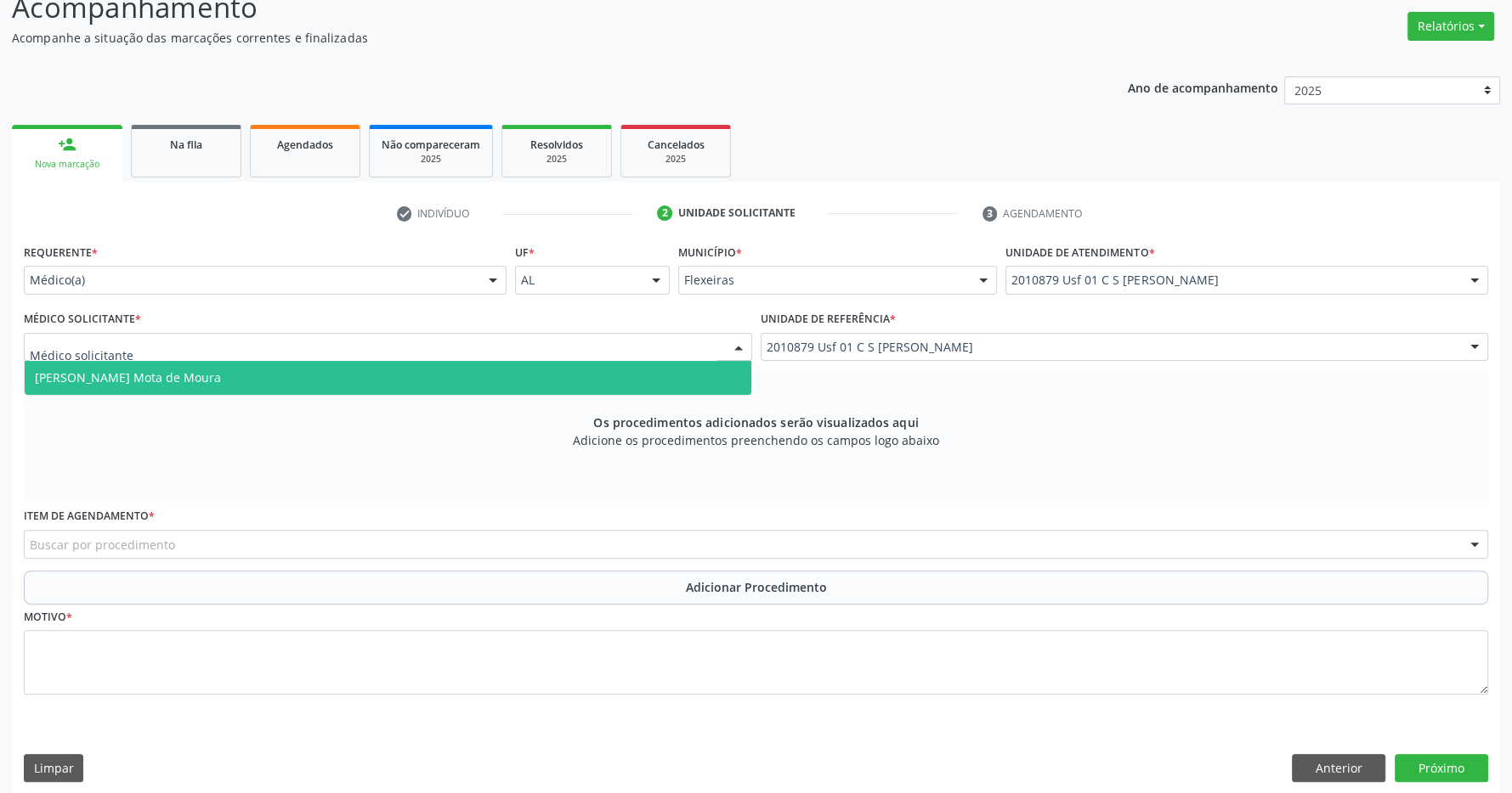
click at [594, 368] on span "Filipe Coutinho Mota de Moura" at bounding box center [387, 378] width 726 height 34
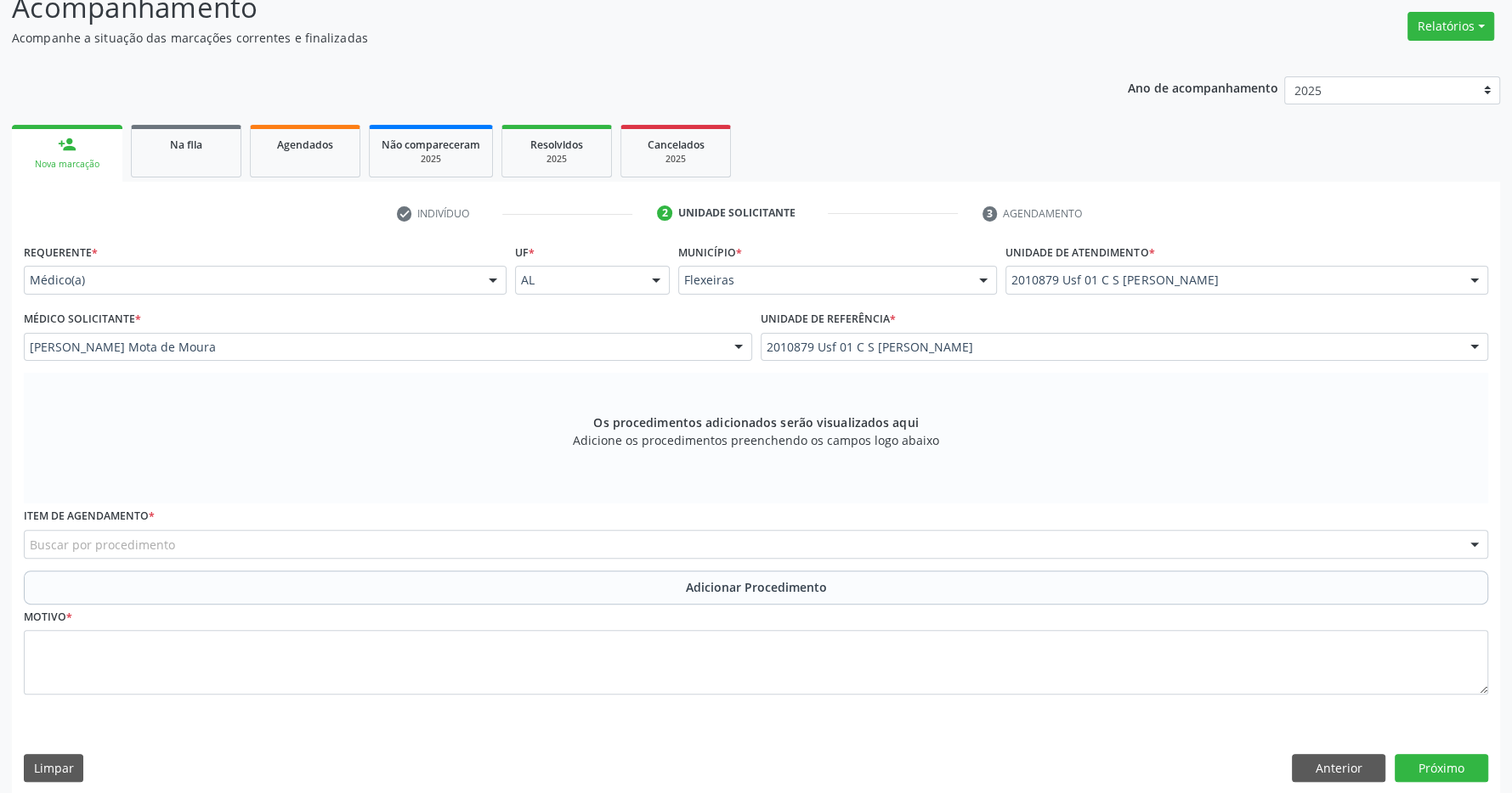
click at [521, 546] on div "Buscar por procedimento" at bounding box center [756, 545] width 1464 height 29
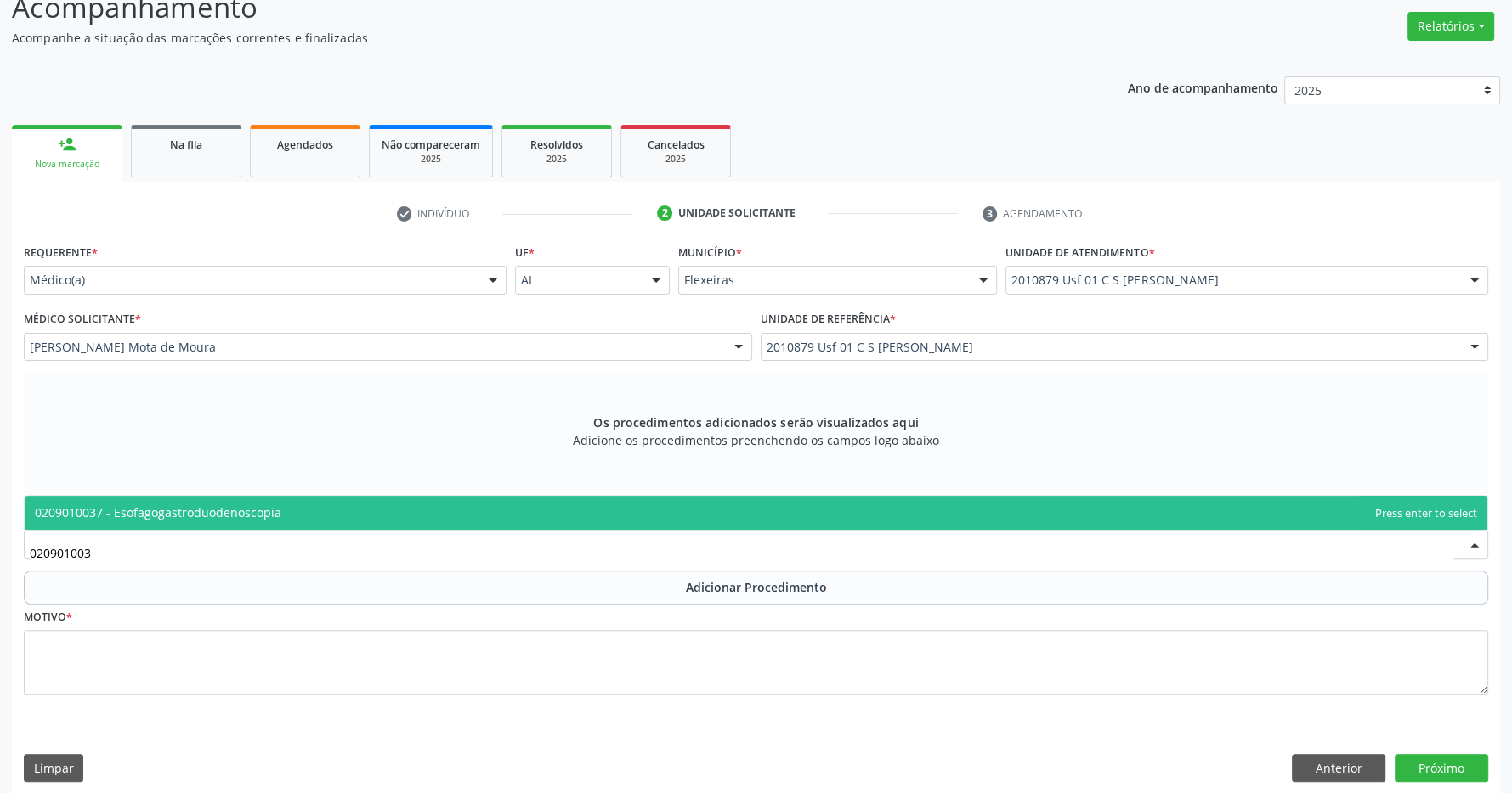
type input "0209010037"
click at [548, 501] on span "0209010037 - Esofagogastroduodenoscopia" at bounding box center [756, 512] width 1462 height 34
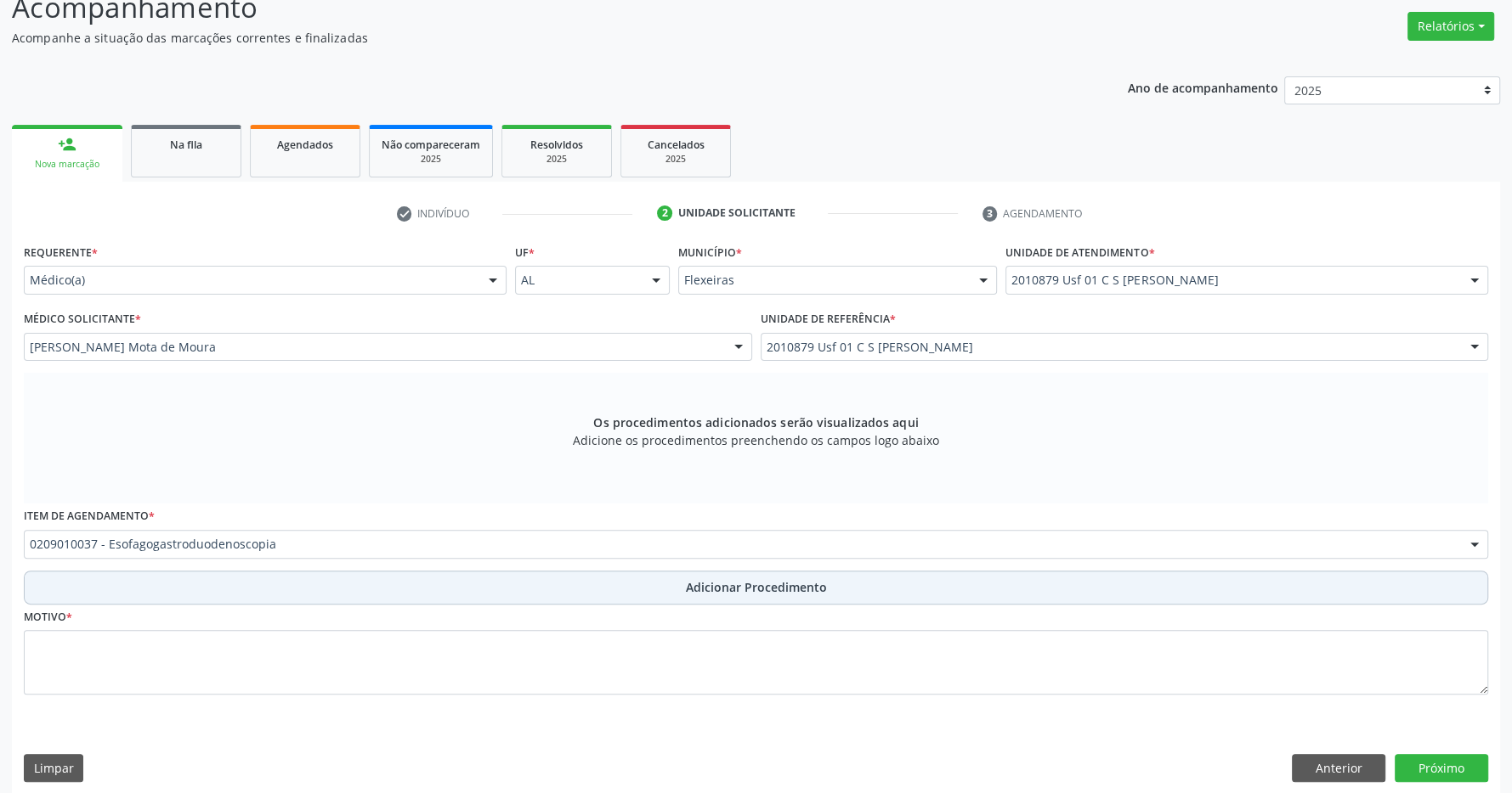
click at [731, 587] on span "Adicionar Procedimento" at bounding box center [756, 587] width 141 height 17
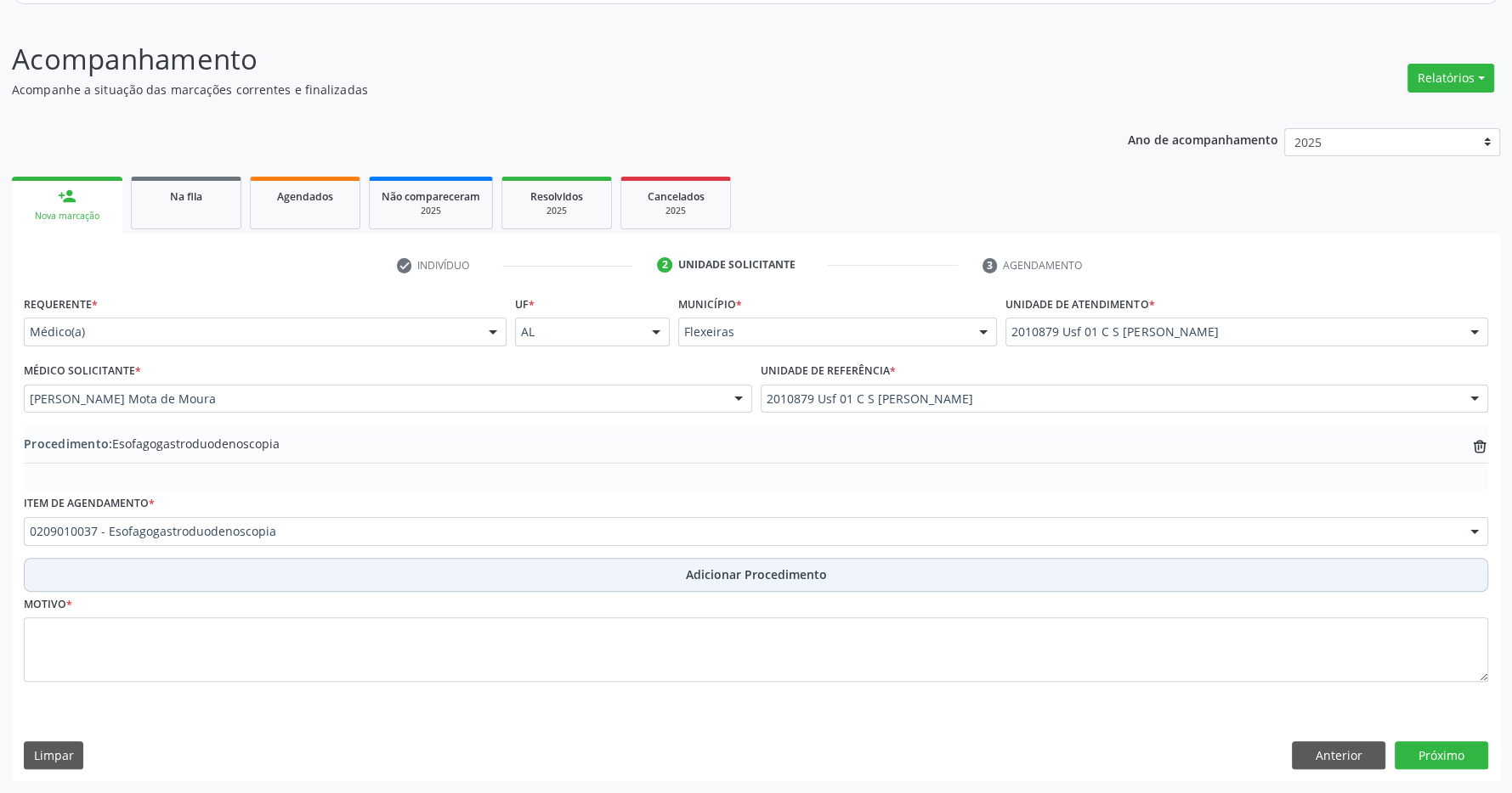
scroll to position [201, 0]
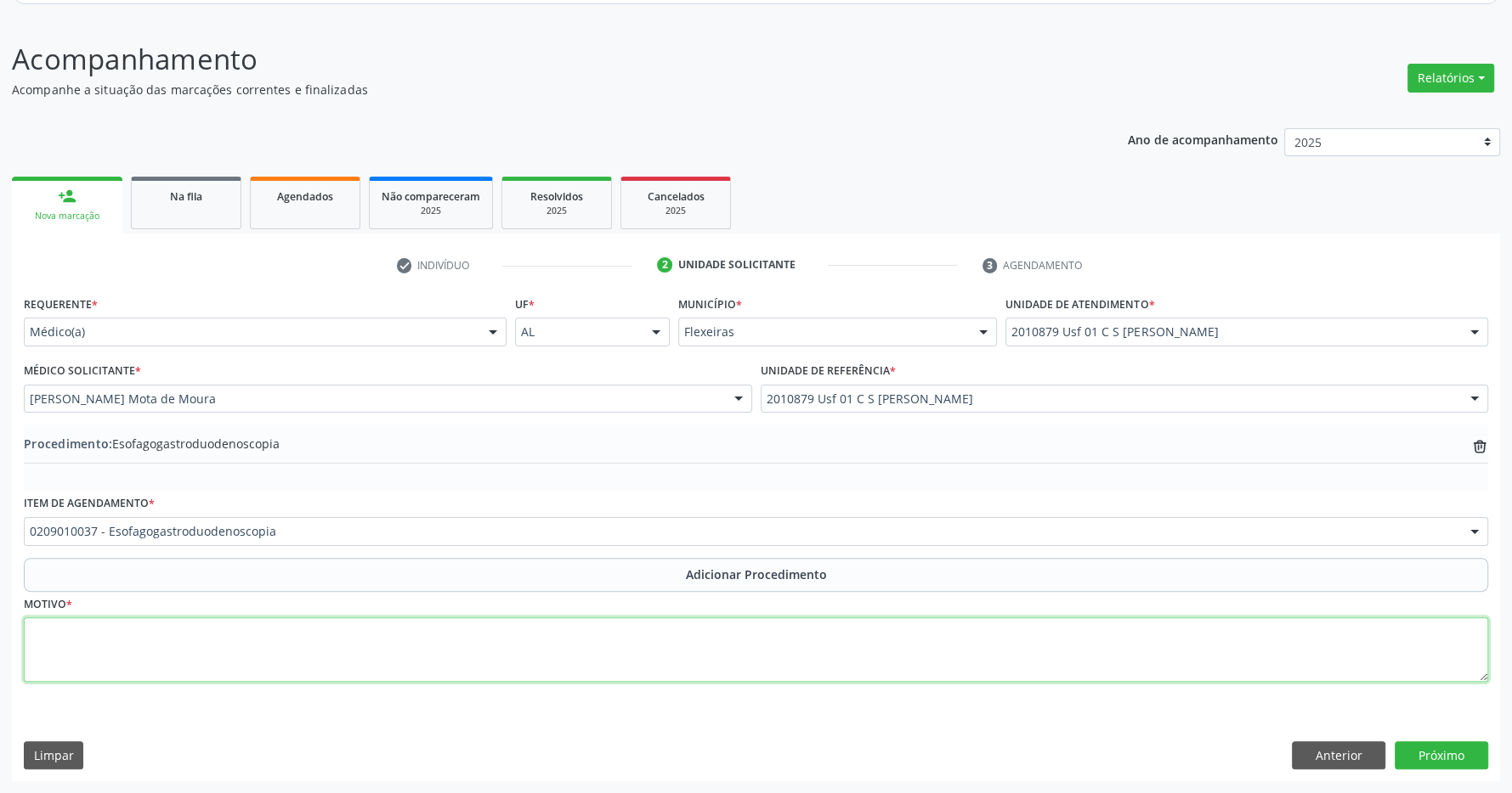
click at [679, 666] on textarea at bounding box center [756, 649] width 1464 height 65
type textarea "EPIGASTRALGIA"
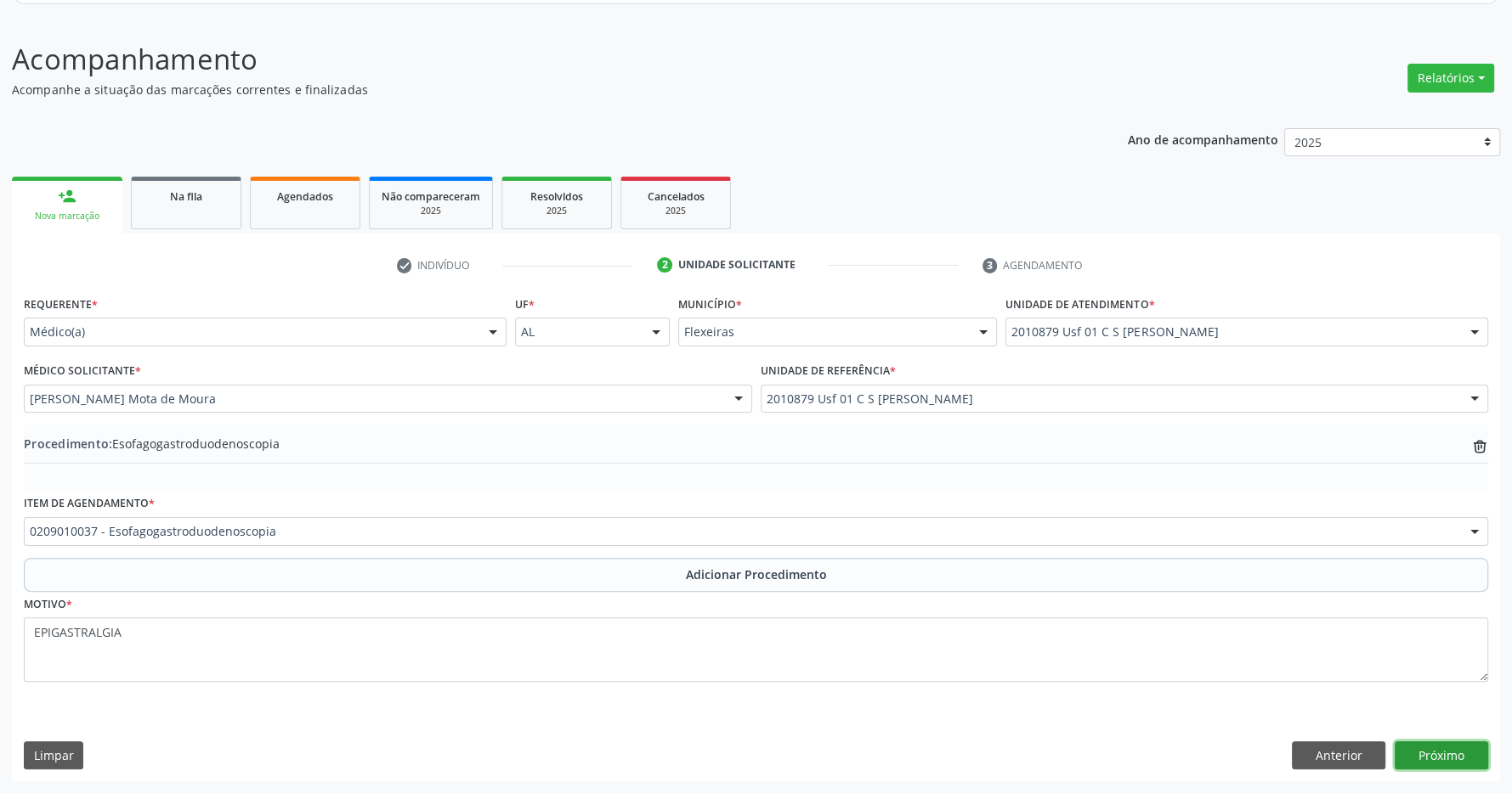
click at [1466, 751] on button "Próximo" at bounding box center [1441, 756] width 93 height 29
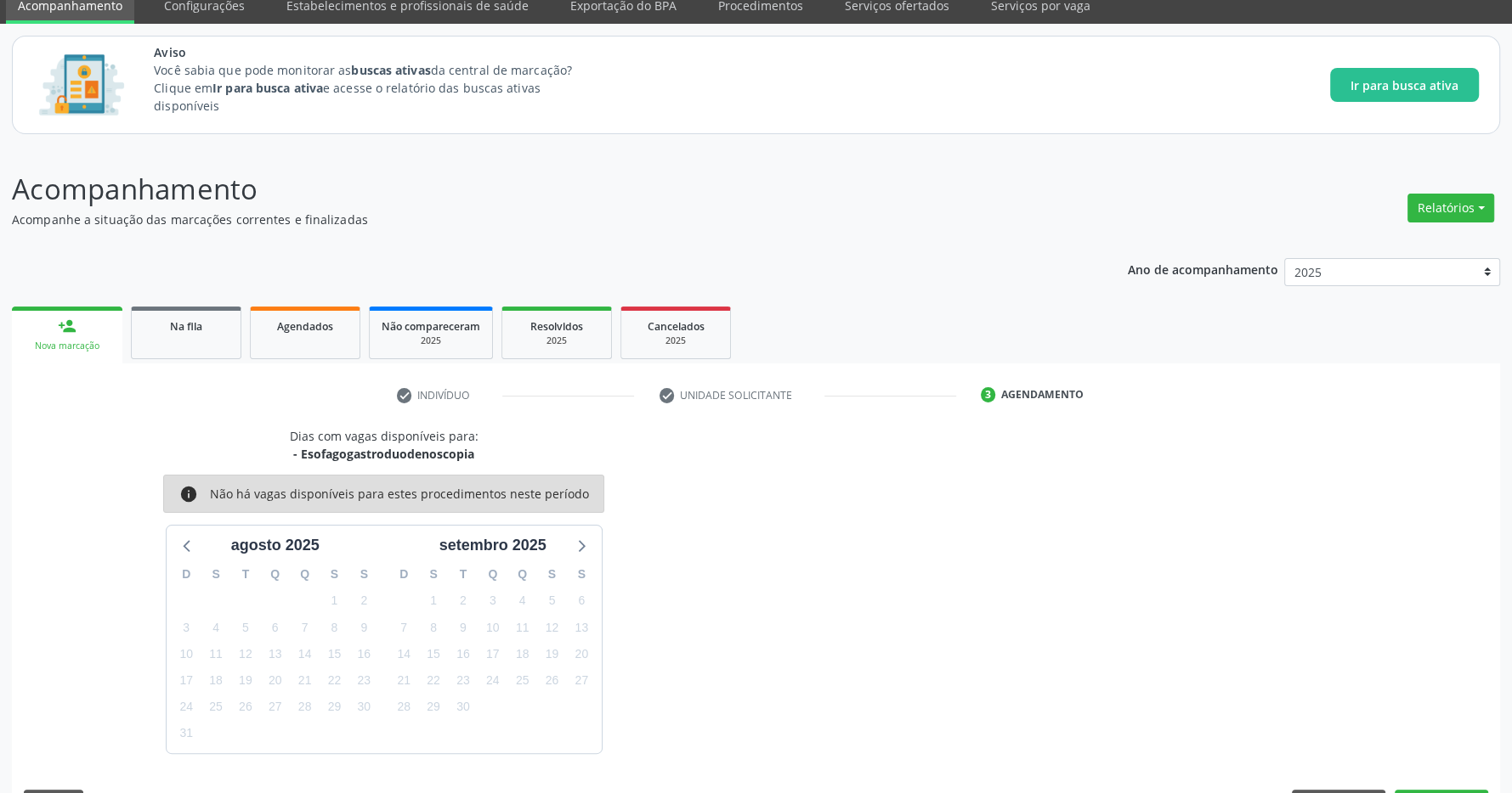
scroll to position [119, 0]
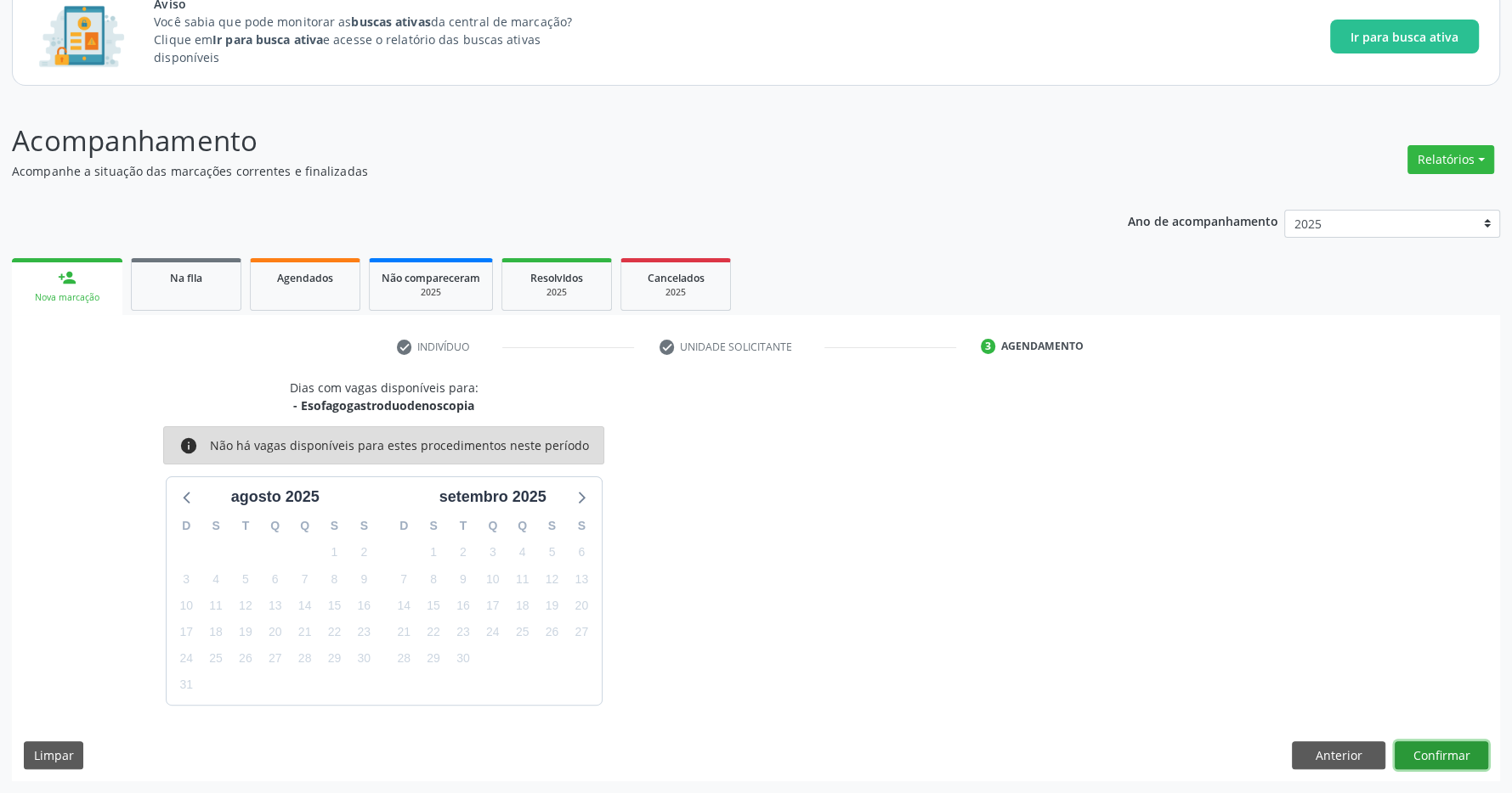
click at [1422, 746] on button "Confirmar" at bounding box center [1441, 756] width 93 height 29
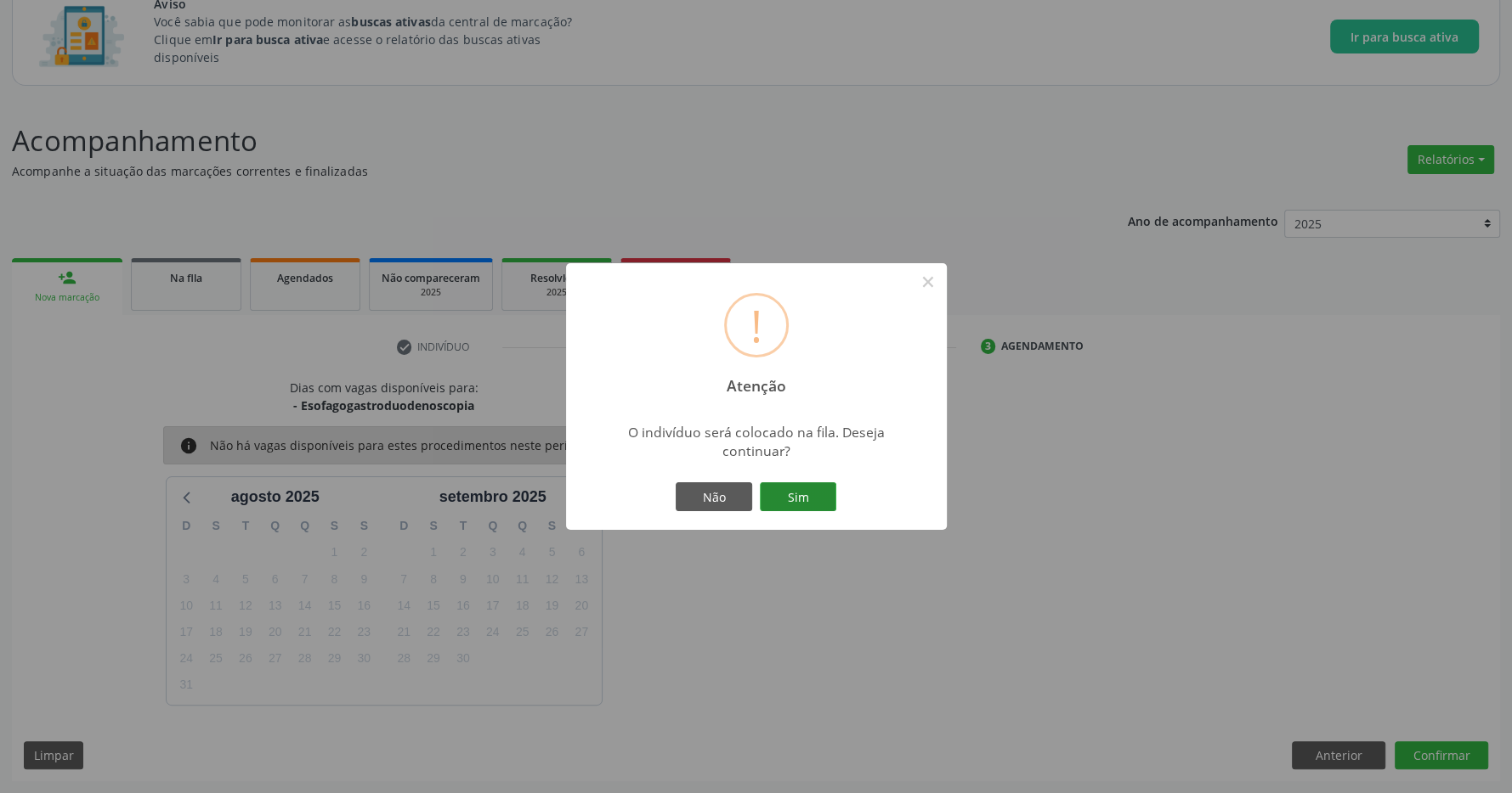
click at [808, 496] on button "Sim" at bounding box center [797, 497] width 77 height 29
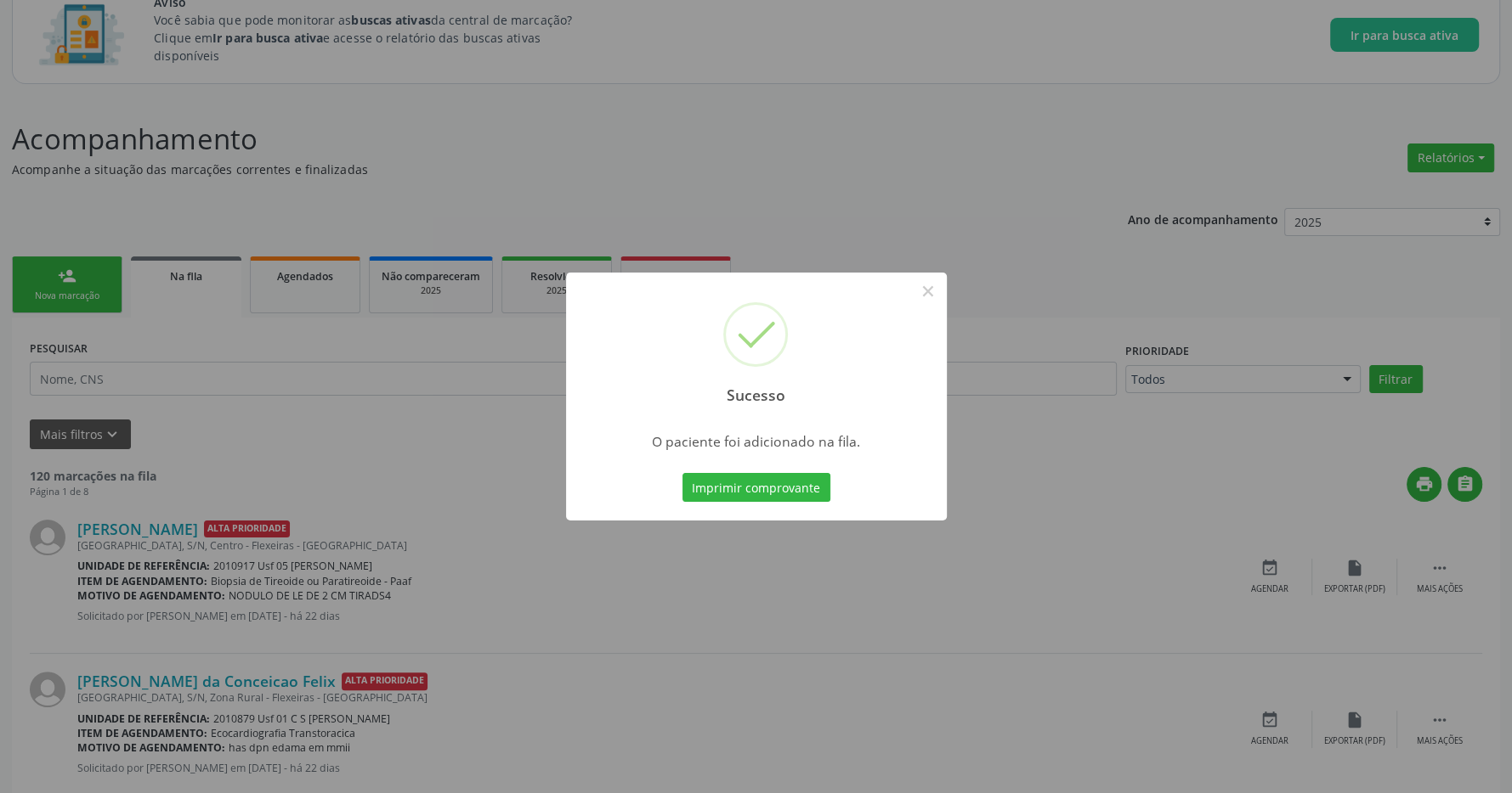
scroll to position [357, 0]
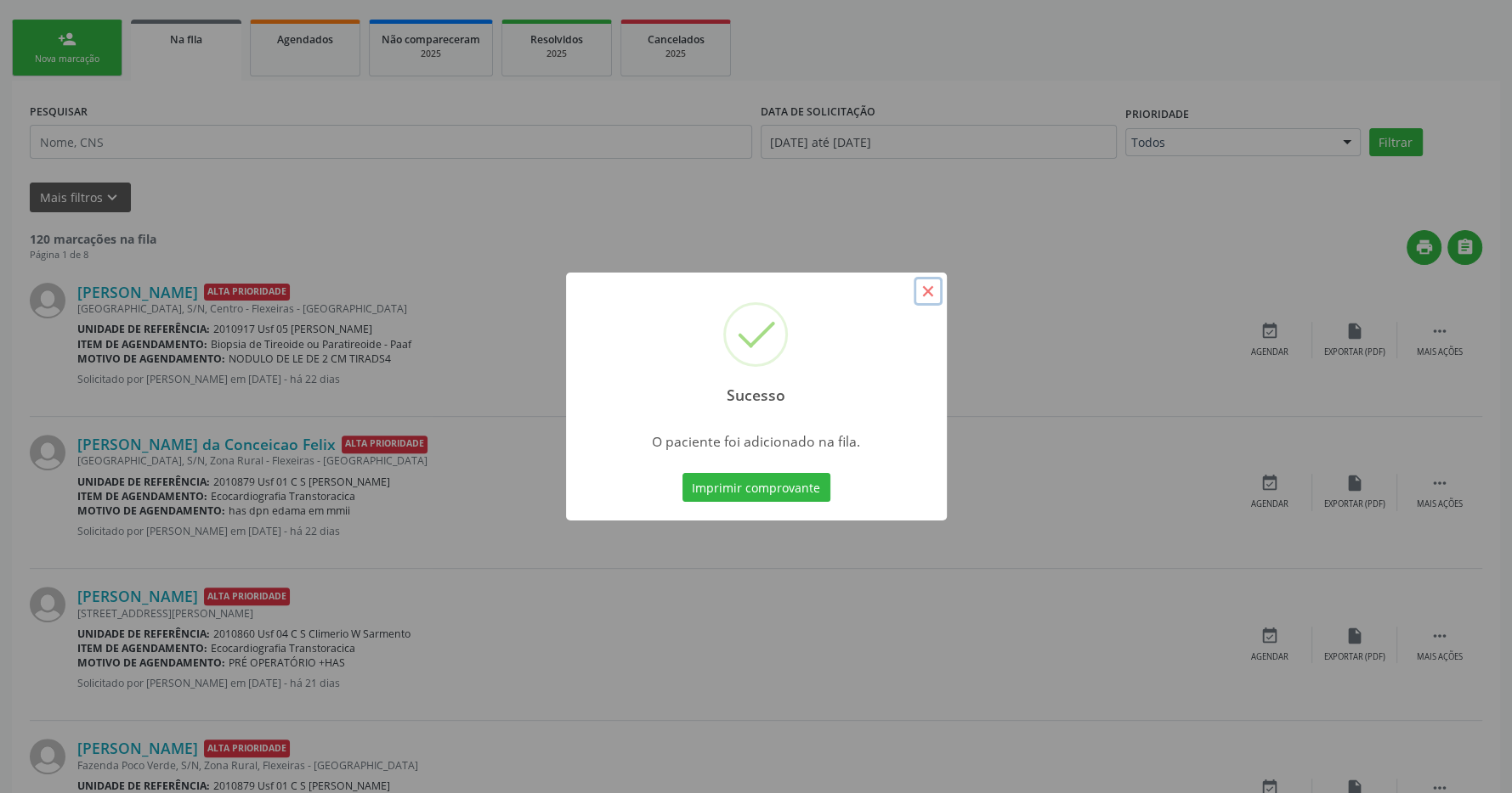
click at [933, 288] on button "×" at bounding box center [928, 291] width 29 height 29
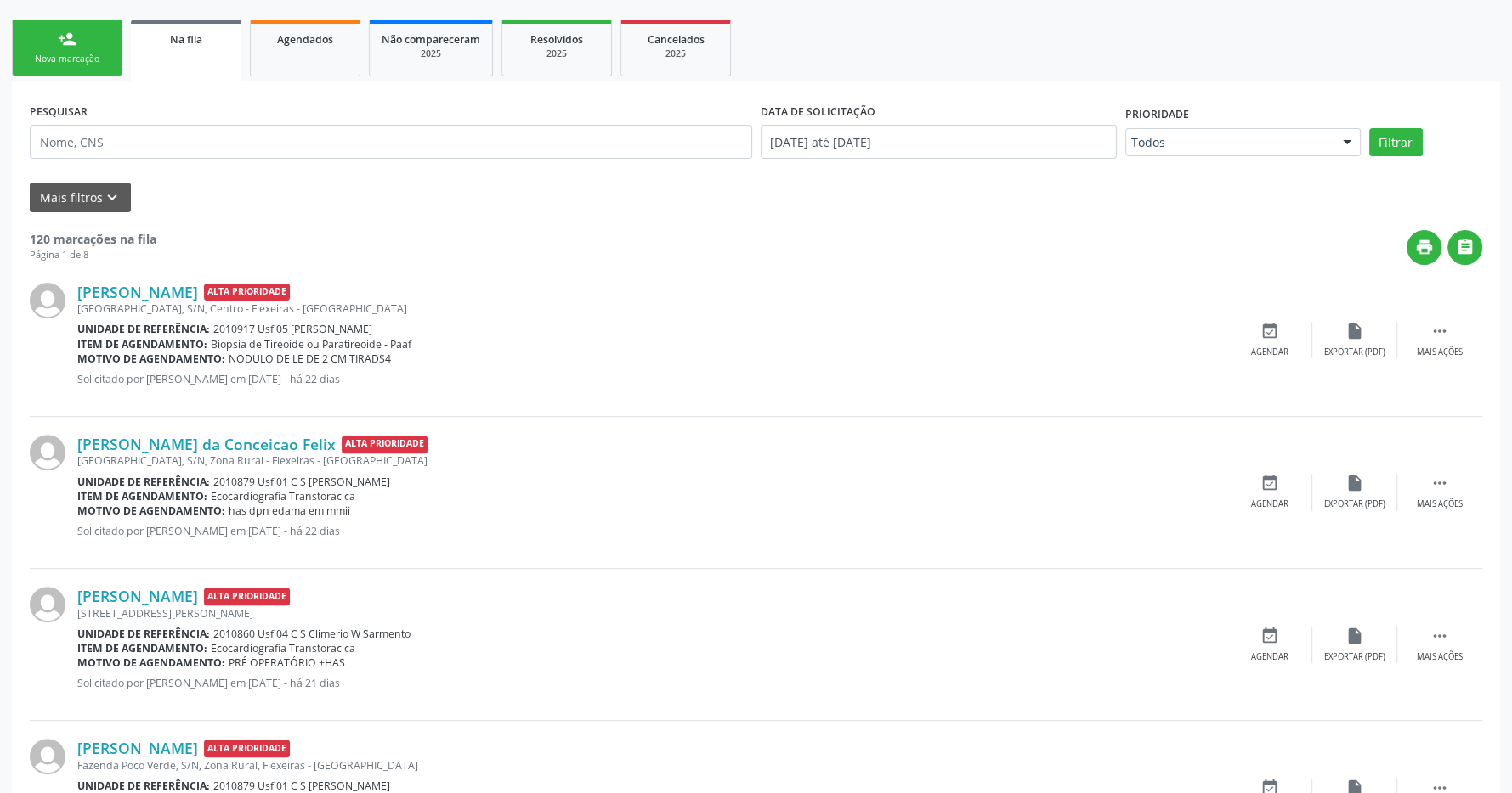
scroll to position [0, 0]
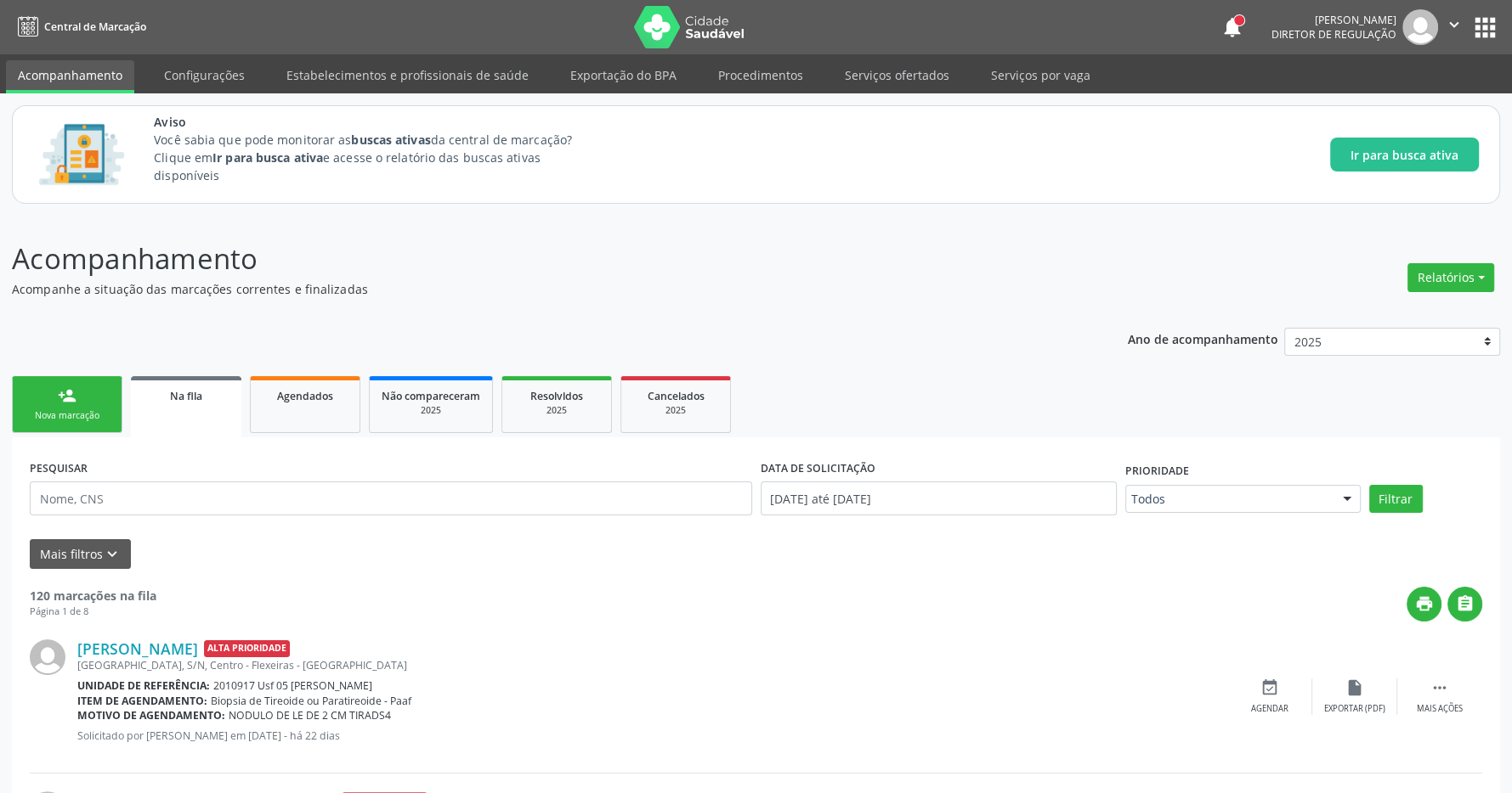
click at [1492, 20] on button "apps" at bounding box center [1485, 27] width 30 height 30
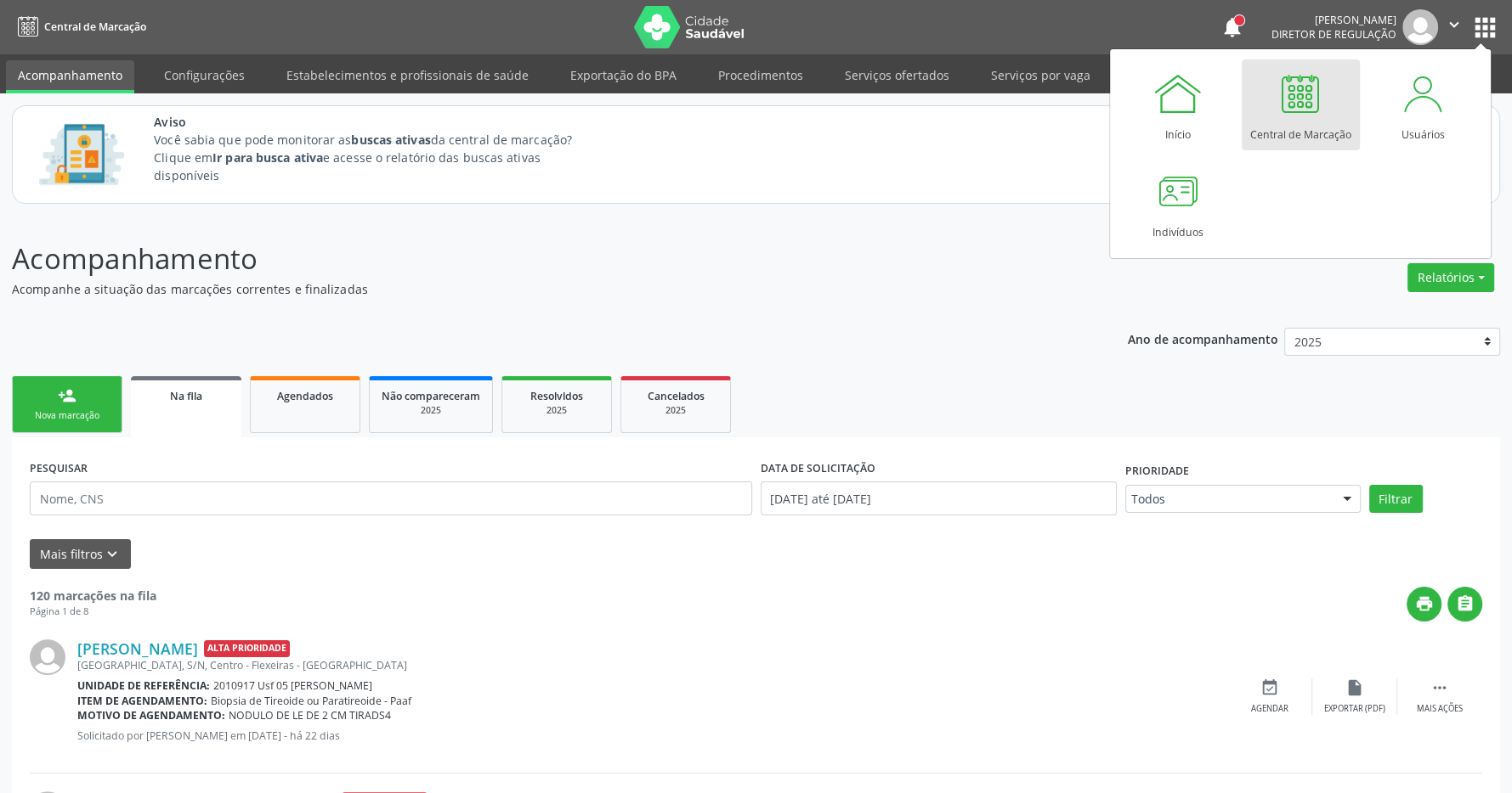
click at [1308, 127] on div "Central de Marcação" at bounding box center [1300, 131] width 101 height 23
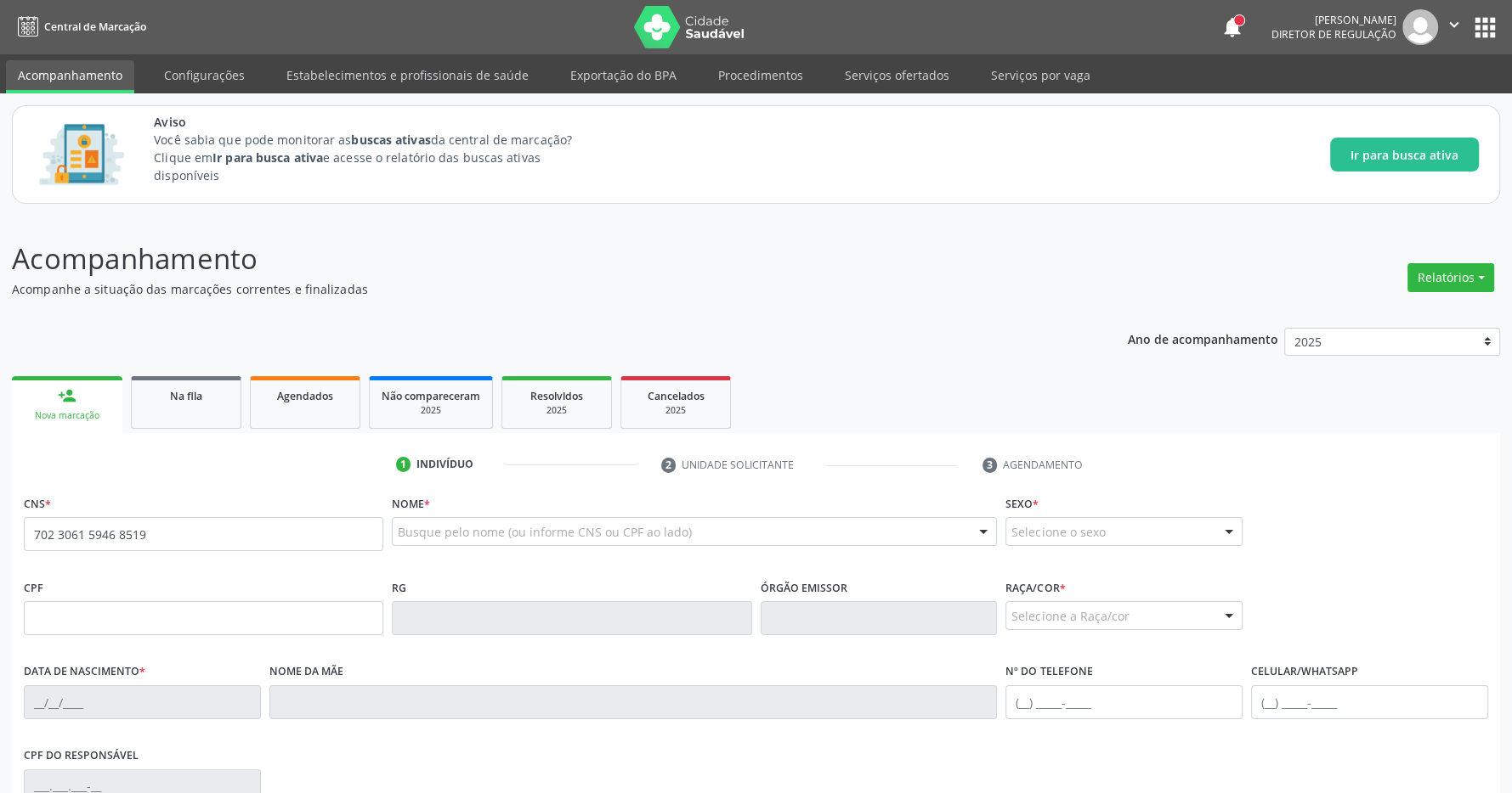
type input "702 3061 5946 8519"
click at [585, 251] on p "Acompanhamento" at bounding box center [532, 259] width 1042 height 43
type input "119.782.844-38"
type input "15/04/1994"
type input "Maria das Graças"
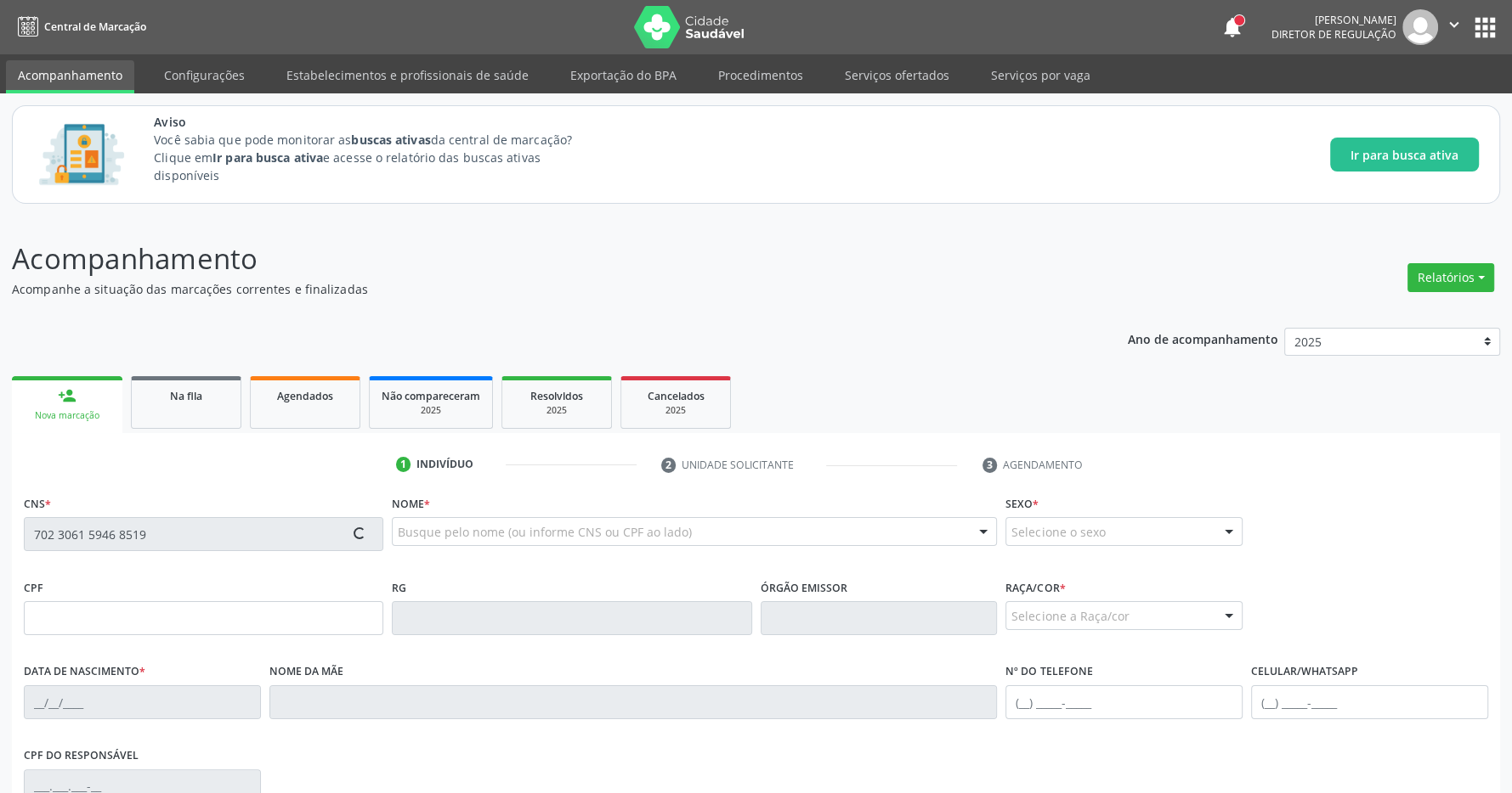
type input "(99) 99999-9999"
type input "1427"
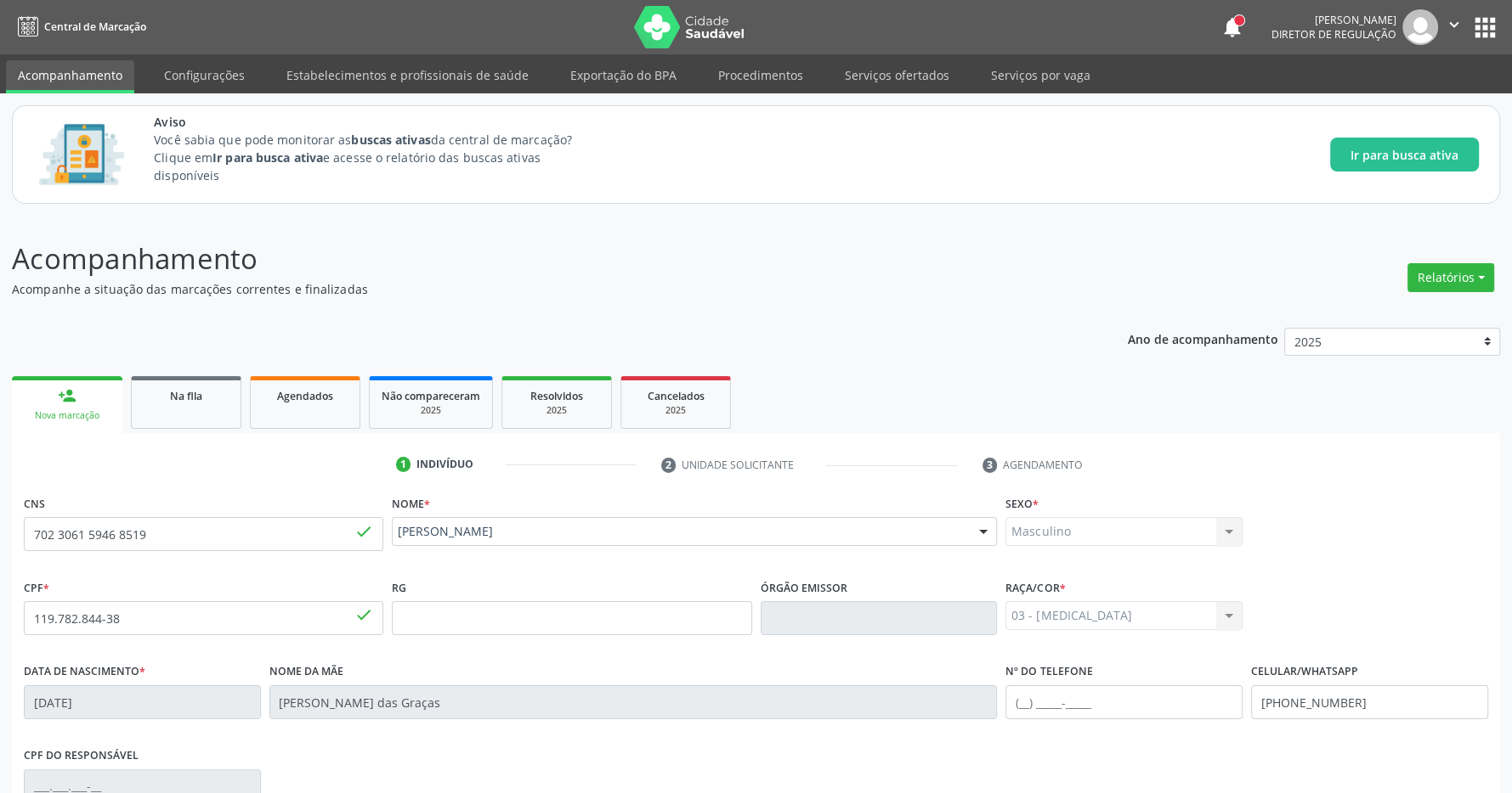
scroll to position [251, 0]
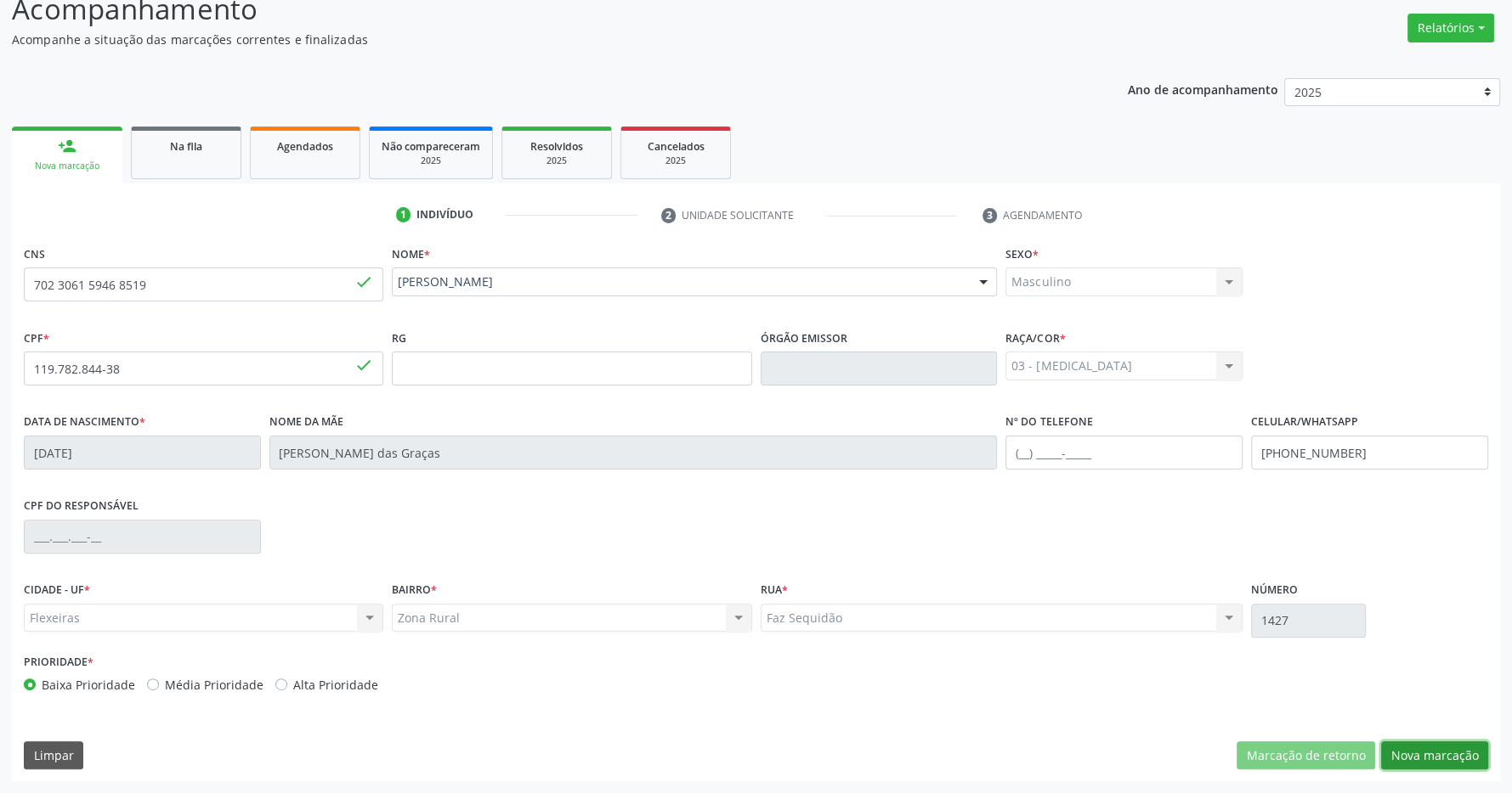
drag, startPoint x: 1393, startPoint y: 744, endPoint x: 1379, endPoint y: 738, distance: 15.2
click at [1394, 745] on button "Nova marcação" at bounding box center [1434, 756] width 107 height 29
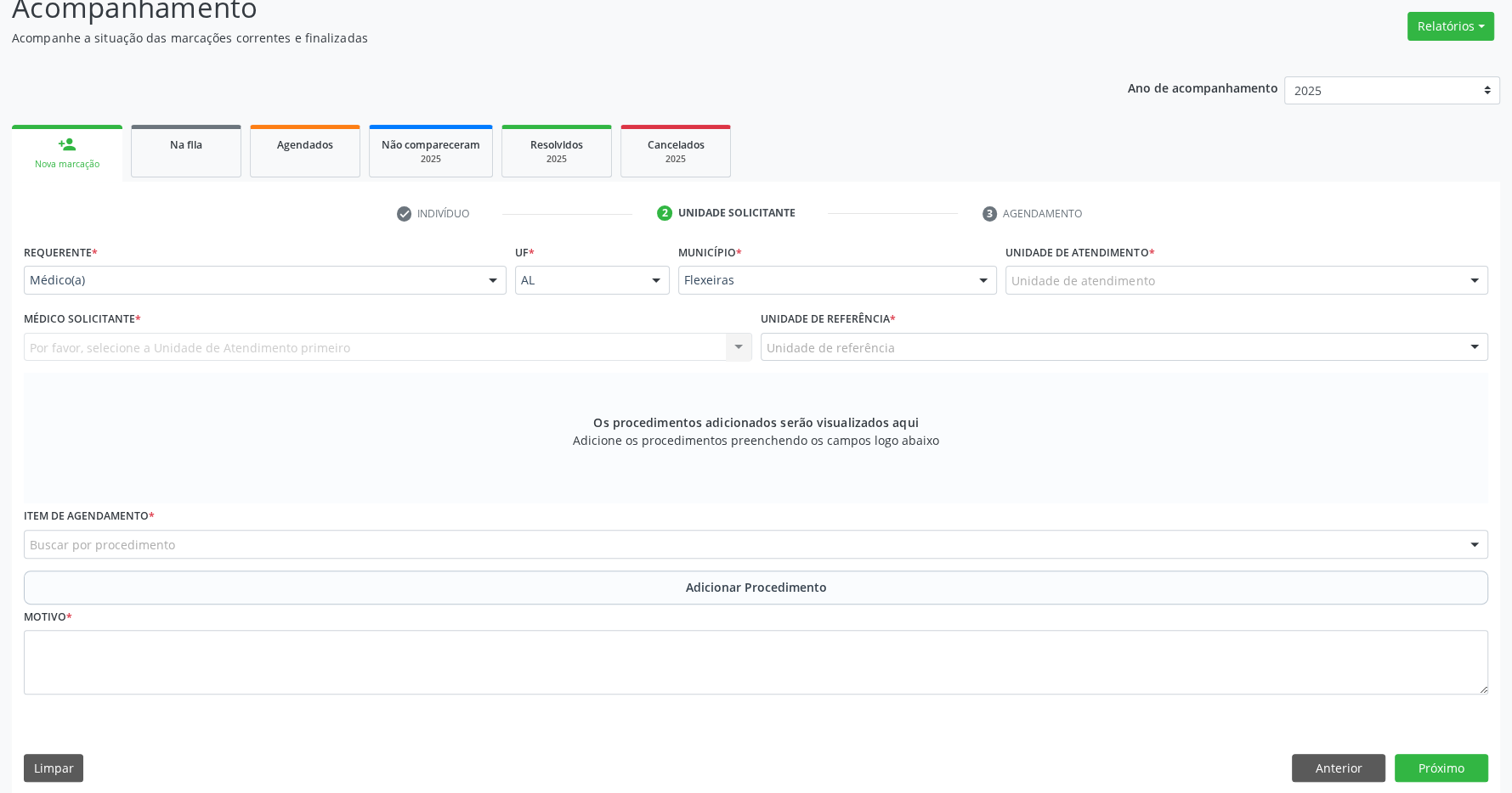
scroll to position [266, 0]
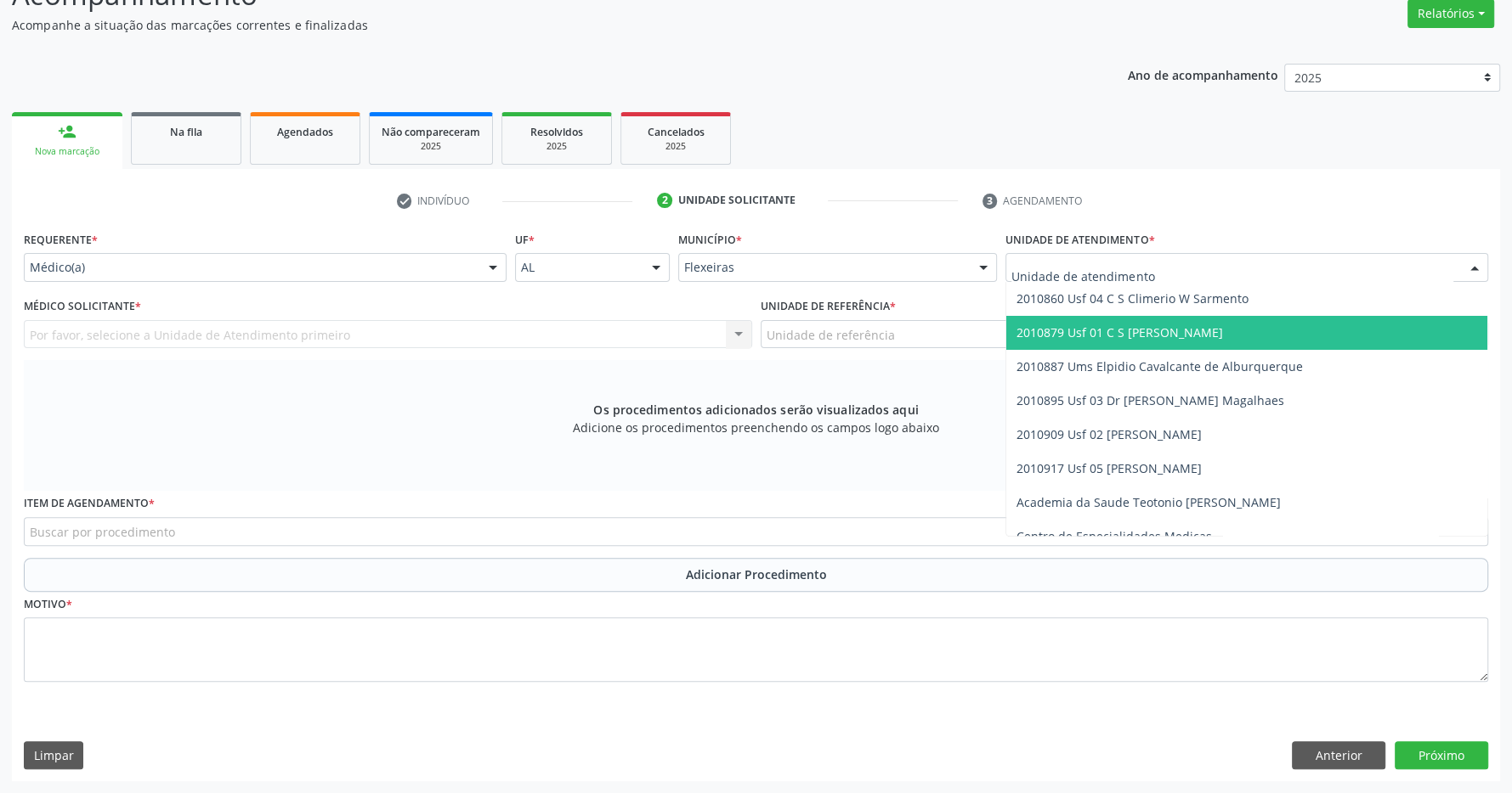
click at [1134, 326] on span "2010879 Usf 01 C S [PERSON_NAME]" at bounding box center [1120, 332] width 207 height 17
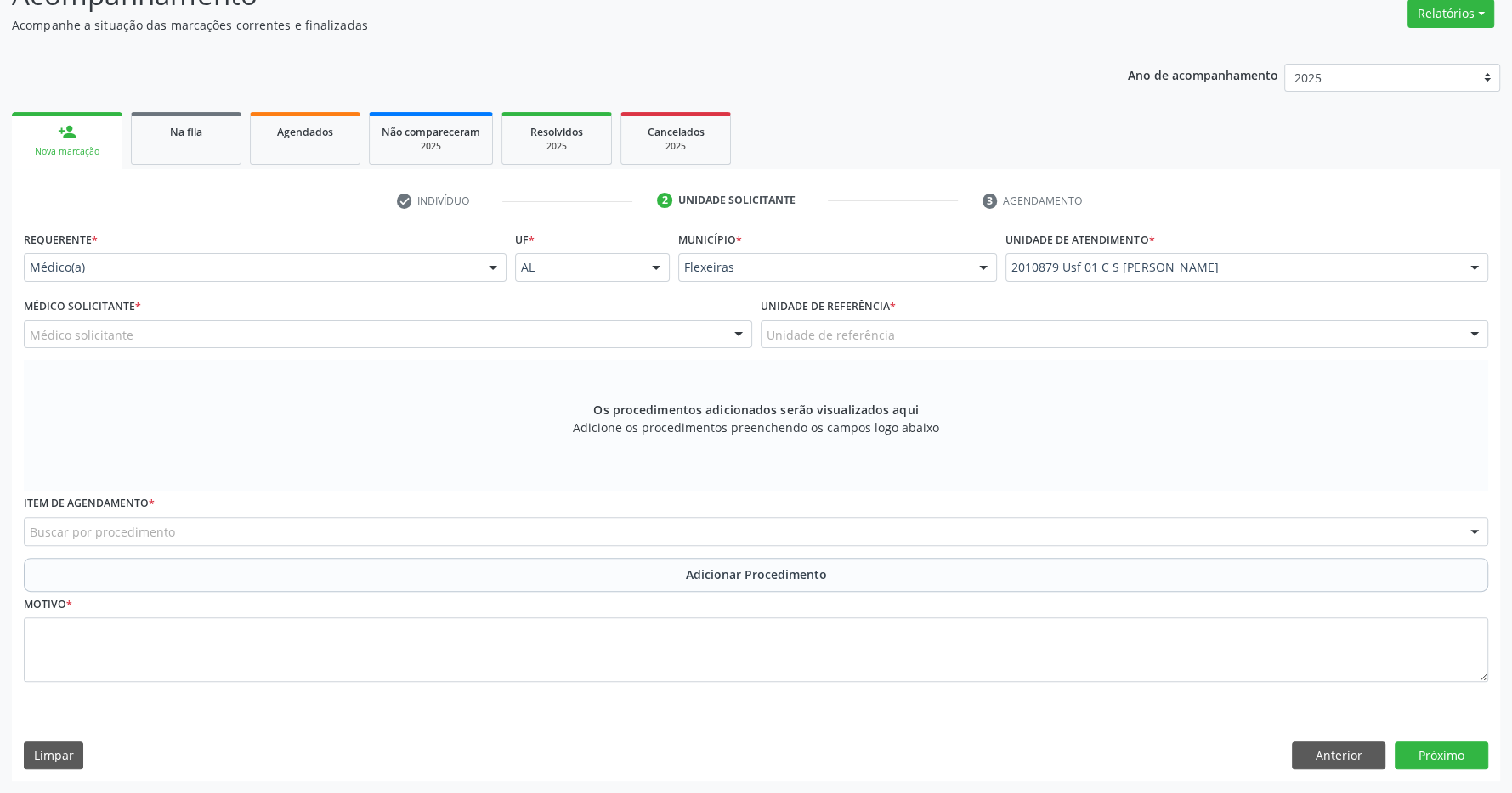
click at [695, 338] on div "Médico solicitante" at bounding box center [388, 335] width 728 height 29
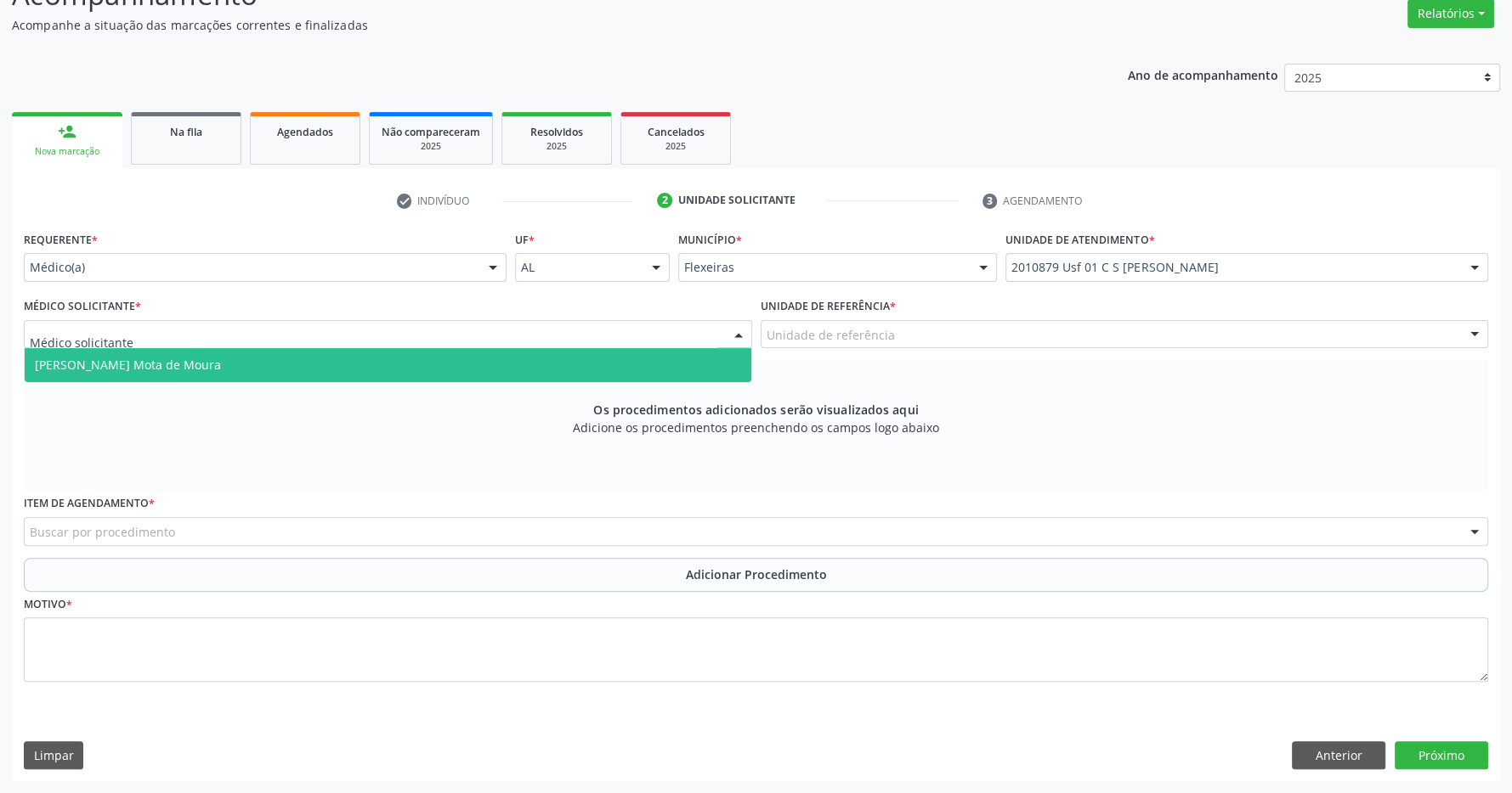
click at [600, 366] on span "Filipe Coutinho Mota de Moura" at bounding box center [387, 365] width 726 height 34
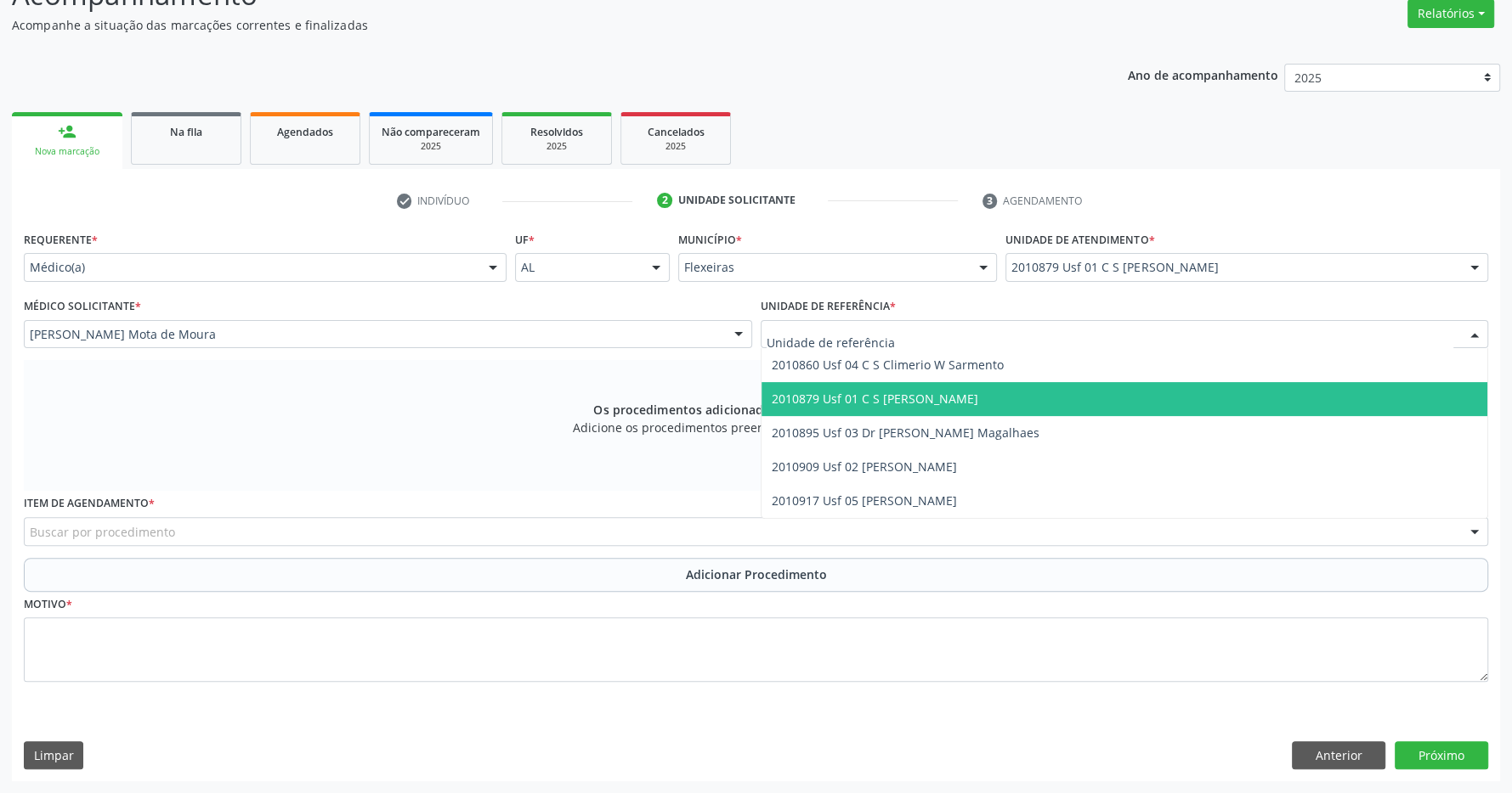
click at [880, 399] on span "2010879 Usf 01 C S [PERSON_NAME]" at bounding box center [875, 399] width 207 height 17
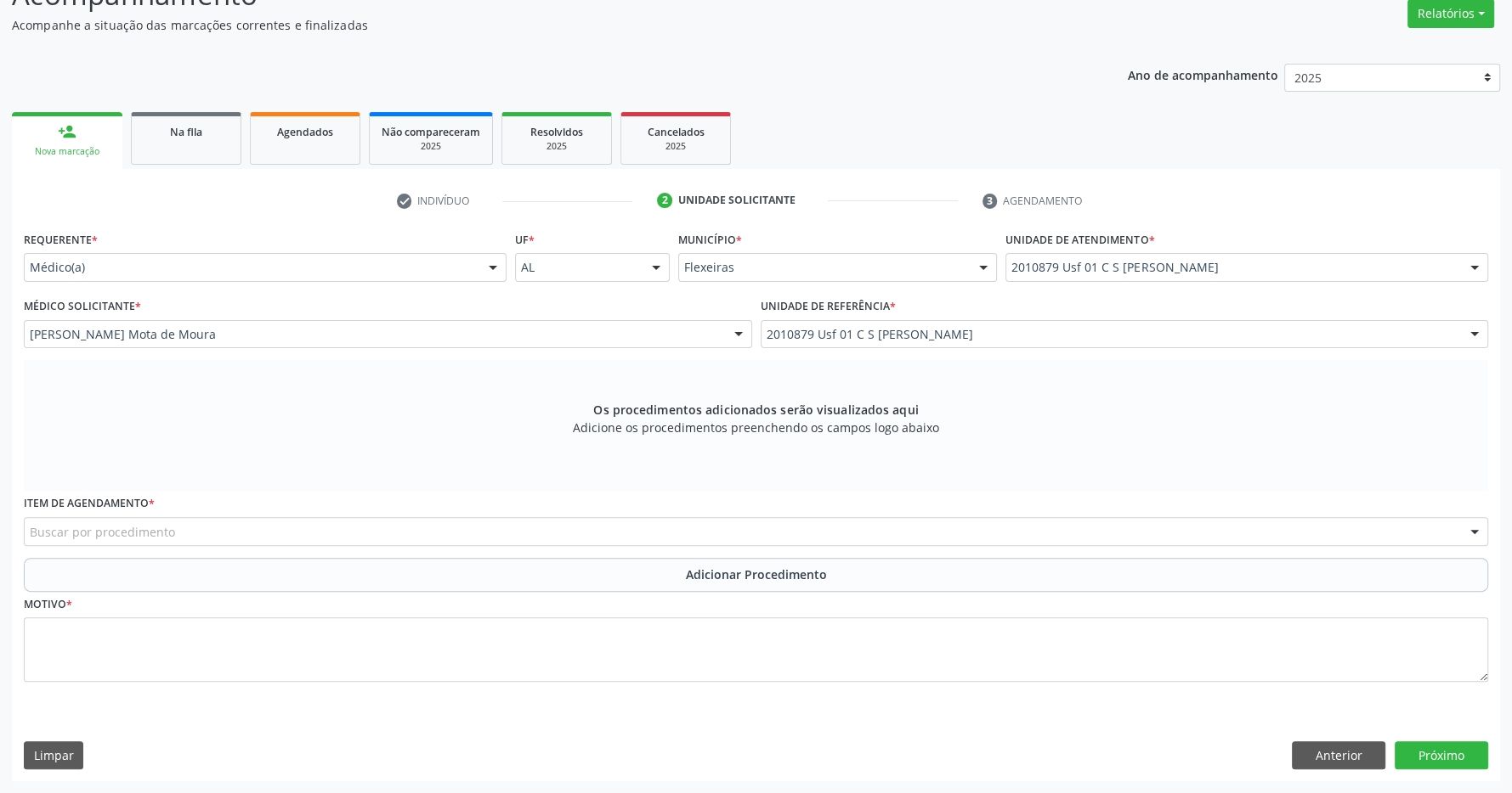
click at [651, 538] on div "Buscar por procedimento" at bounding box center [756, 532] width 1464 height 29
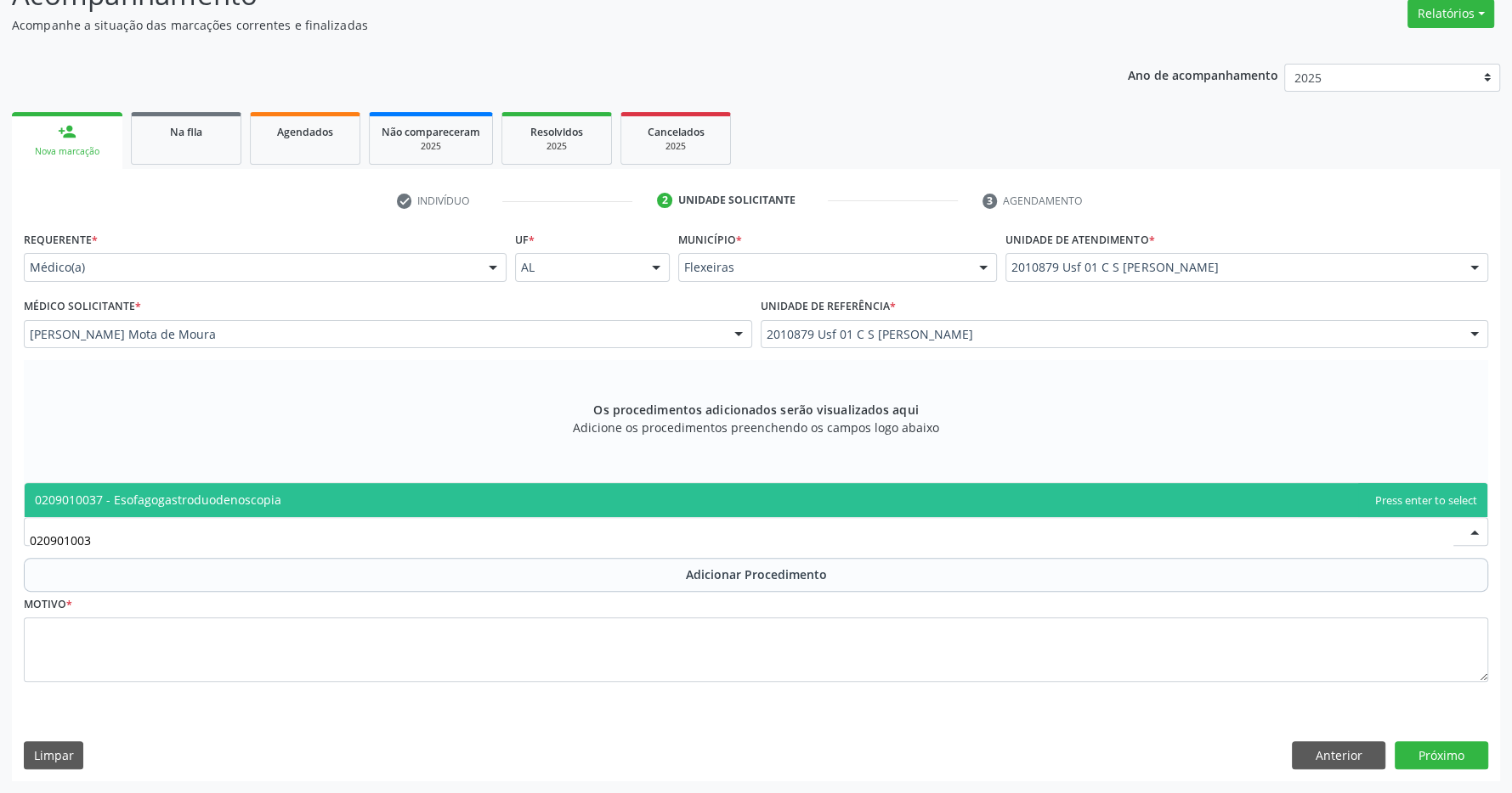
type input "0209010037"
click at [841, 507] on span "0209010037 - Esofagogastroduodenoscopia" at bounding box center [756, 500] width 1462 height 34
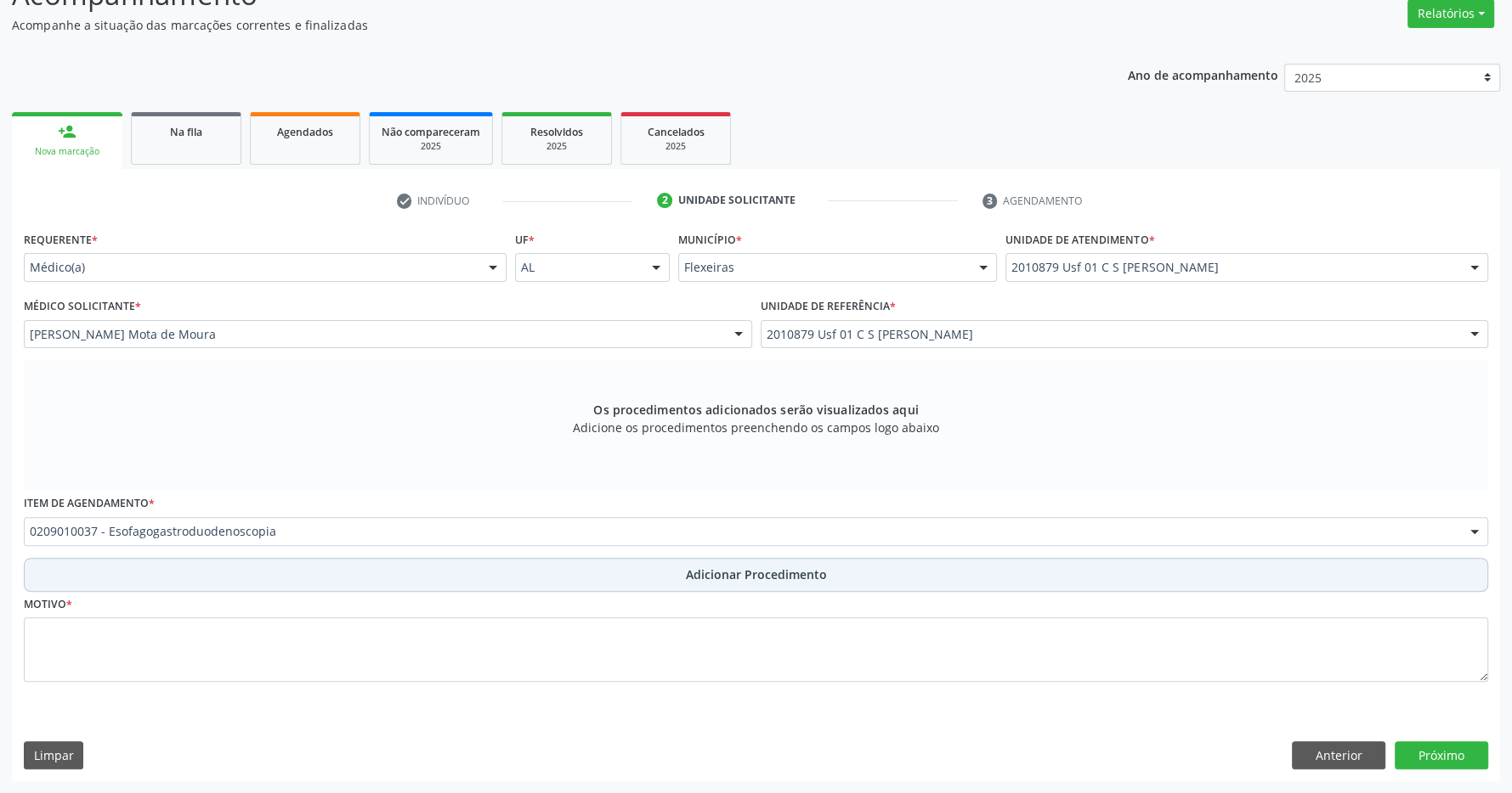
click at [799, 573] on span "Adicionar Procedimento" at bounding box center [756, 575] width 141 height 17
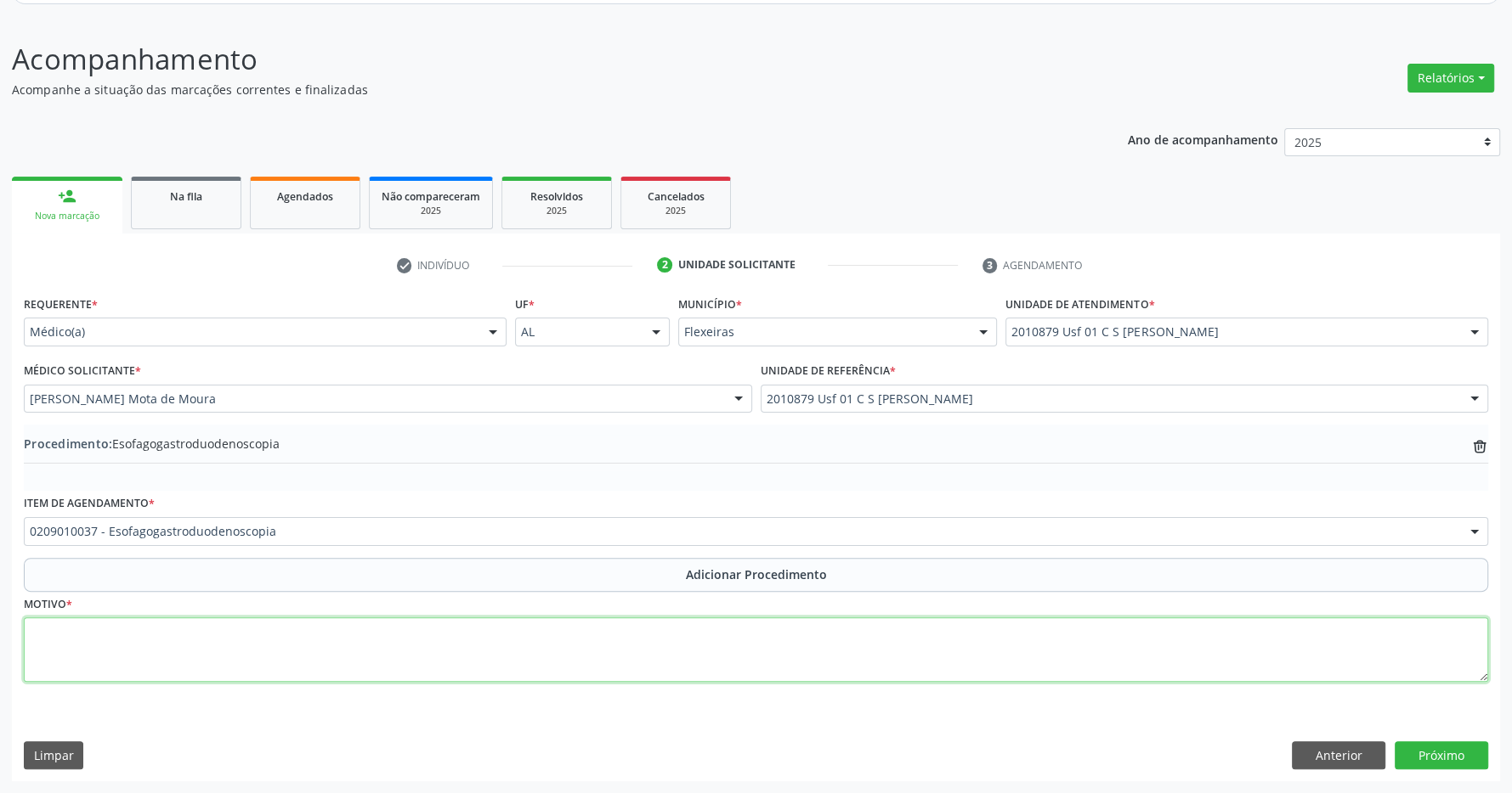
click at [730, 677] on textarea at bounding box center [756, 649] width 1464 height 65
type textarea "EPIGASTRALGIA"
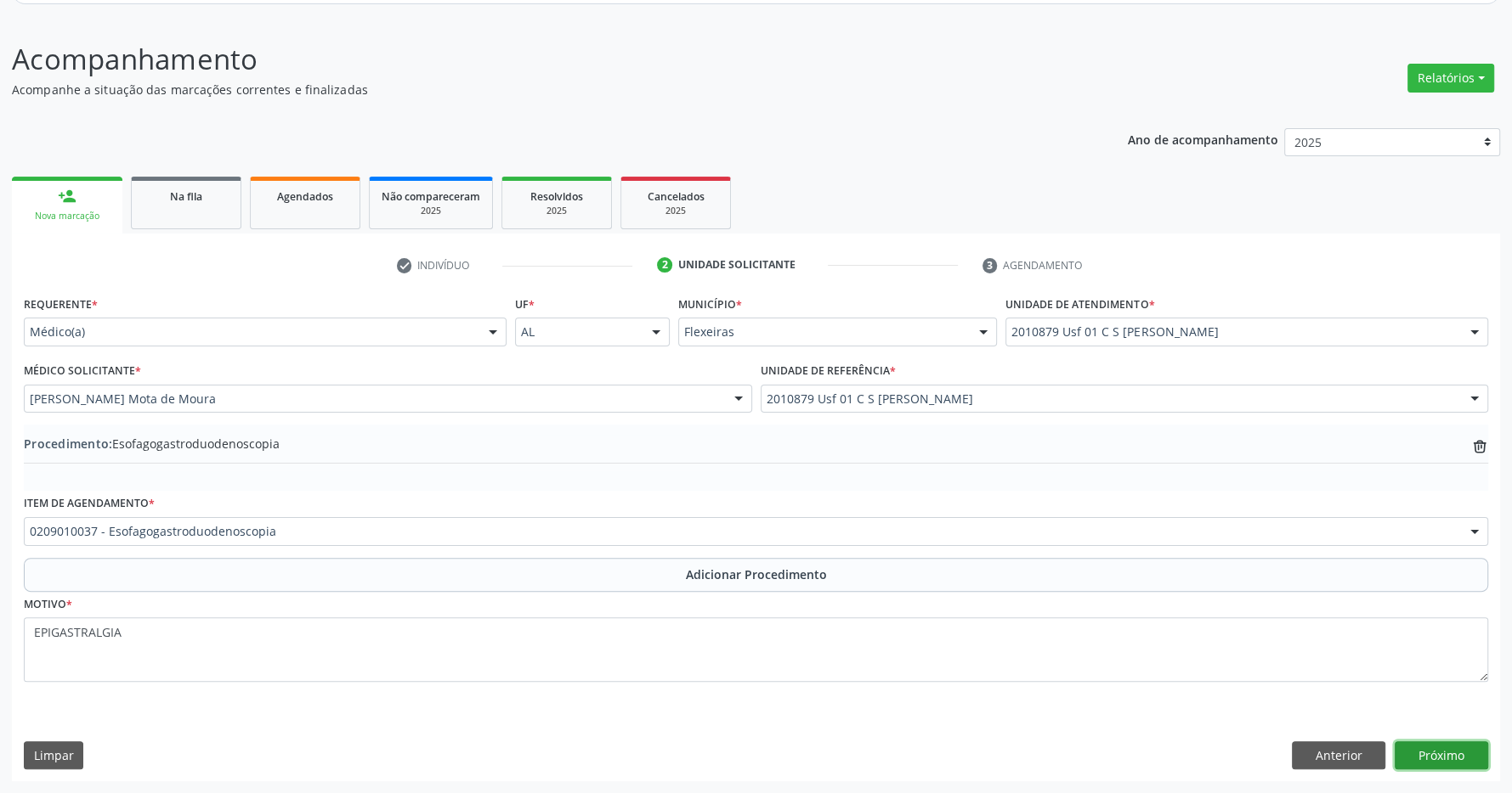
click at [1439, 744] on button "Próximo" at bounding box center [1441, 756] width 93 height 29
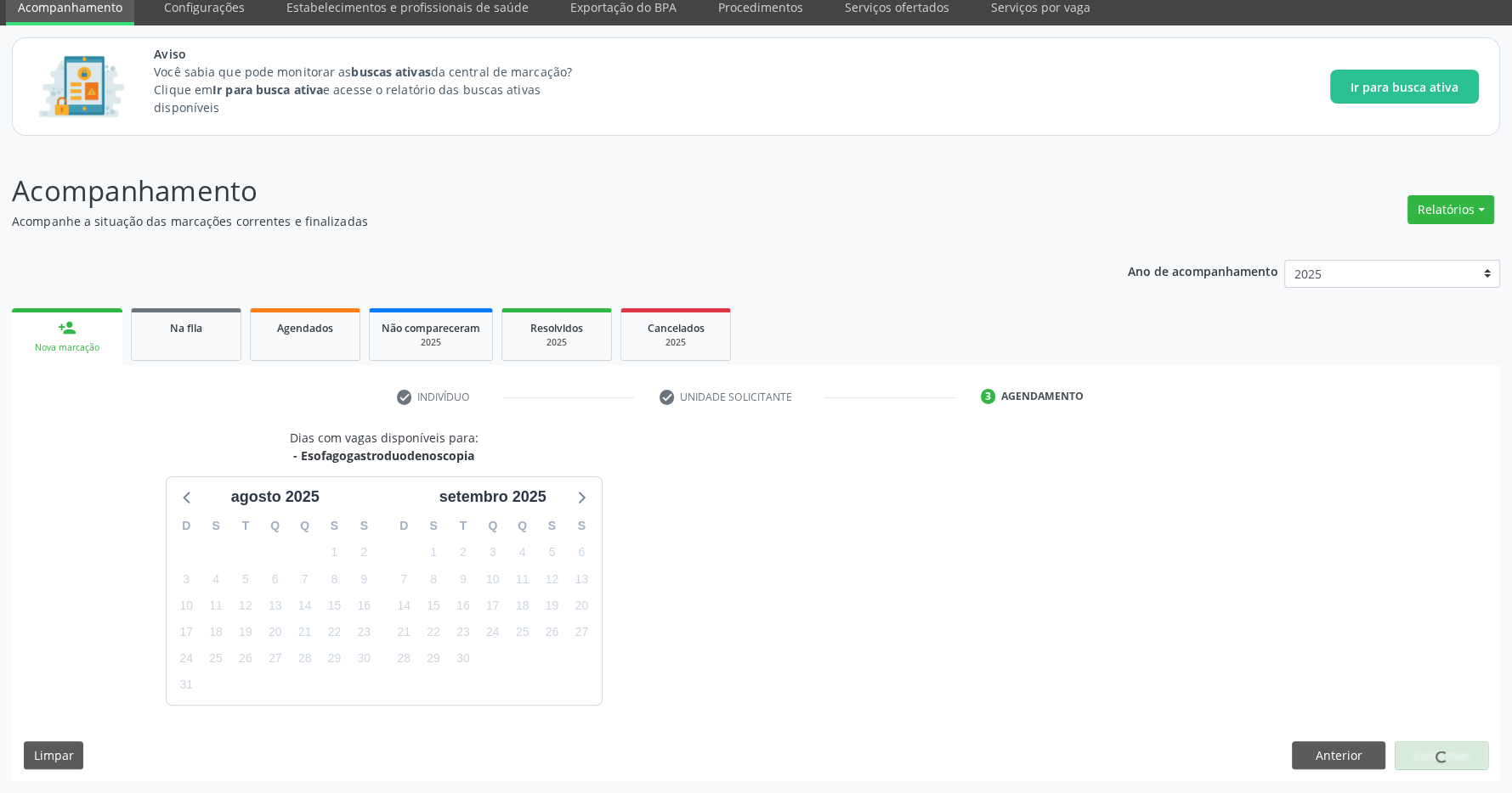
scroll to position [119, 0]
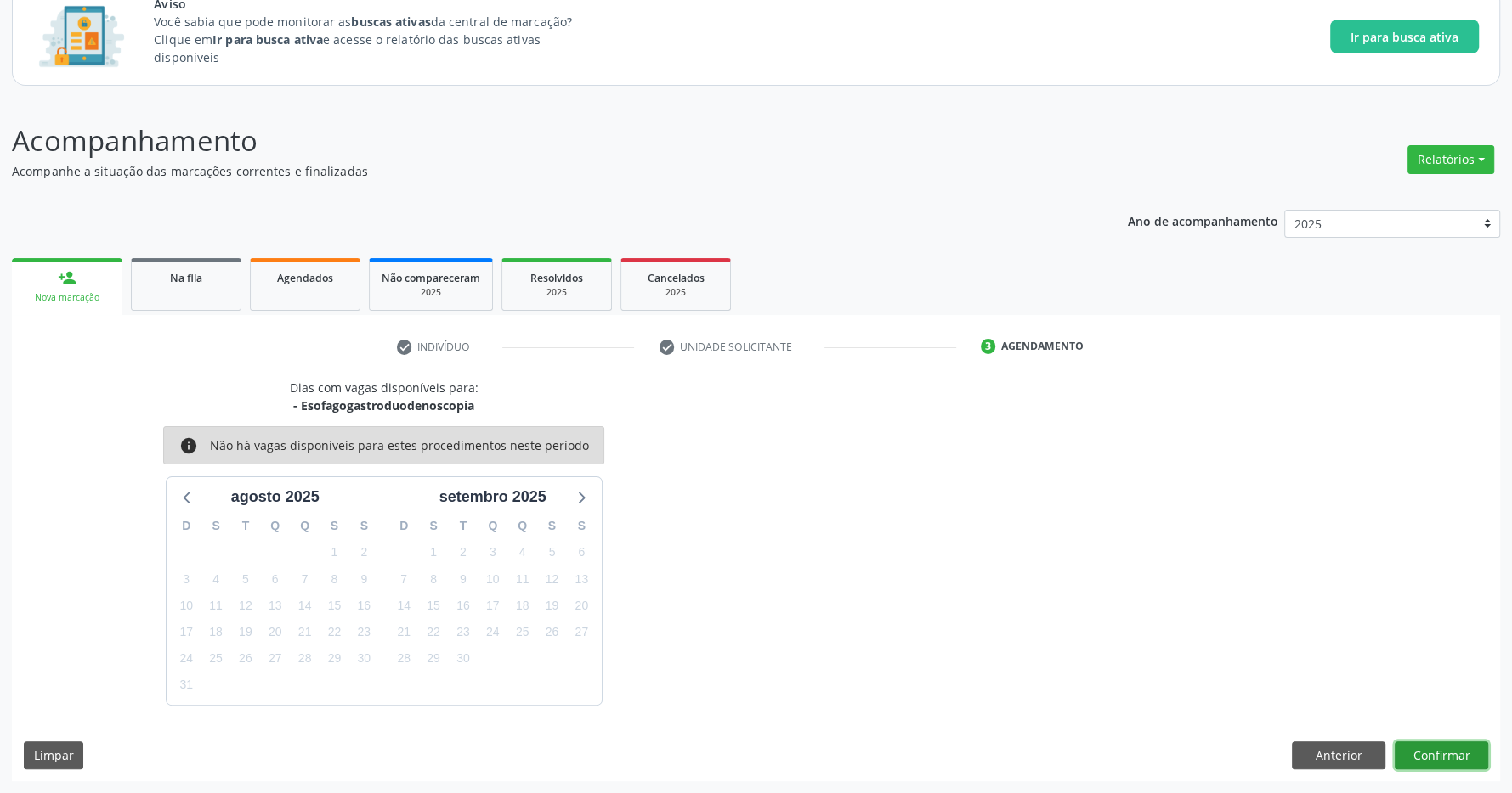
click at [1457, 744] on button "Confirmar" at bounding box center [1441, 756] width 93 height 29
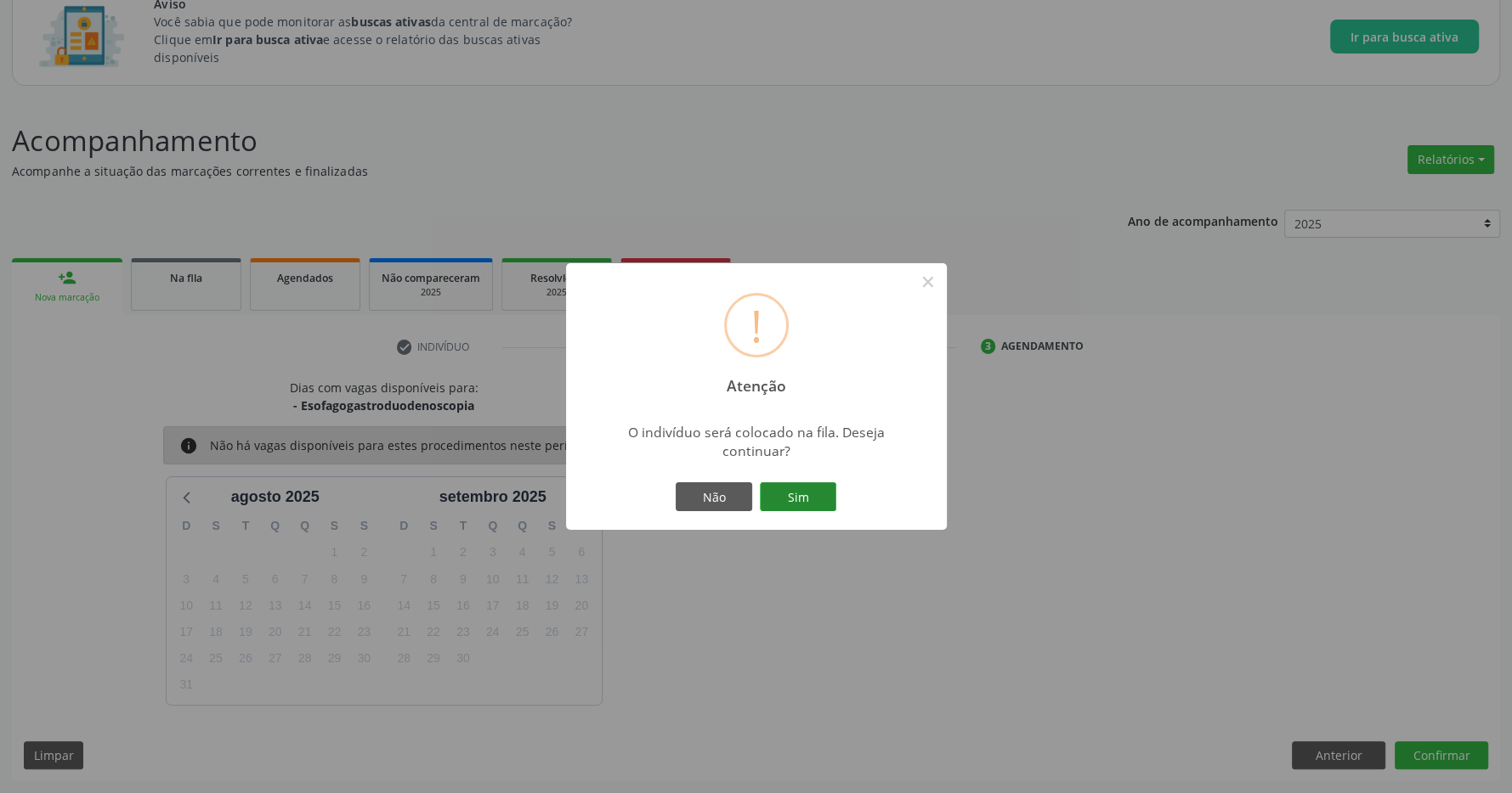
click at [811, 497] on button "Sim" at bounding box center [797, 497] width 77 height 29
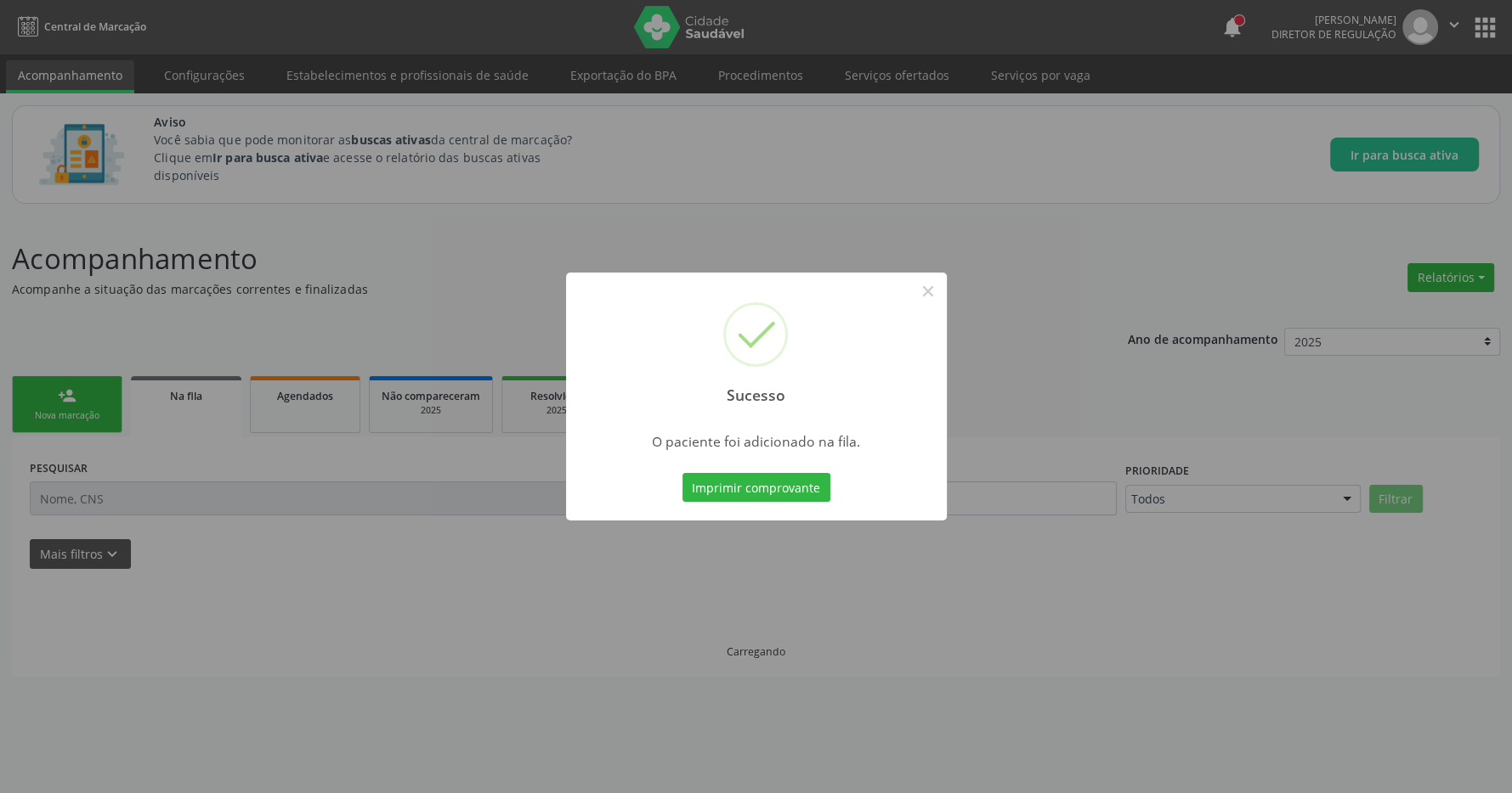
scroll to position [0, 0]
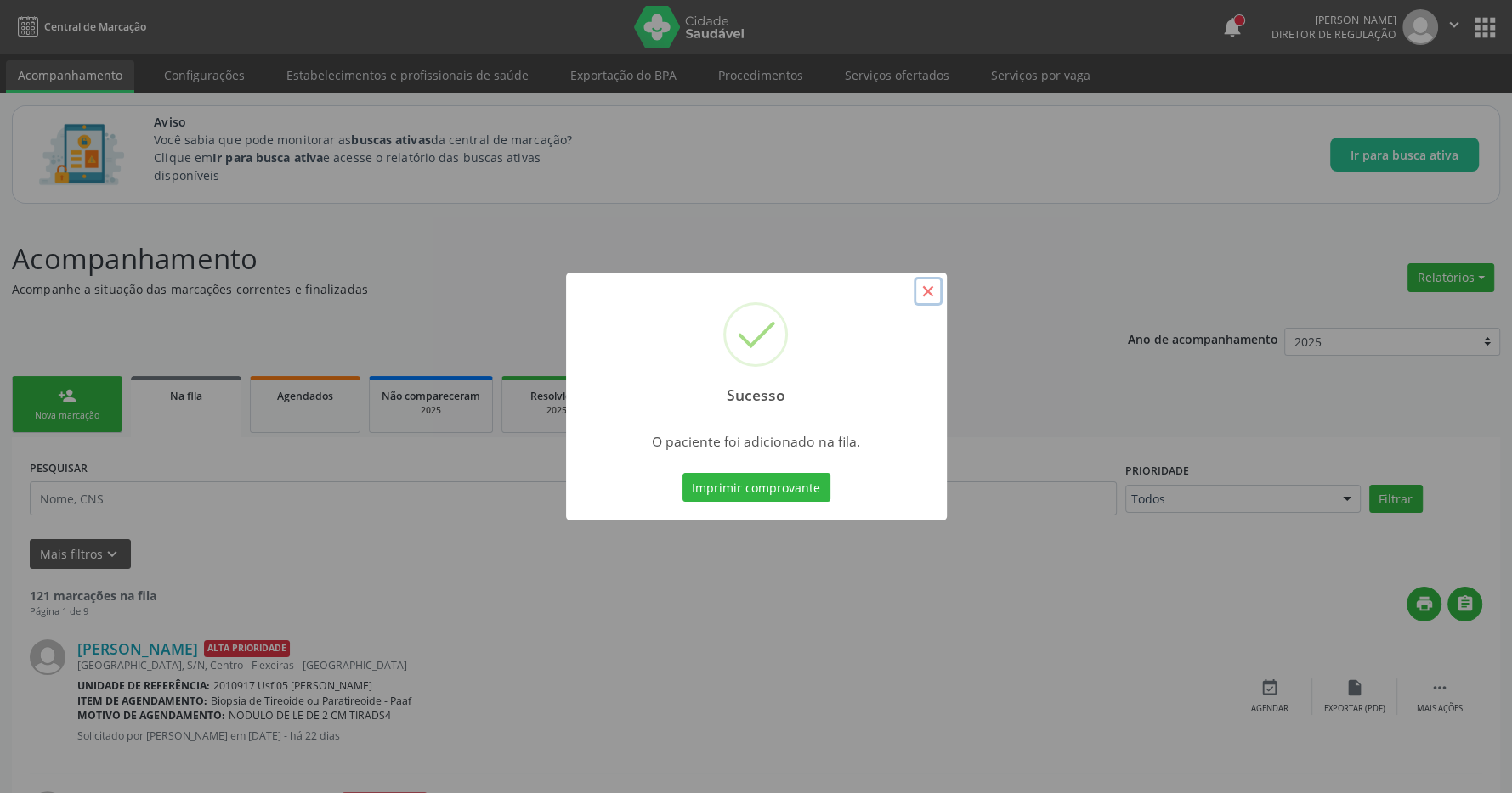
click at [927, 296] on button "×" at bounding box center [928, 291] width 29 height 29
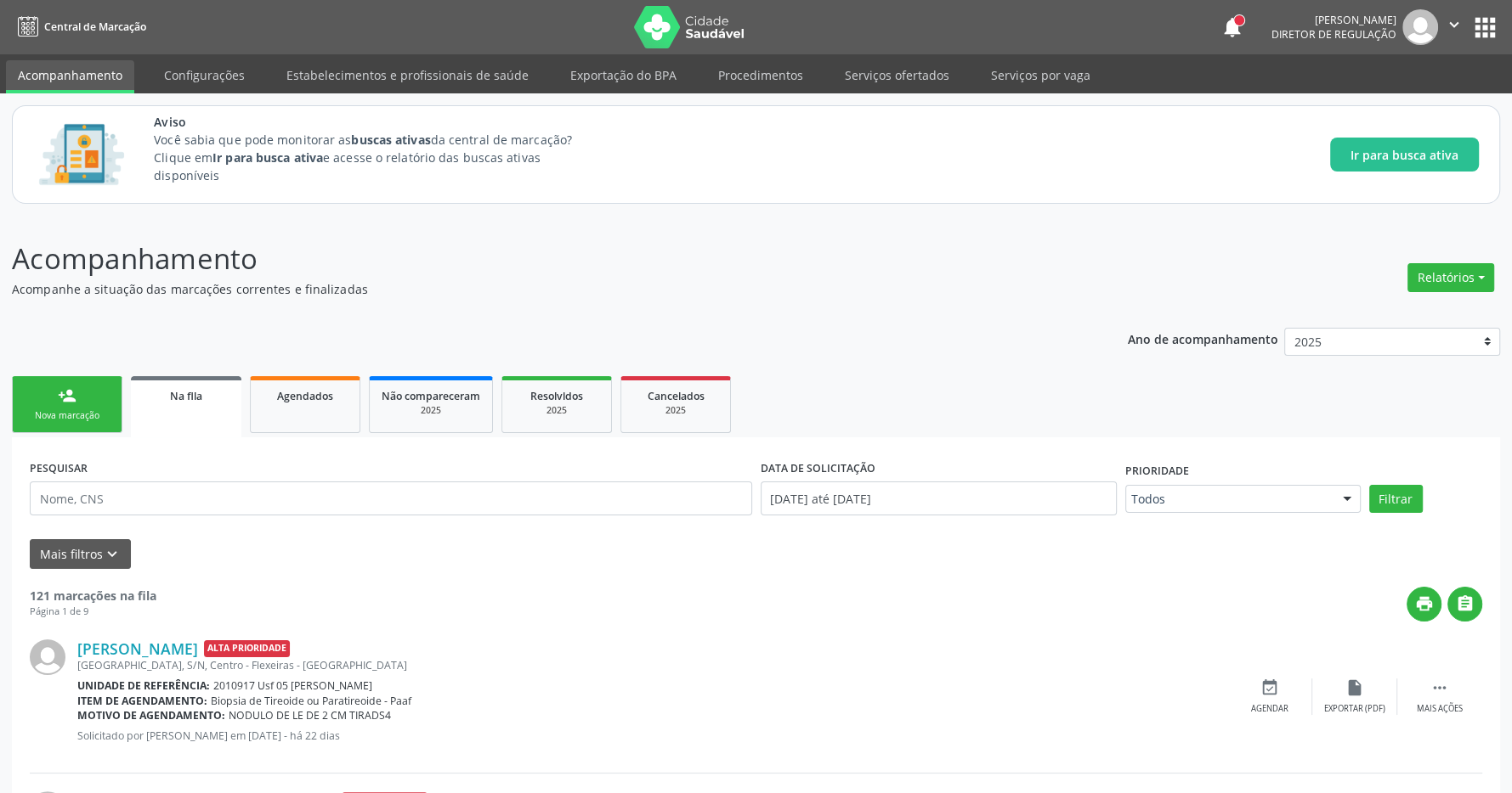
click at [1481, 19] on button "apps" at bounding box center [1485, 27] width 30 height 30
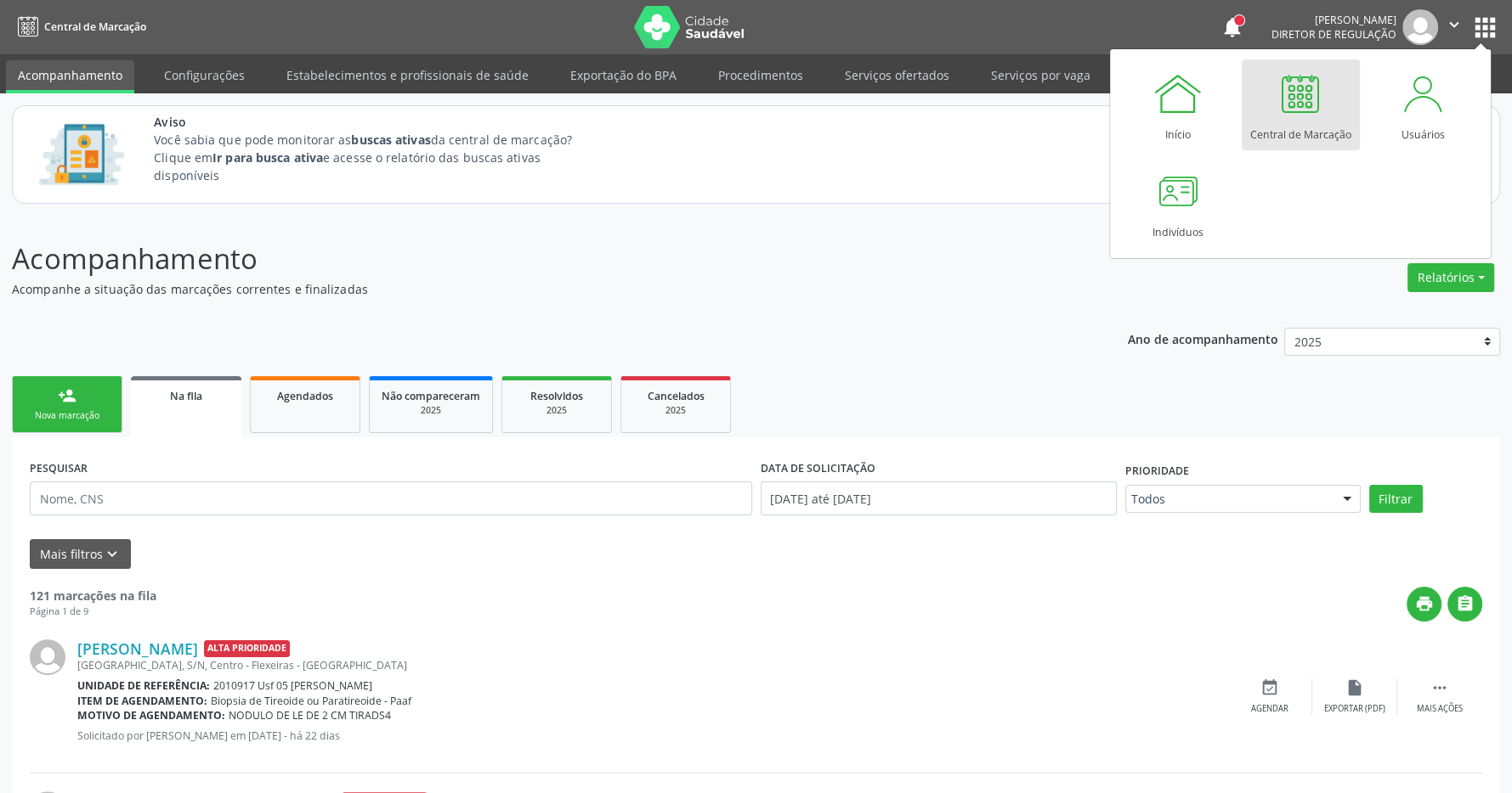
click at [1329, 107] on link "Central de Marcação" at bounding box center [1300, 105] width 118 height 91
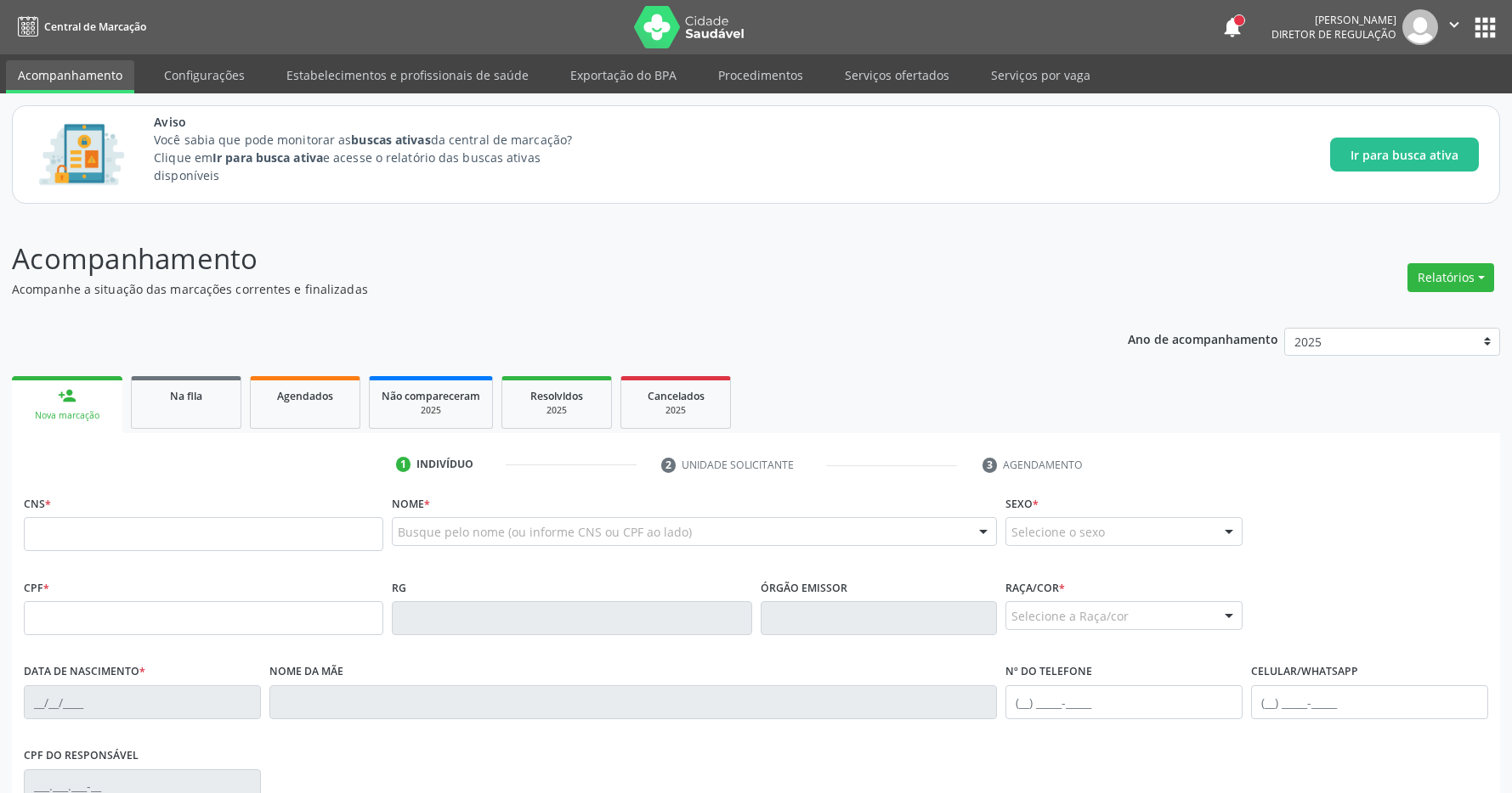
click at [238, 536] on input "text" at bounding box center [204, 534] width 359 height 34
type input "706 8092 8562 3227"
click at [611, 276] on p "Acompanhamento" at bounding box center [532, 259] width 1042 height 43
type input "052.563.404-50"
type input "[DATE]"
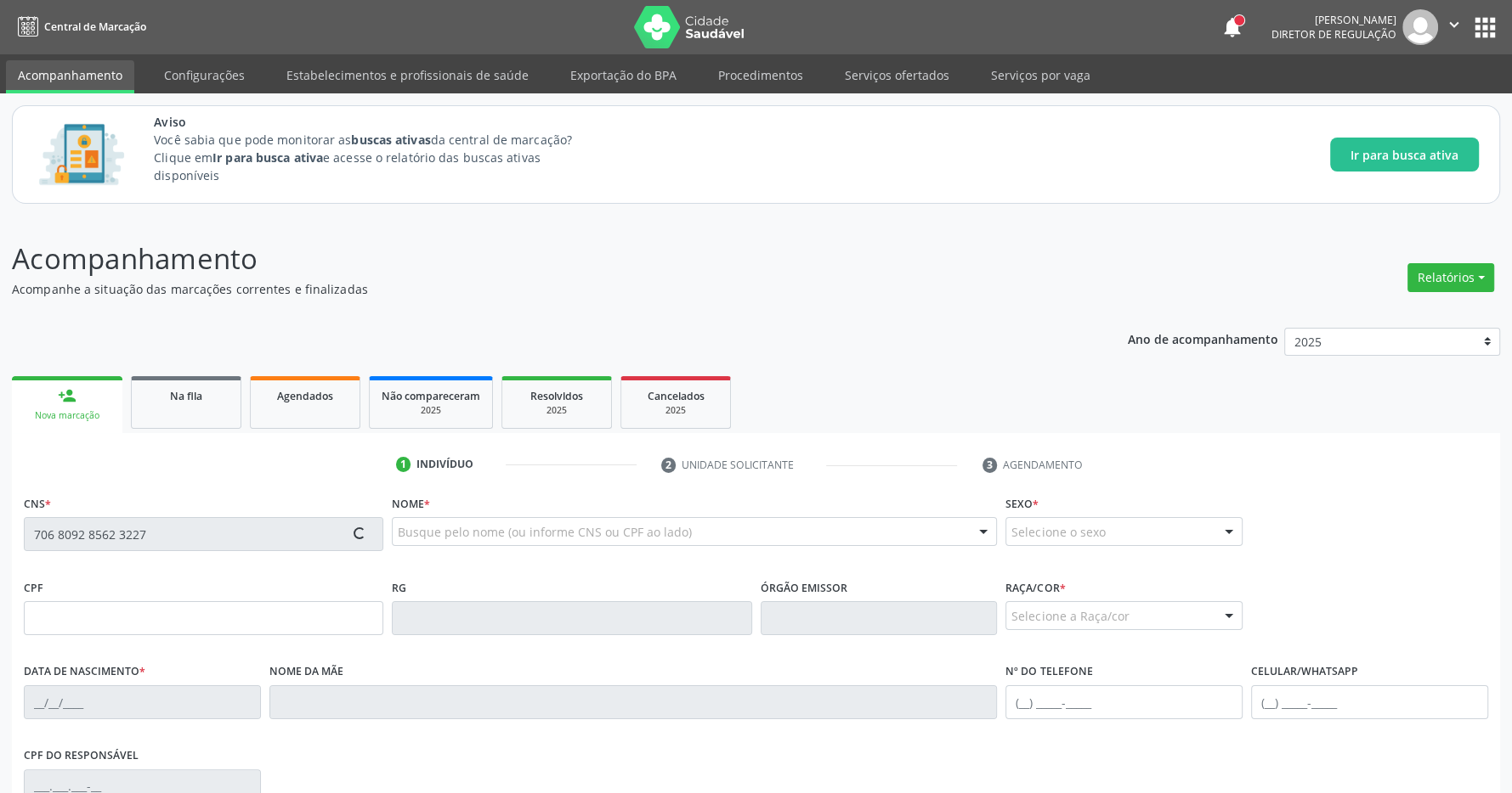
type input "[PERSON_NAME]"
type input "[PHONE_NUMBER]"
type input "6"
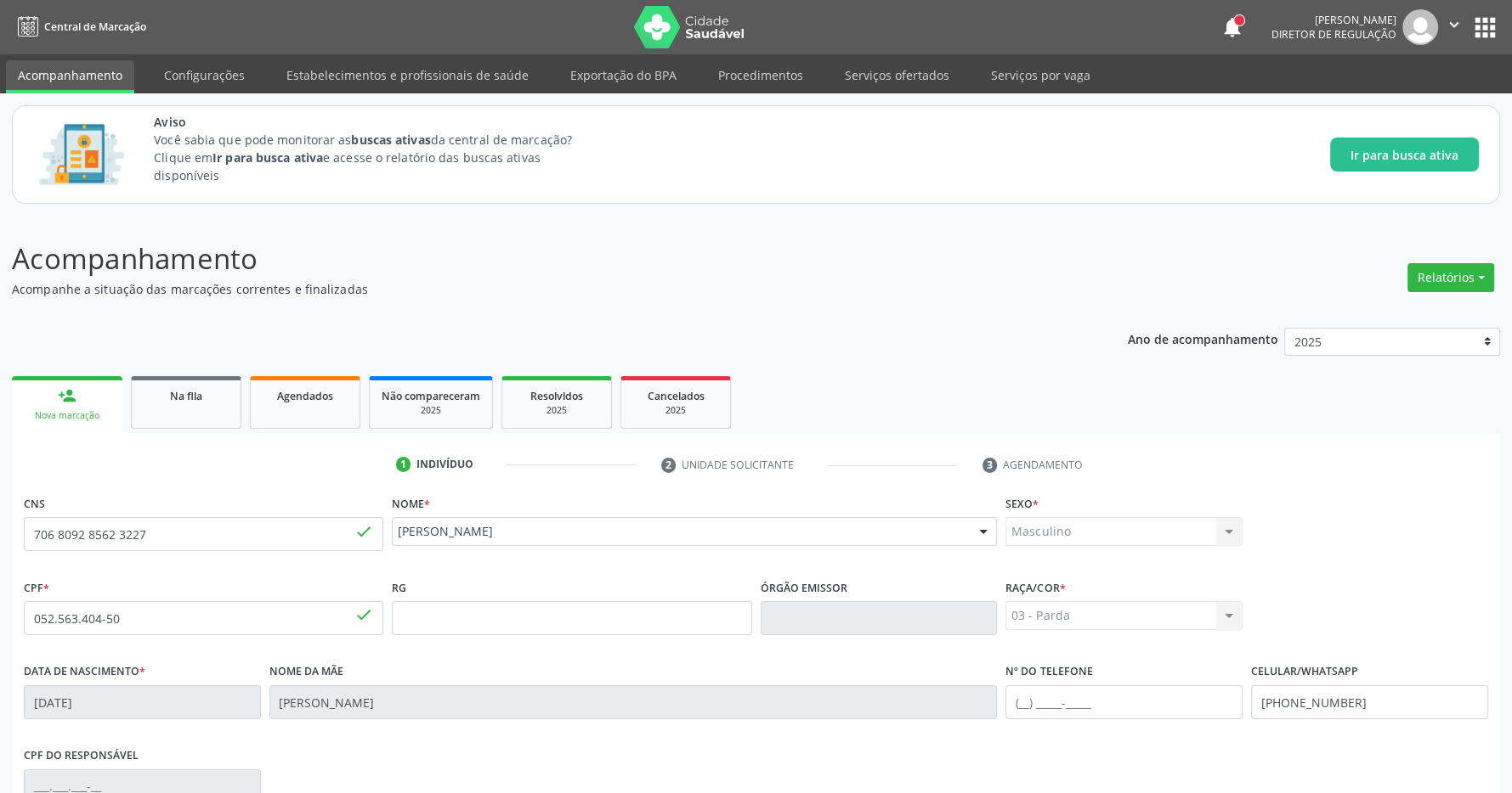
scroll to position [251, 0]
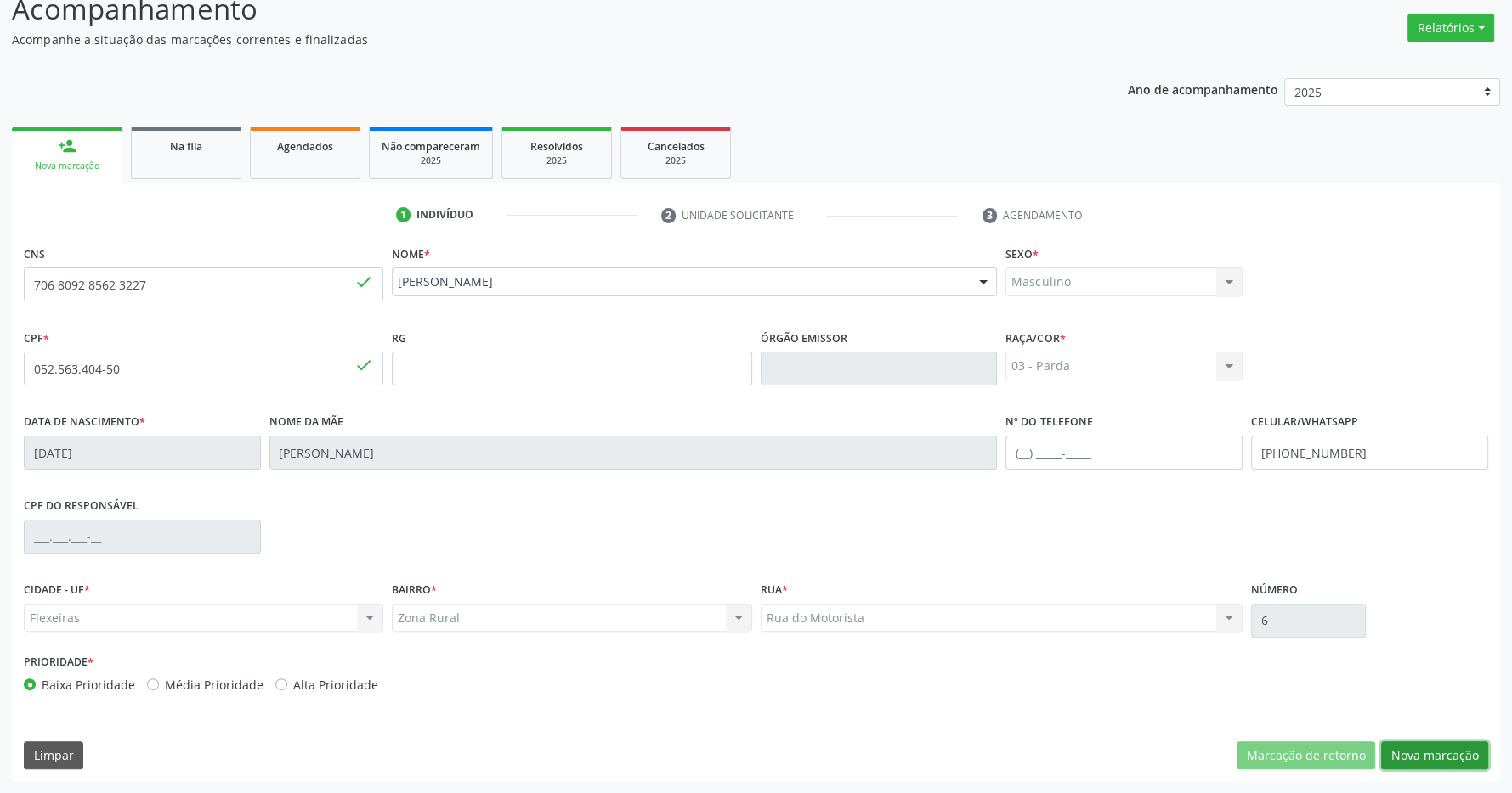
click at [1404, 744] on button "Nova marcação" at bounding box center [1434, 756] width 107 height 29
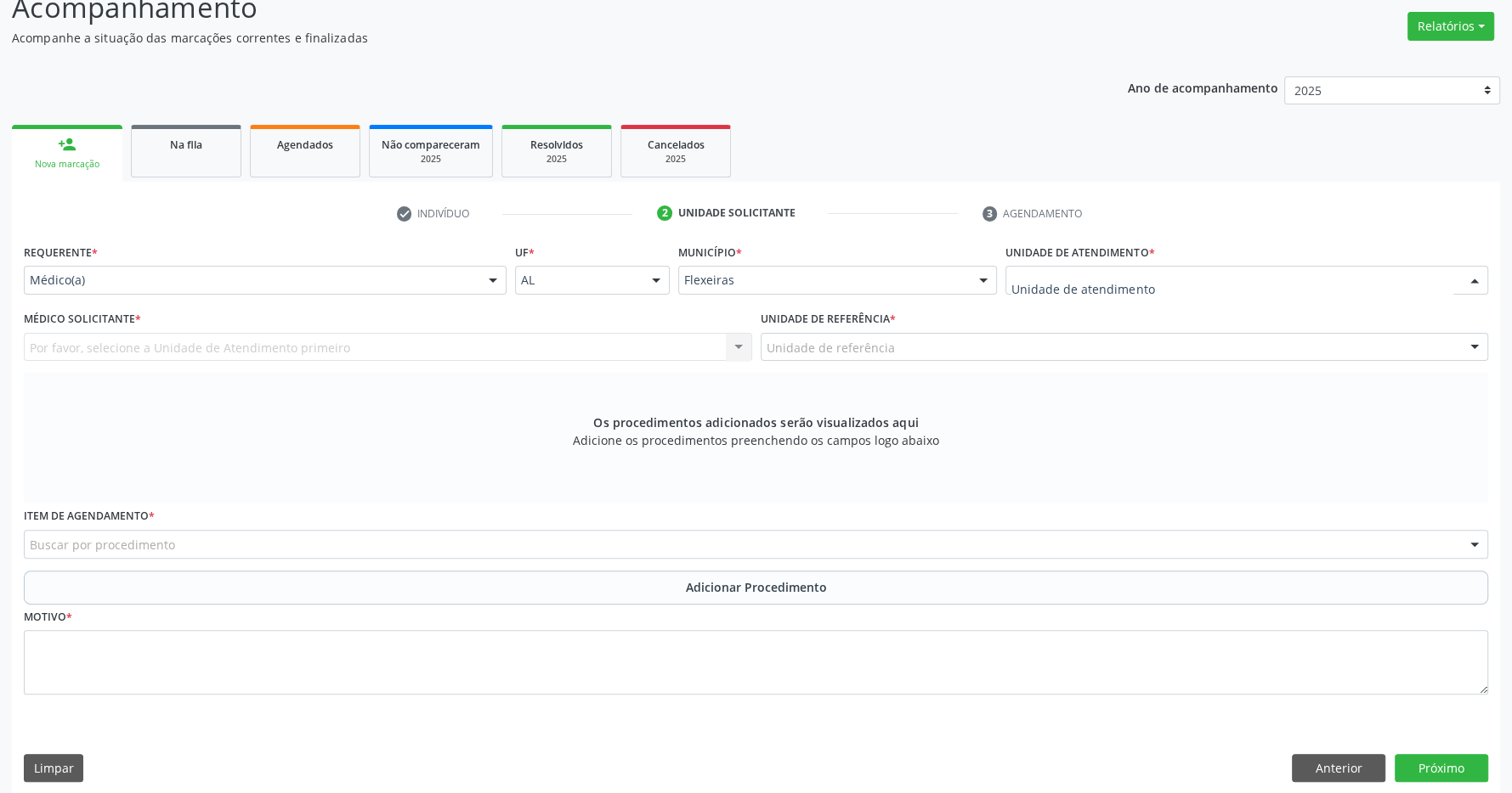
click at [1298, 287] on input "text" at bounding box center [1231, 288] width 442 height 34
click at [1475, 284] on div at bounding box center [1474, 281] width 25 height 29
click at [1471, 276] on div at bounding box center [1474, 281] width 25 height 29
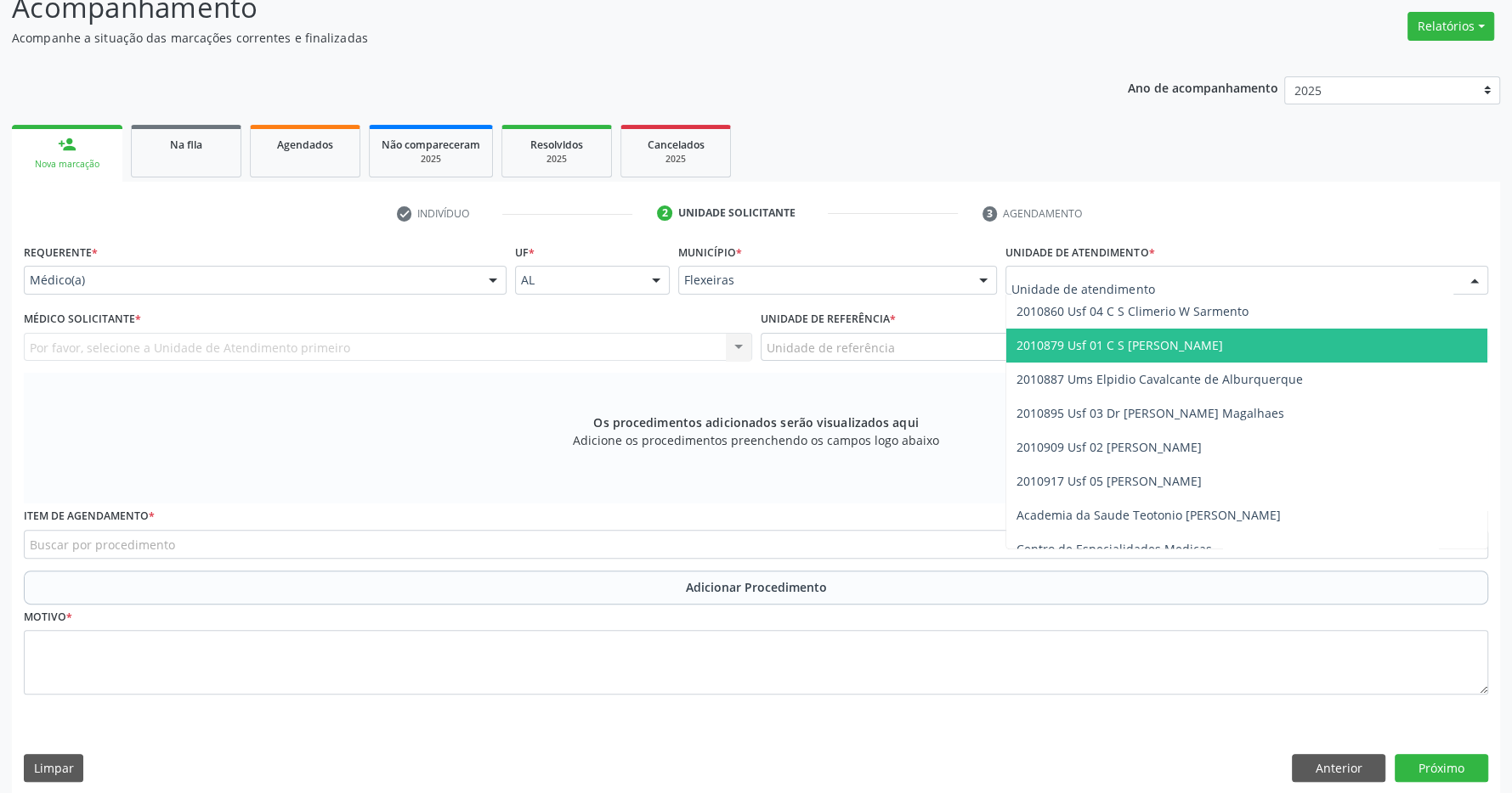
drag, startPoint x: 1381, startPoint y: 349, endPoint x: 1322, endPoint y: 351, distance: 59.0
click at [1380, 350] on span "2010879 Usf 01 C S [PERSON_NAME]" at bounding box center [1246, 346] width 481 height 34
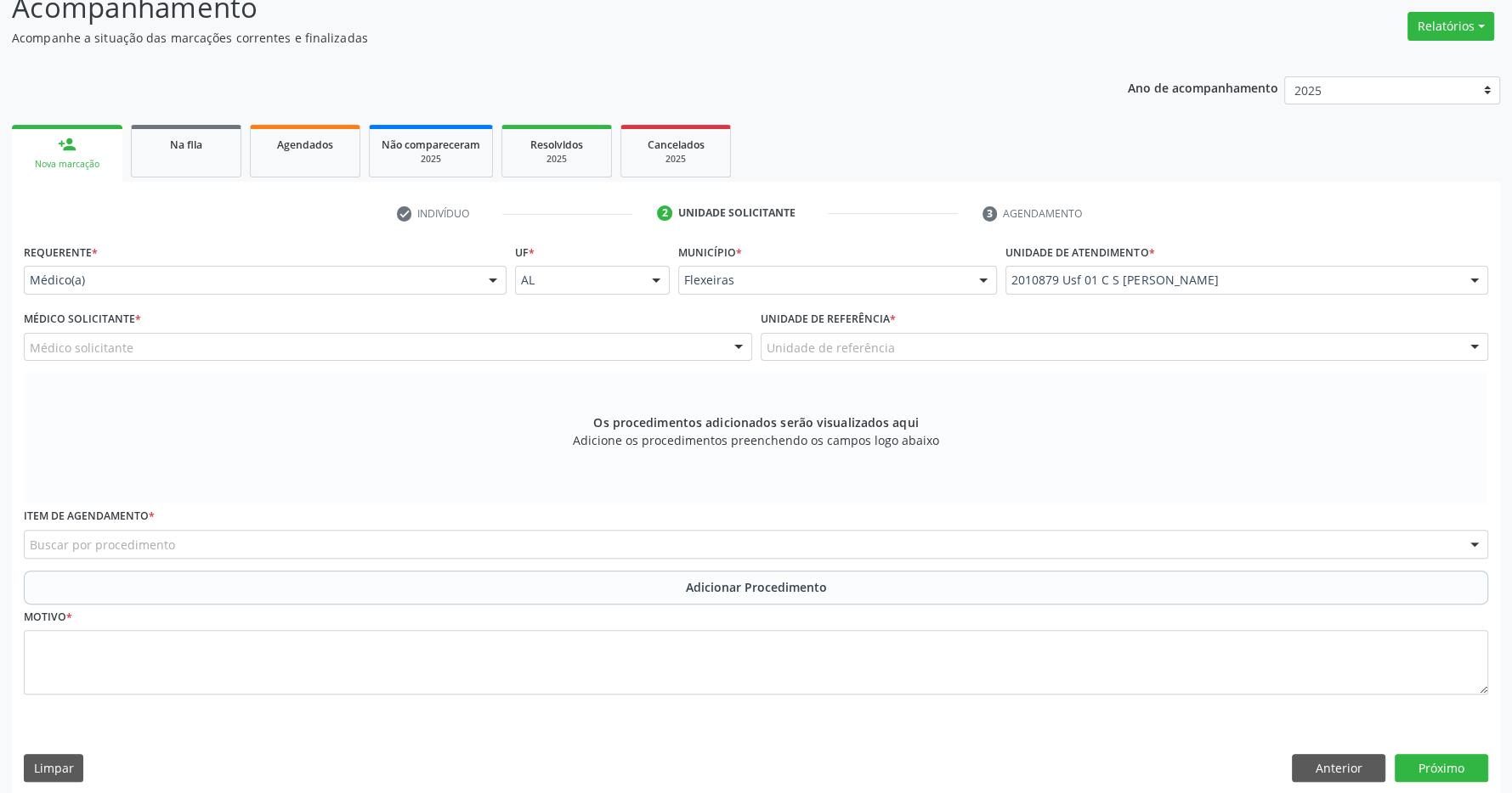
click at [736, 339] on div at bounding box center [738, 348] width 25 height 29
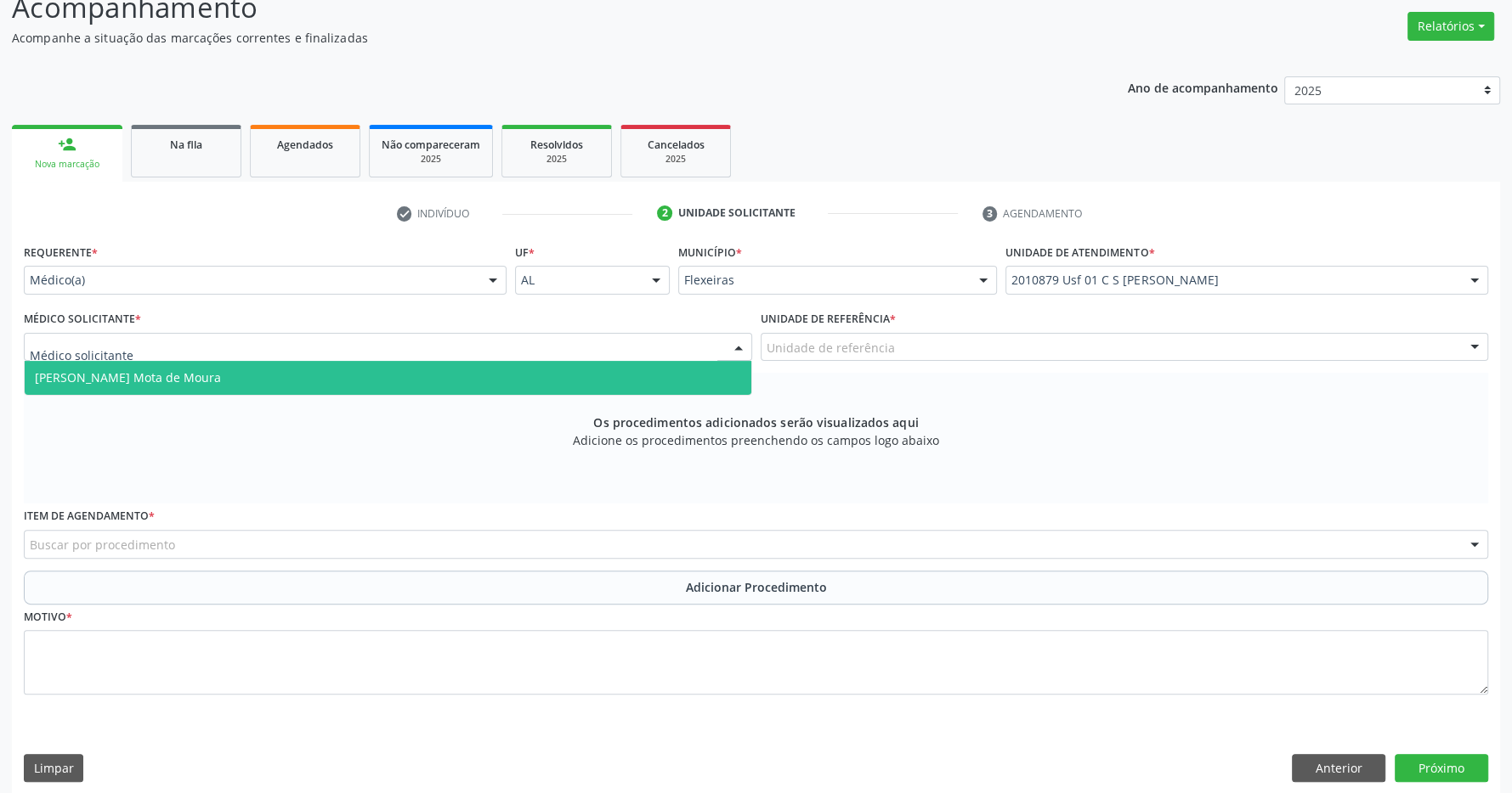
drag, startPoint x: 646, startPoint y: 370, endPoint x: 749, endPoint y: 364, distance: 103.2
click at [647, 370] on span "[PERSON_NAME] Mota de Moura" at bounding box center [387, 378] width 726 height 34
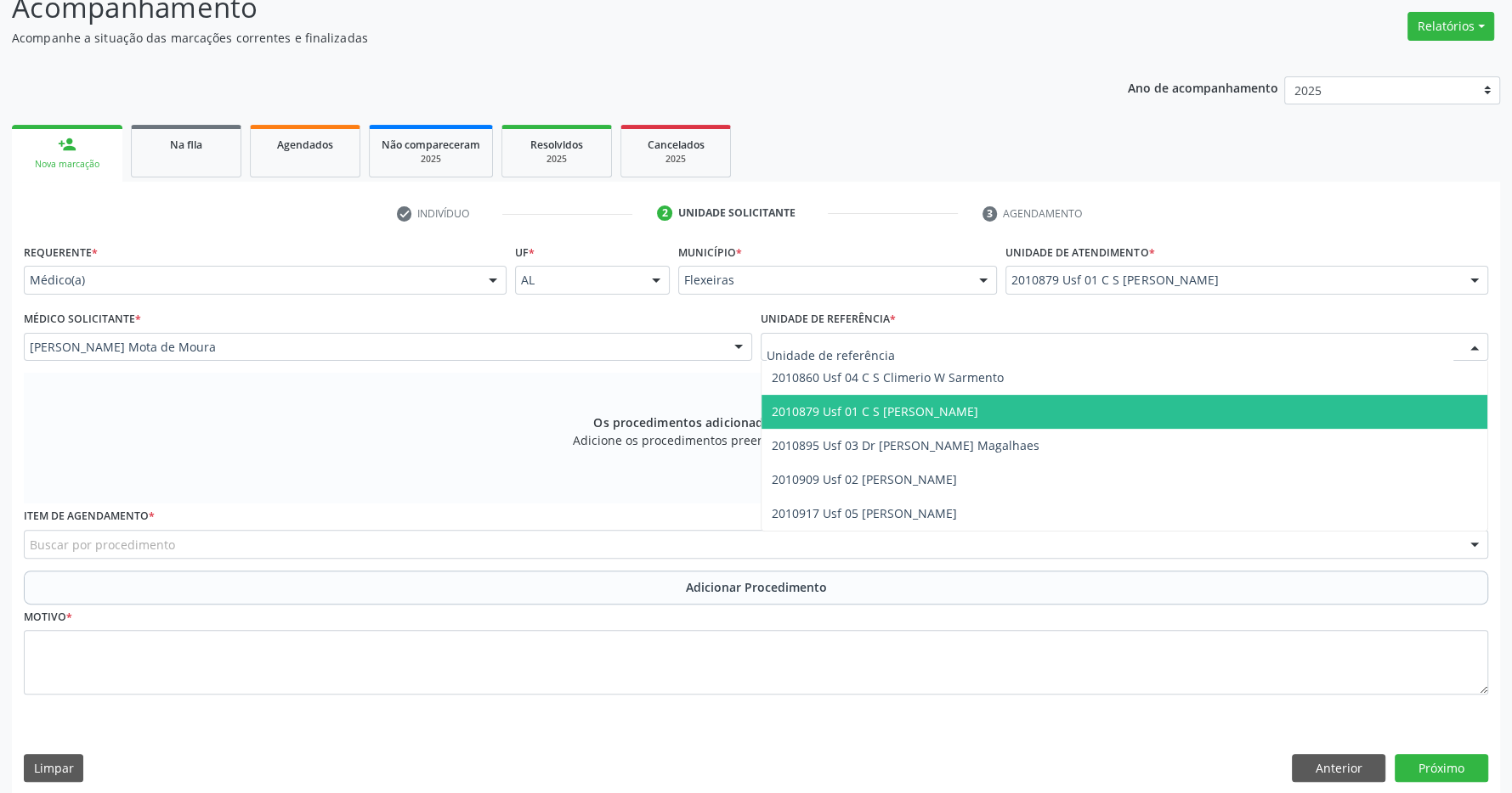
click at [965, 411] on span "2010879 Usf 01 C S [PERSON_NAME]" at bounding box center [1125, 412] width 726 height 34
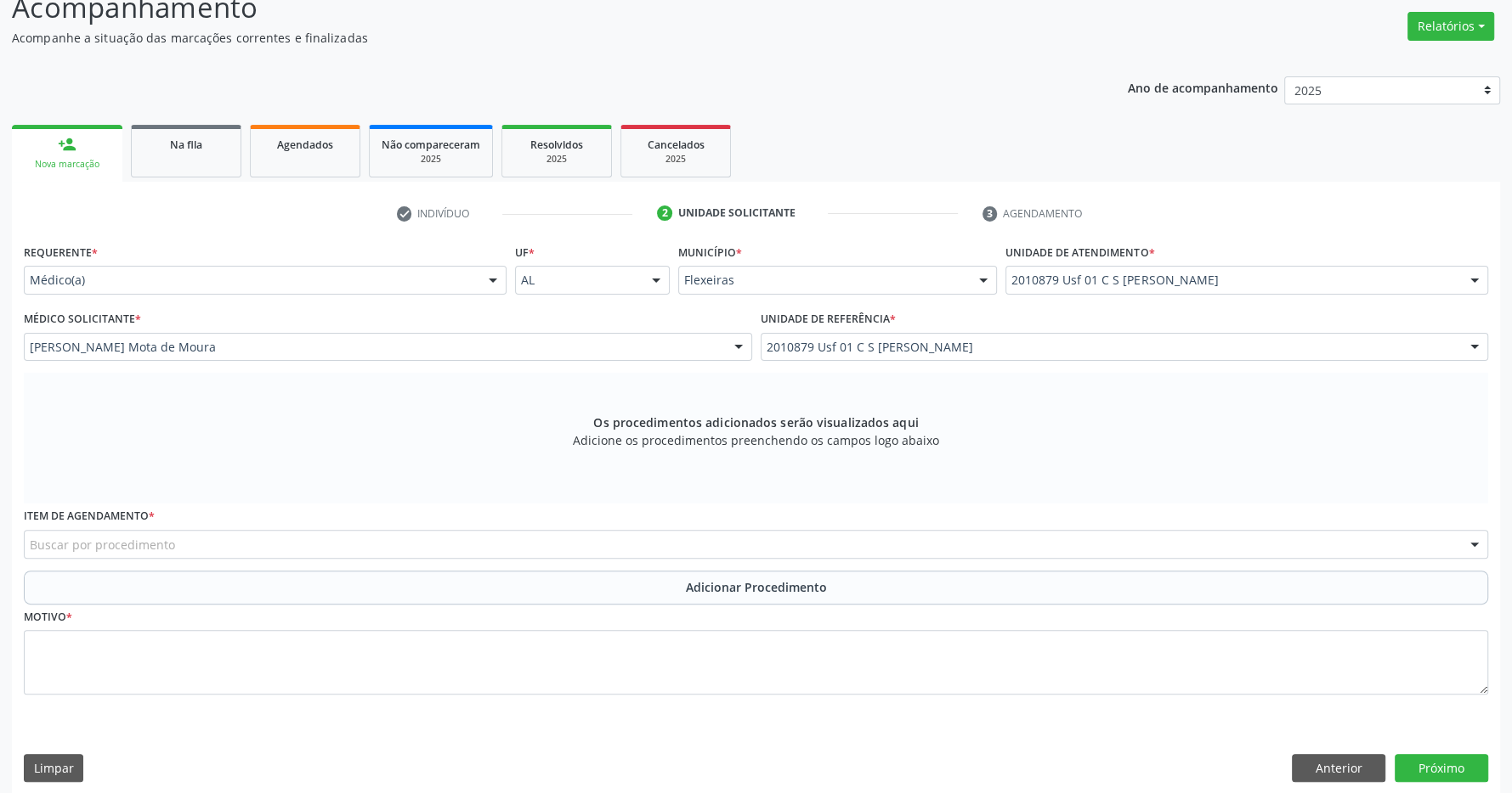
click at [461, 536] on div "Buscar por procedimento" at bounding box center [756, 545] width 1464 height 29
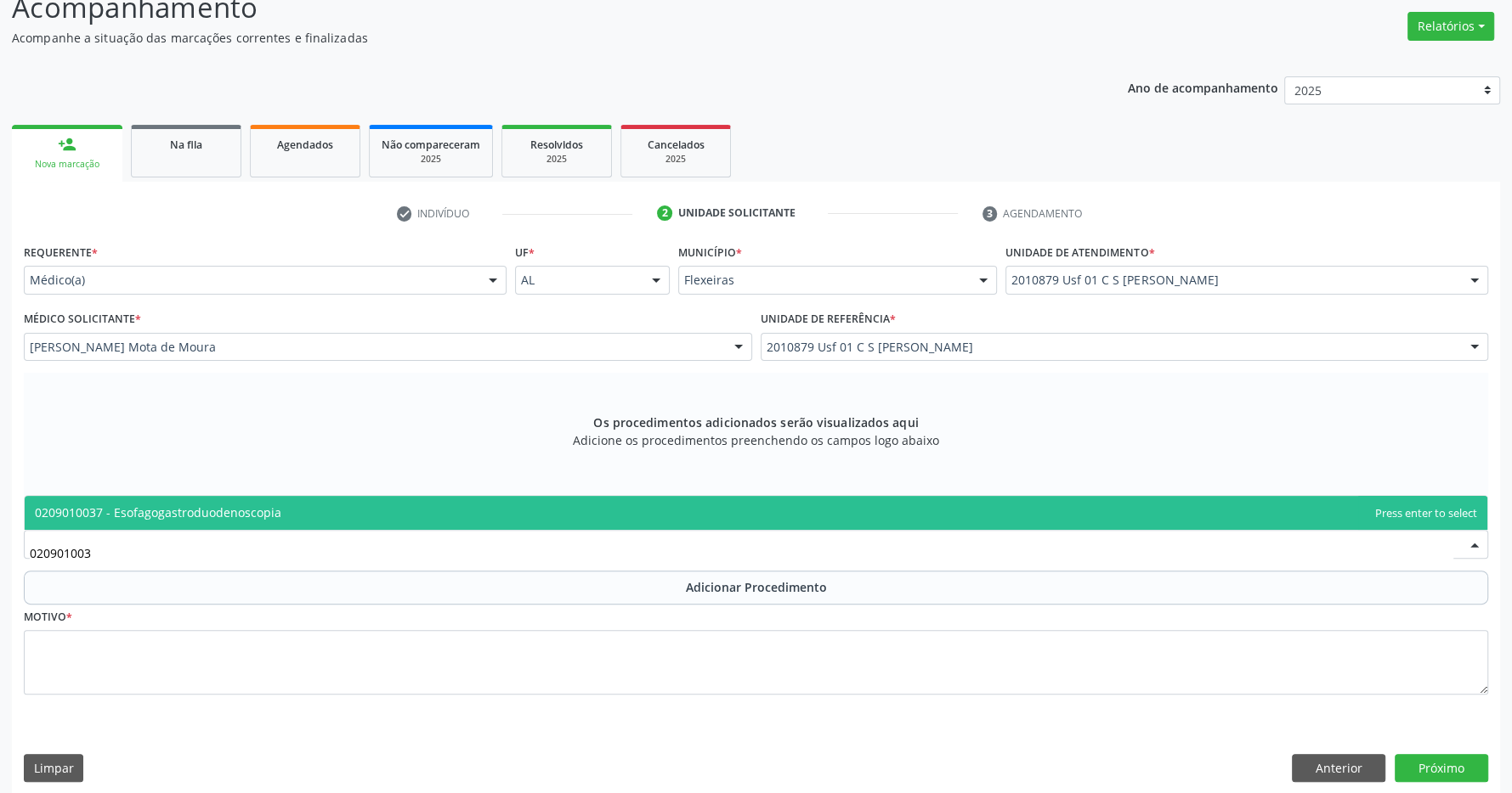
type input "0209010037"
click at [466, 508] on span "0209010037 - Esofagogastroduodenoscopia" at bounding box center [756, 512] width 1462 height 34
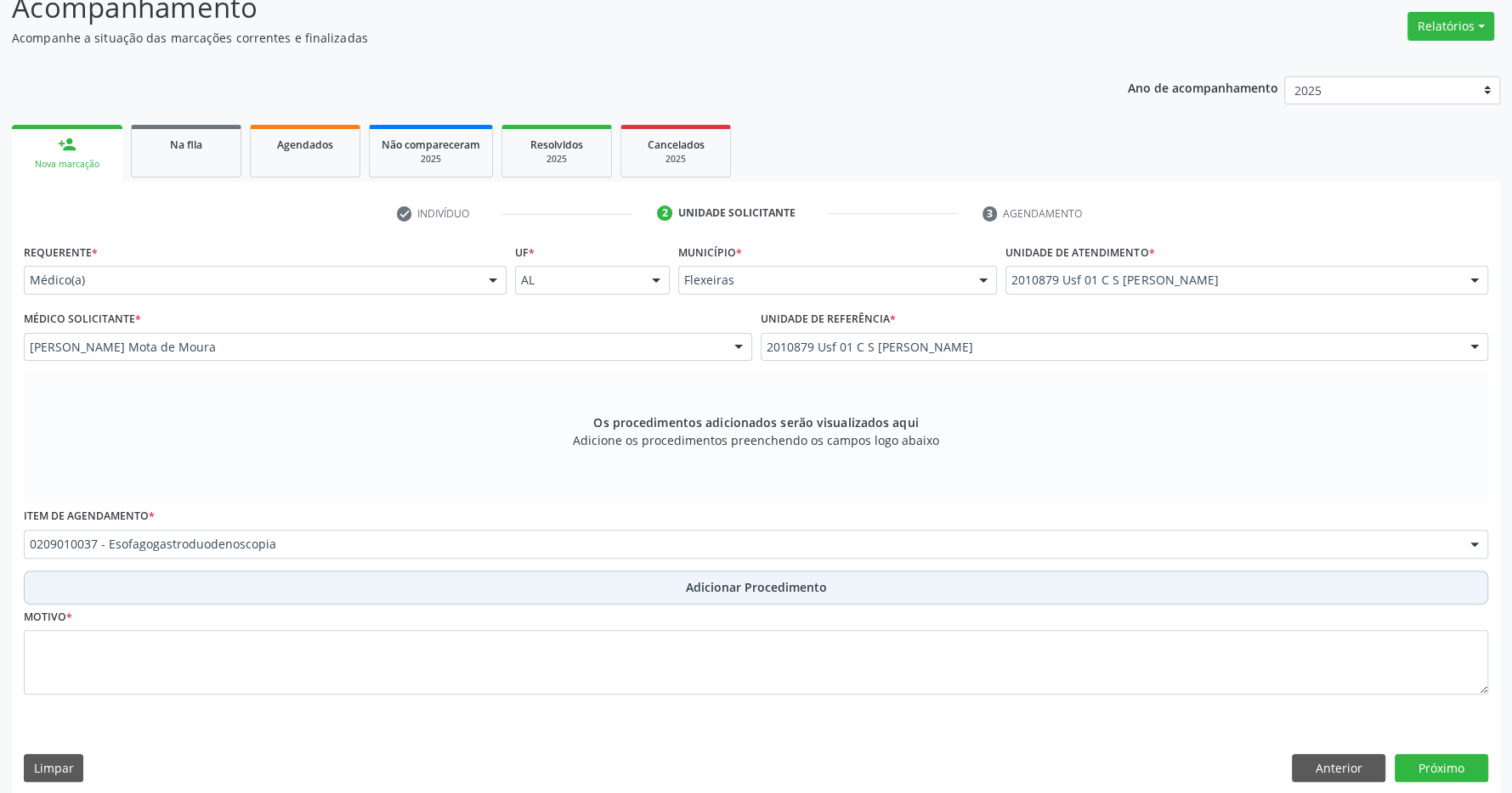
click at [651, 581] on button "Adicionar Procedimento" at bounding box center [756, 587] width 1464 height 34
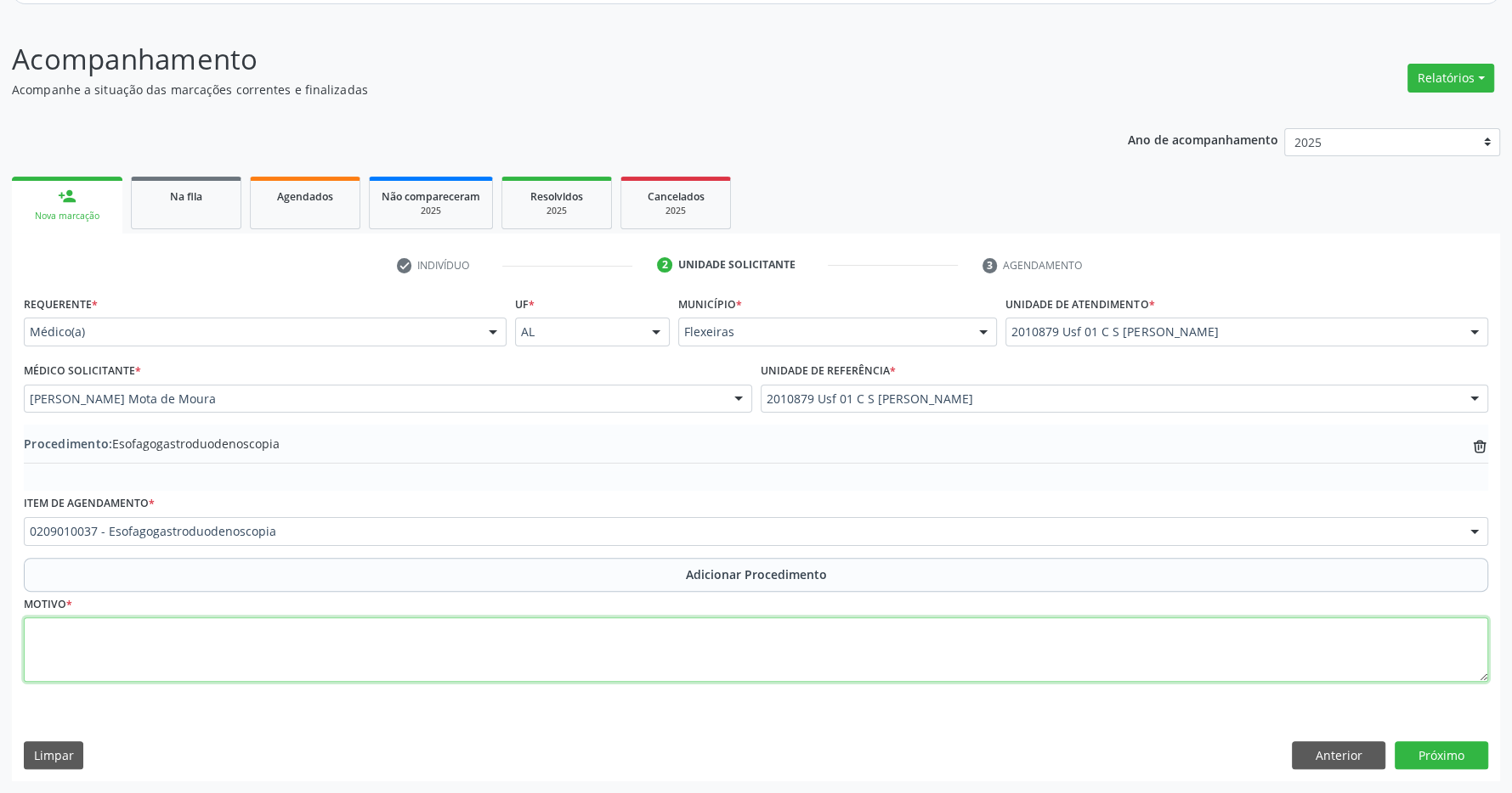
click at [534, 652] on textarea at bounding box center [756, 649] width 1464 height 65
type textarea "PIROSE + EPIGASTRALGIA"
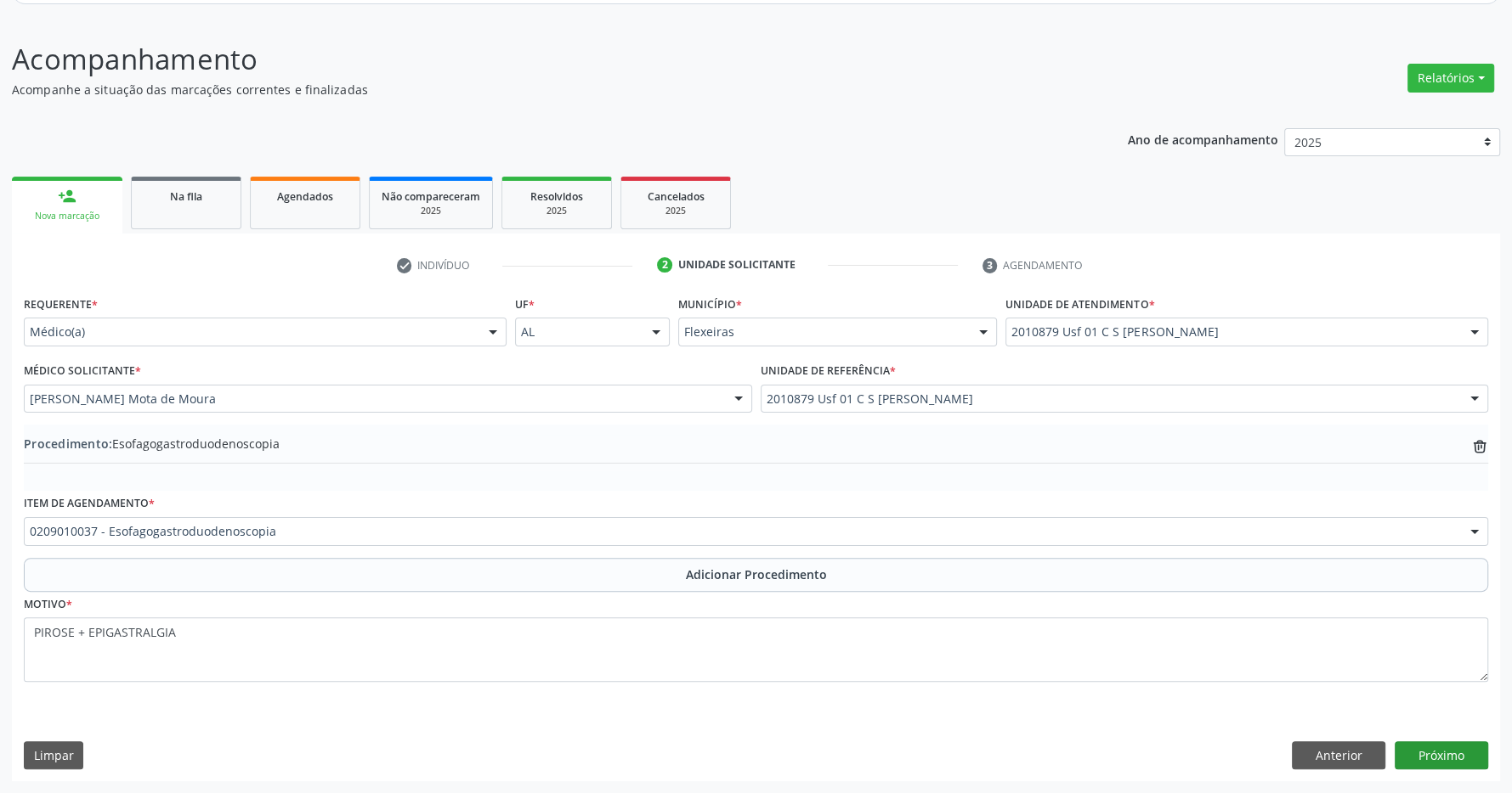
drag, startPoint x: 1452, startPoint y: 739, endPoint x: 1445, endPoint y: 757, distance: 19.3
click at [1450, 740] on div "Requerente * Médico(a) Médico(a) Enfermeiro(a) Paciente Nenhum resultado encont…" at bounding box center [756, 536] width 1488 height 490
click at [1444, 758] on button "Próximo" at bounding box center [1441, 756] width 93 height 29
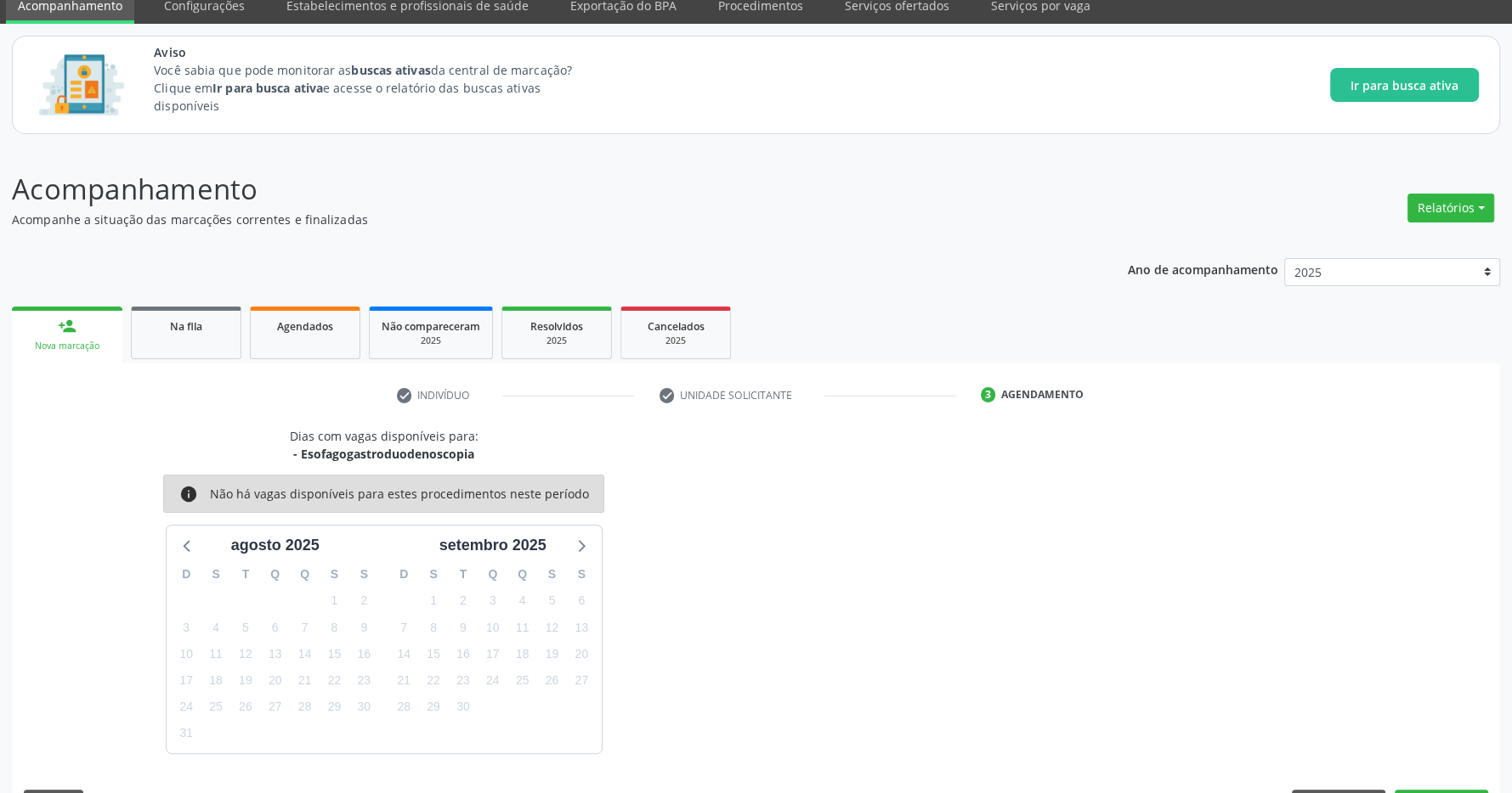
scroll to position [119, 0]
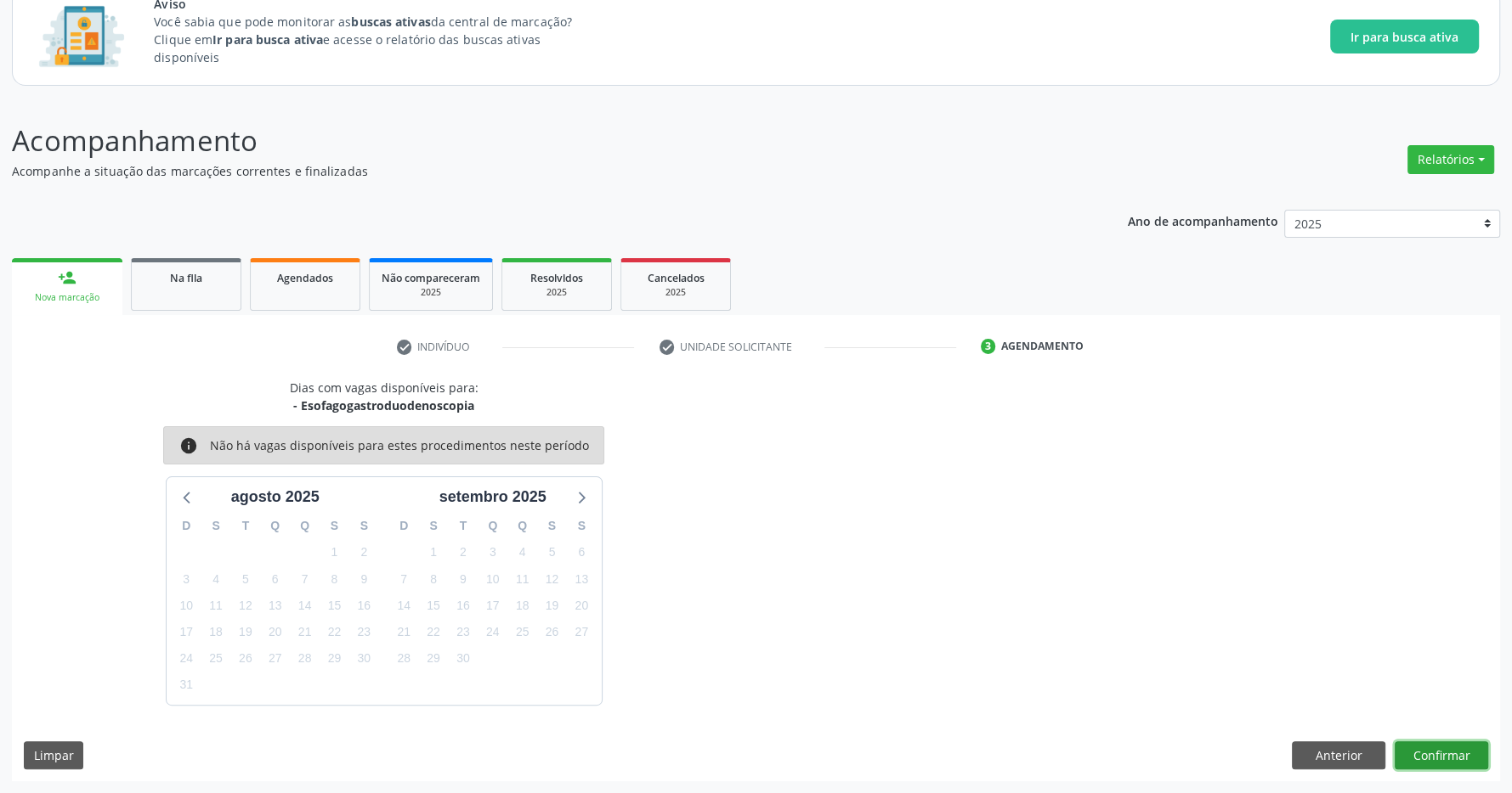
click at [1432, 746] on button "Confirmar" at bounding box center [1441, 756] width 93 height 29
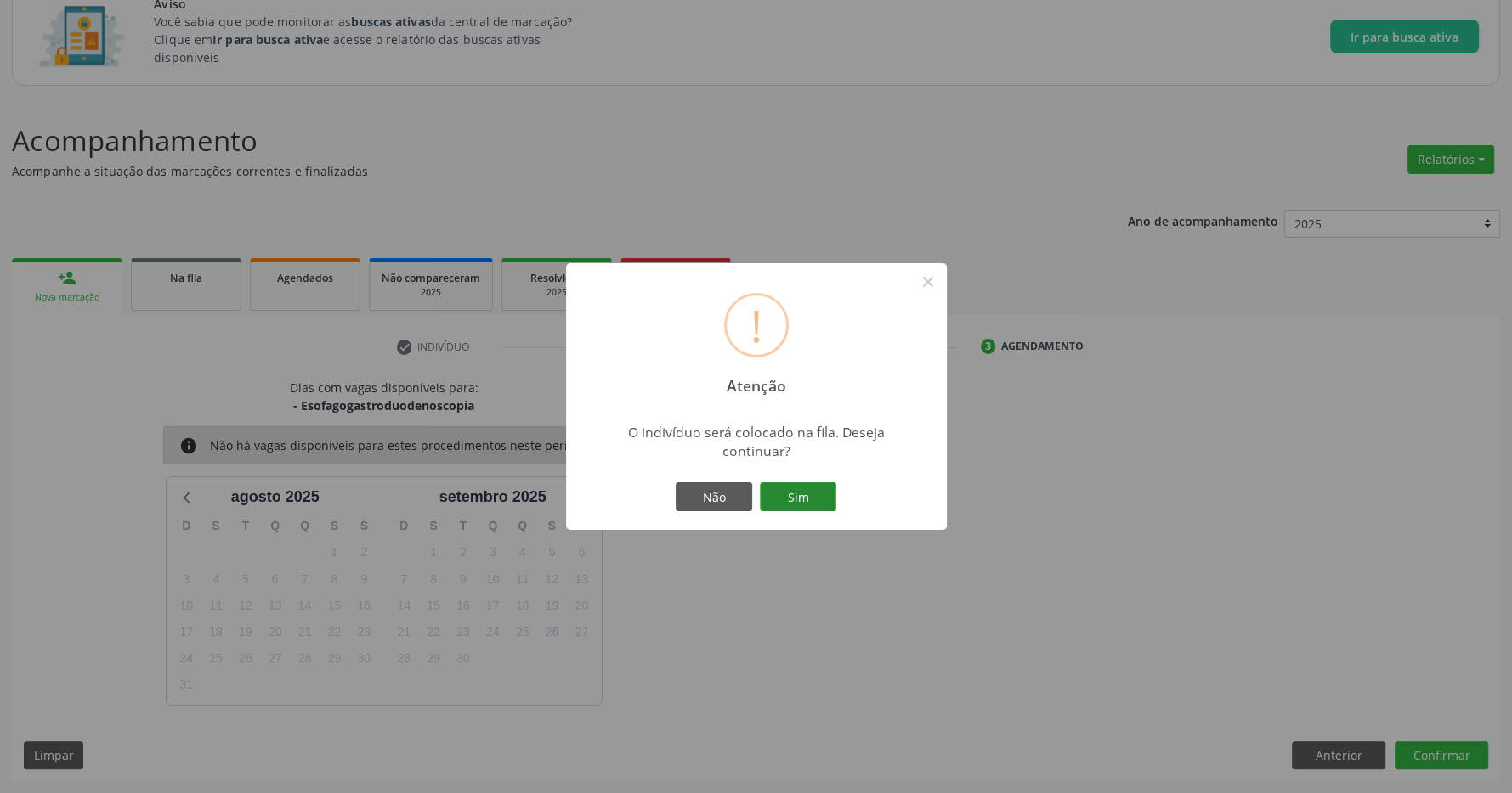
click at [781, 497] on button "Sim" at bounding box center [797, 497] width 77 height 29
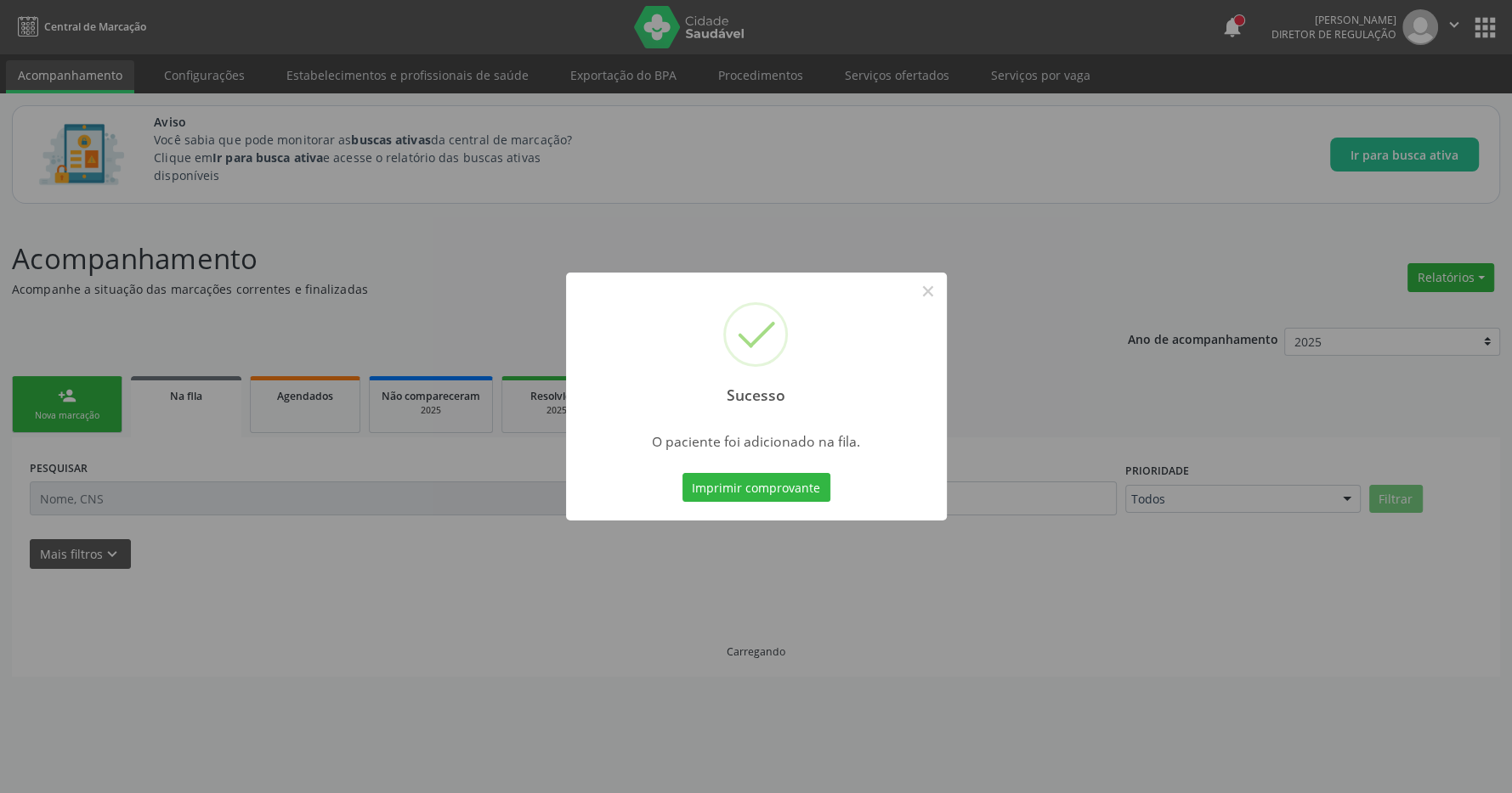
scroll to position [0, 0]
